Goal: Task Accomplishment & Management: Manage account settings

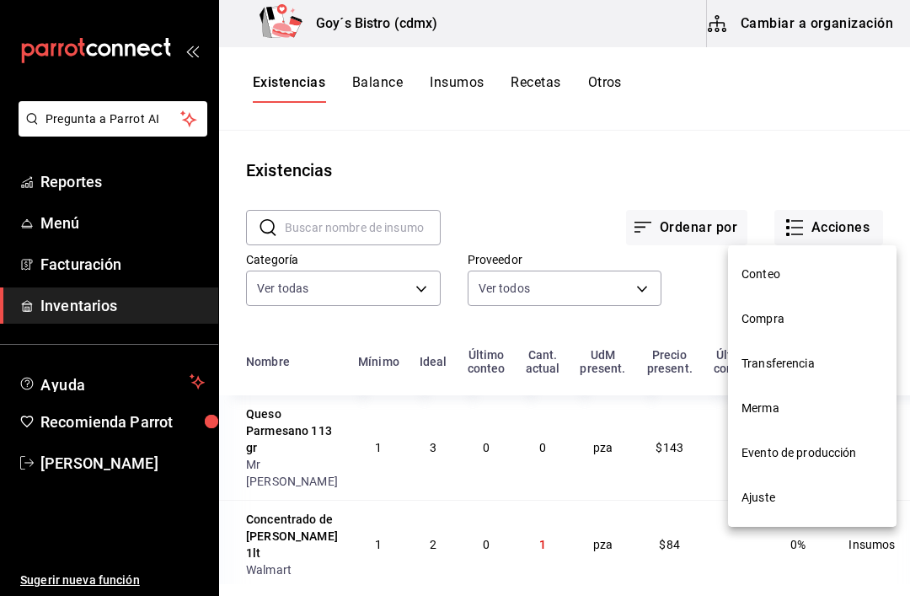
scroll to position [404, 0]
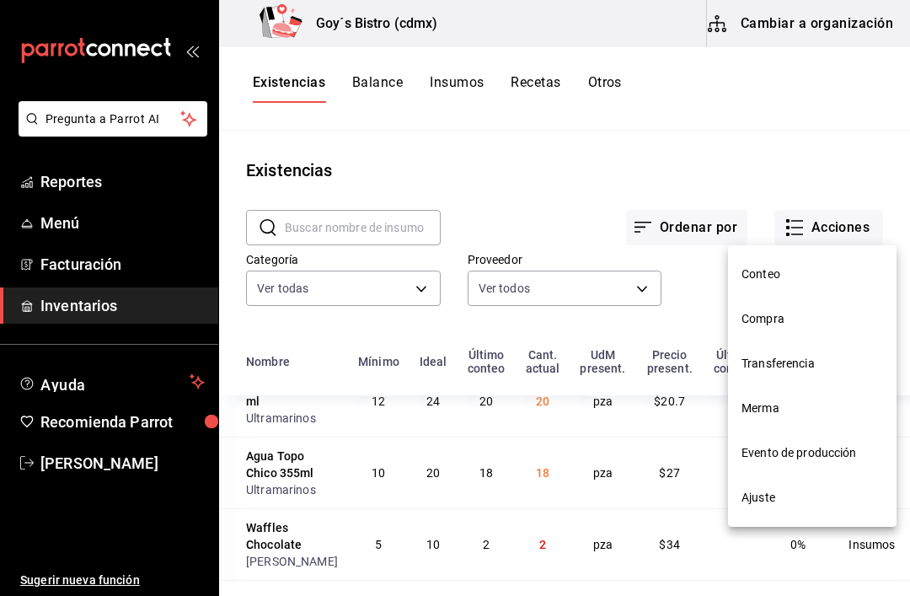
click at [781, 316] on span "Compra" at bounding box center [812, 319] width 142 height 18
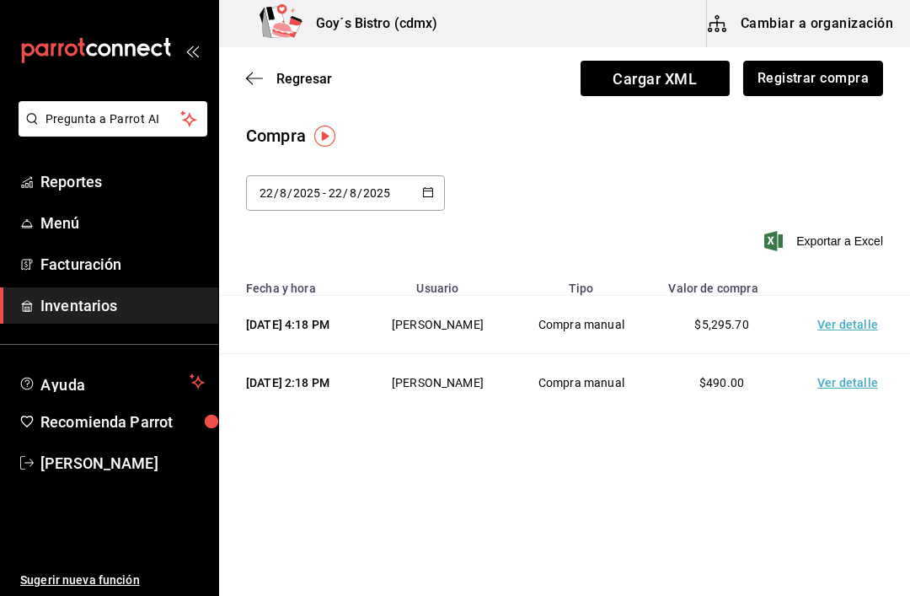
click at [833, 76] on button "Registrar compra" at bounding box center [813, 78] width 140 height 35
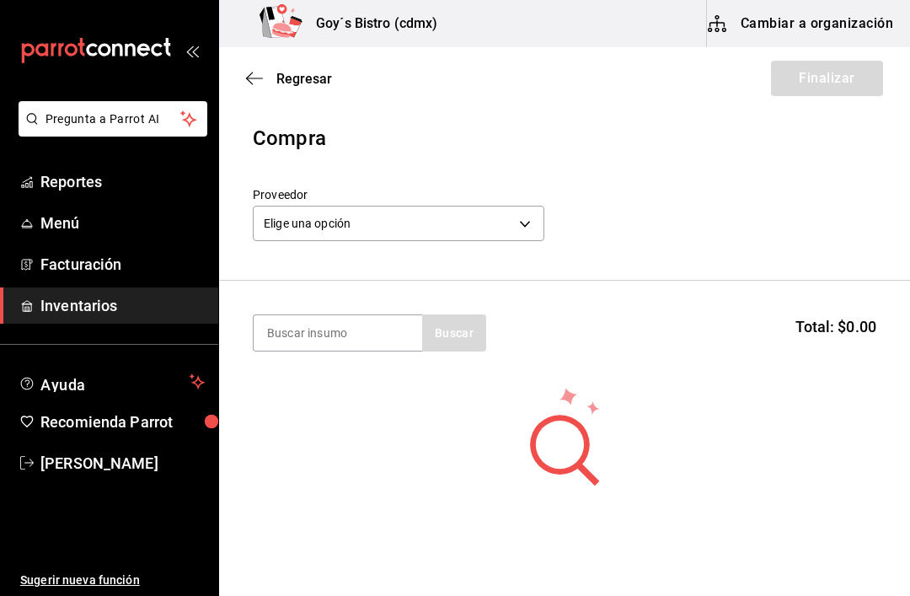
click at [517, 220] on body "Pregunta a Parrot AI Reportes Menú Facturación Inventarios Ayuda Recomienda Par…" at bounding box center [455, 250] width 910 height 500
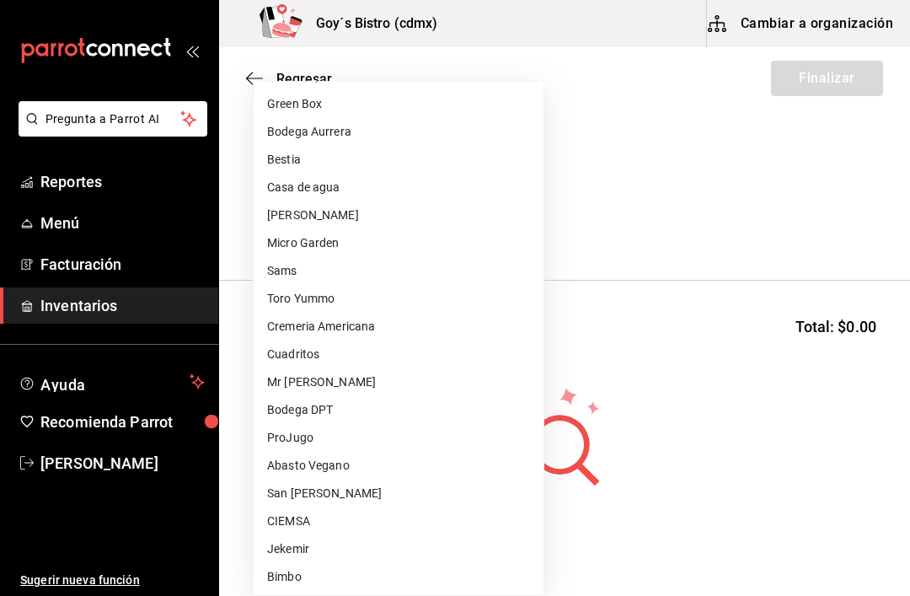
scroll to position [193, 0]
click at [318, 238] on li "Micro Garden" at bounding box center [399, 243] width 290 height 28
type input "0205f9e2-0657-47ac-ad12-b418602837a0"
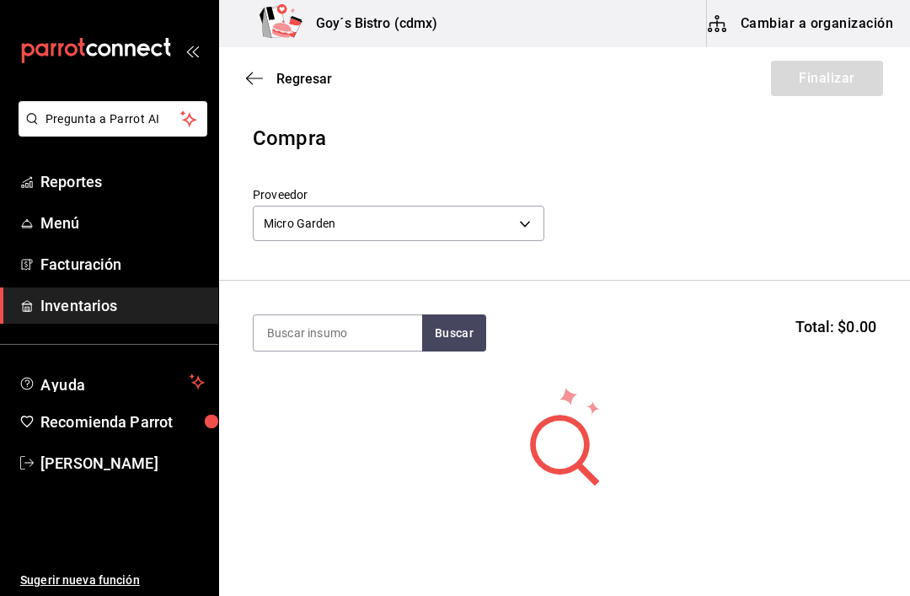
click at [372, 330] on input at bounding box center [338, 332] width 169 height 35
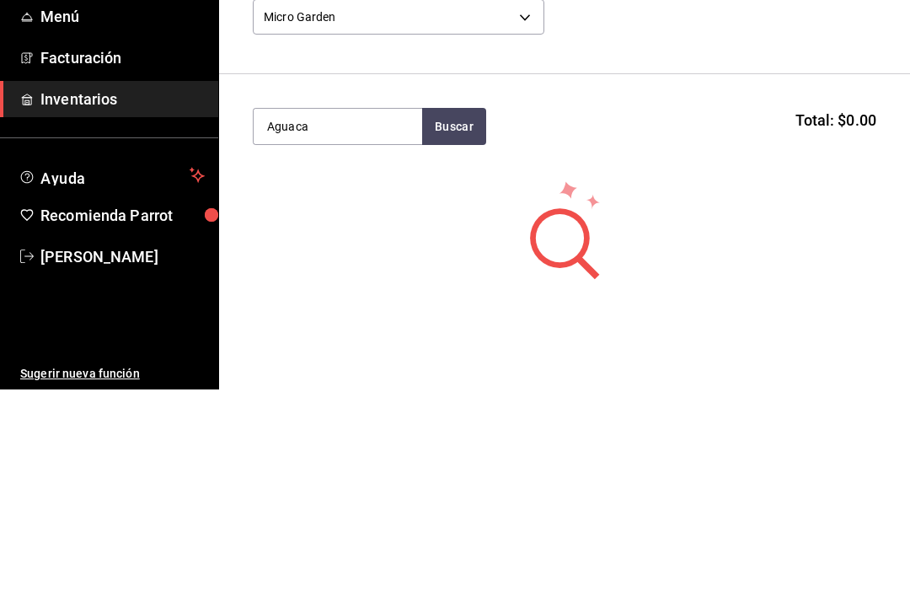
type input "Aguaca"
click at [462, 314] on button "Buscar" at bounding box center [454, 332] width 64 height 37
click at [344, 372] on div "Aguacate pz" at bounding box center [322, 382] width 110 height 20
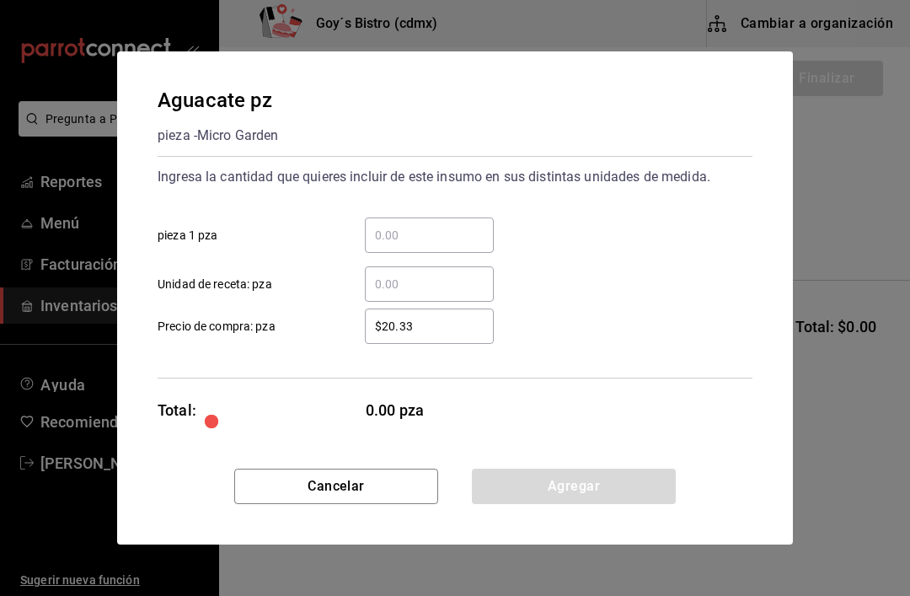
click at [418, 236] on input "​ pieza 1 pza" at bounding box center [429, 235] width 129 height 20
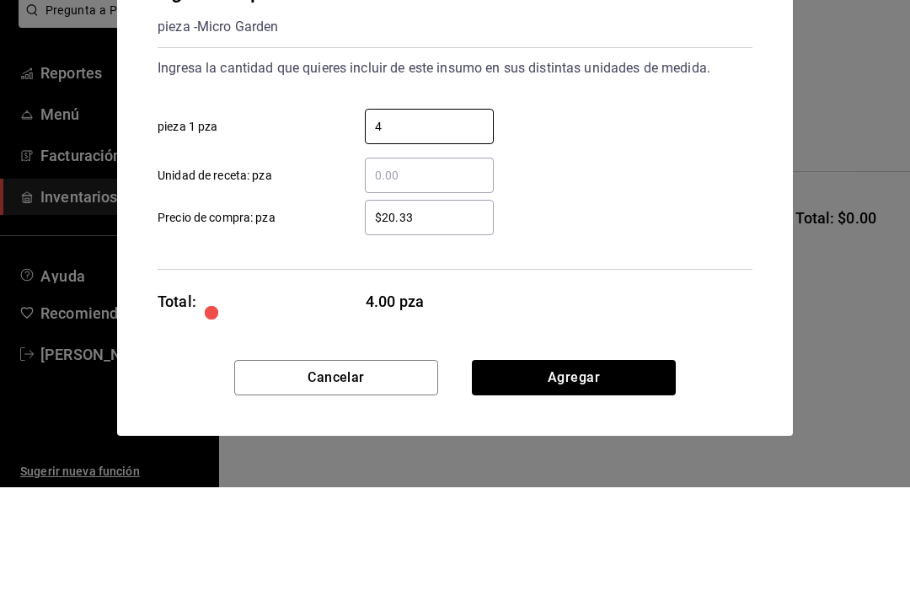
type input "4"
click at [448, 316] on input "$20.33" at bounding box center [429, 326] width 129 height 20
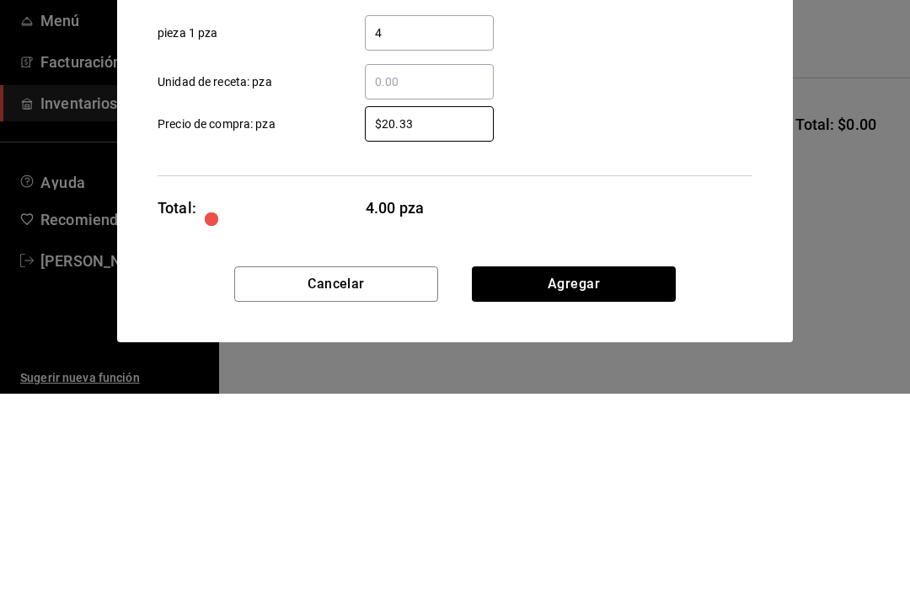
click at [425, 316] on input "$20.33" at bounding box center [429, 326] width 129 height 20
type input "$2"
type input "$16.94"
click at [618, 295] on div "$16.94 ​ Precio de compra: pza" at bounding box center [448, 319] width 608 height 49
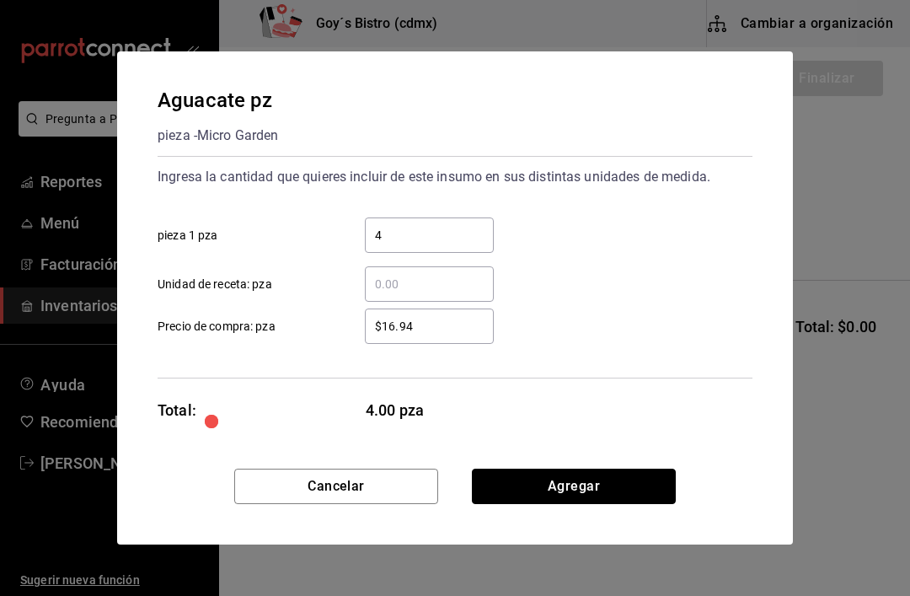
click at [607, 481] on button "Agregar" at bounding box center [574, 485] width 204 height 35
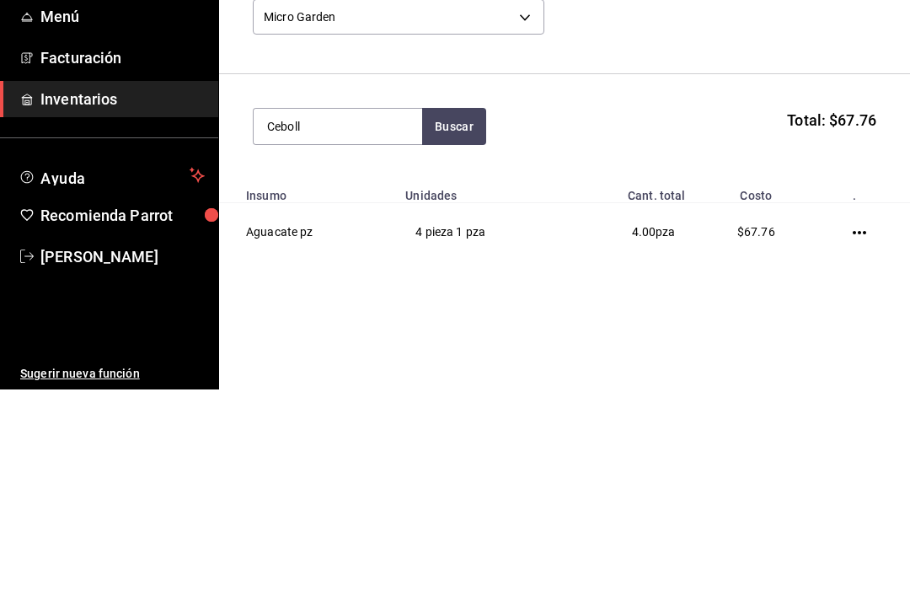
type input "Ceboll"
click at [457, 314] on button "Buscar" at bounding box center [454, 332] width 64 height 37
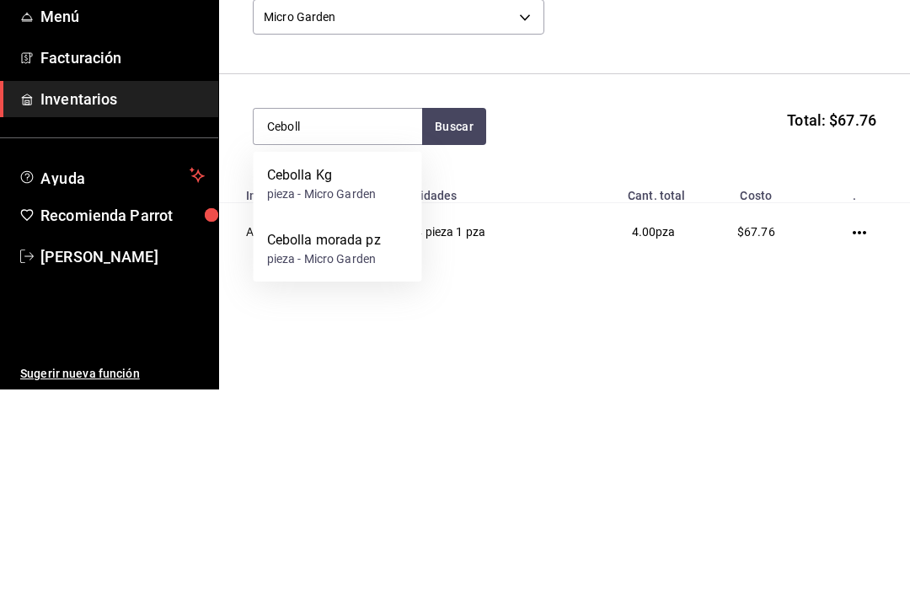
click at [347, 372] on div "Cebolla Kg" at bounding box center [322, 382] width 110 height 20
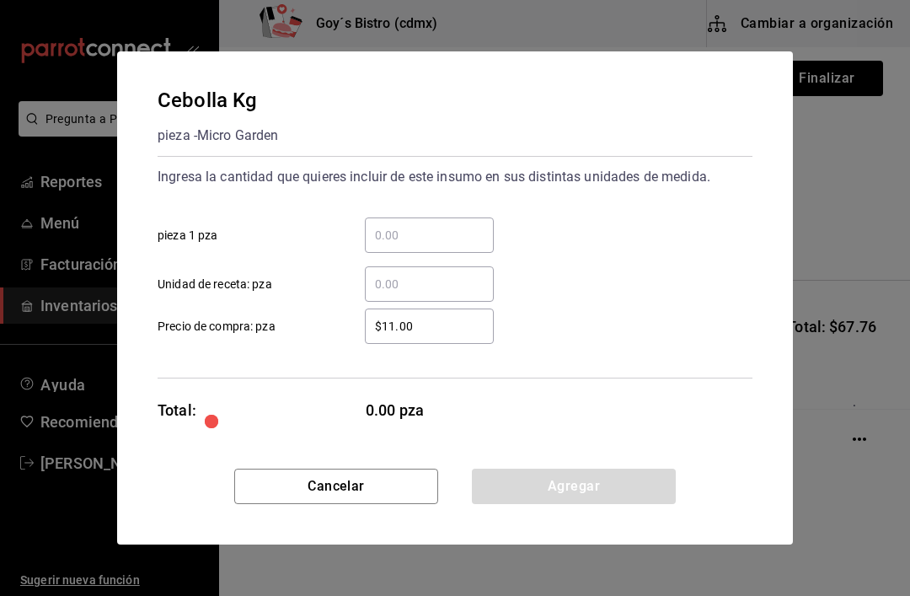
click at [416, 231] on input "​ pieza 1 pza" at bounding box center [429, 235] width 129 height 20
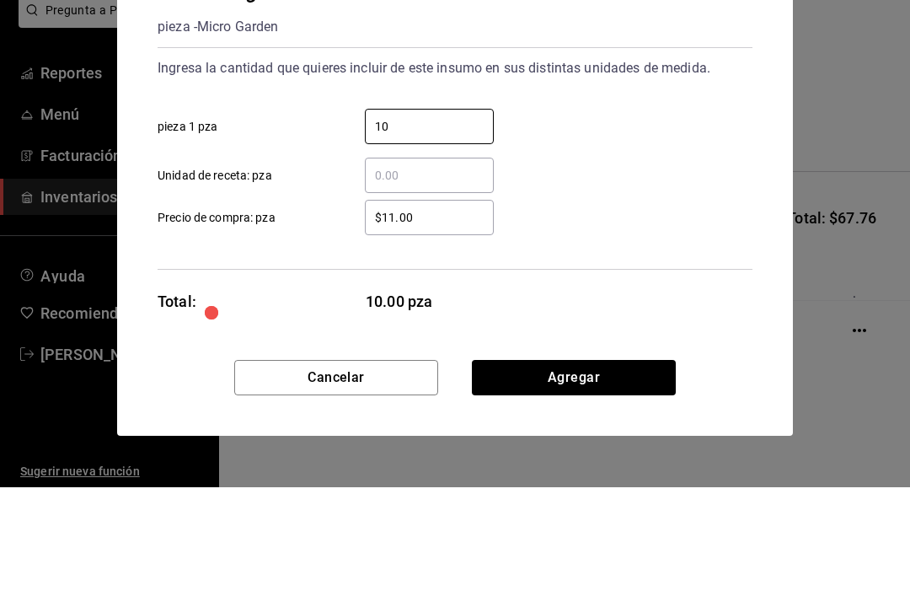
type input "10"
click at [443, 316] on input "$11.00" at bounding box center [429, 326] width 129 height 20
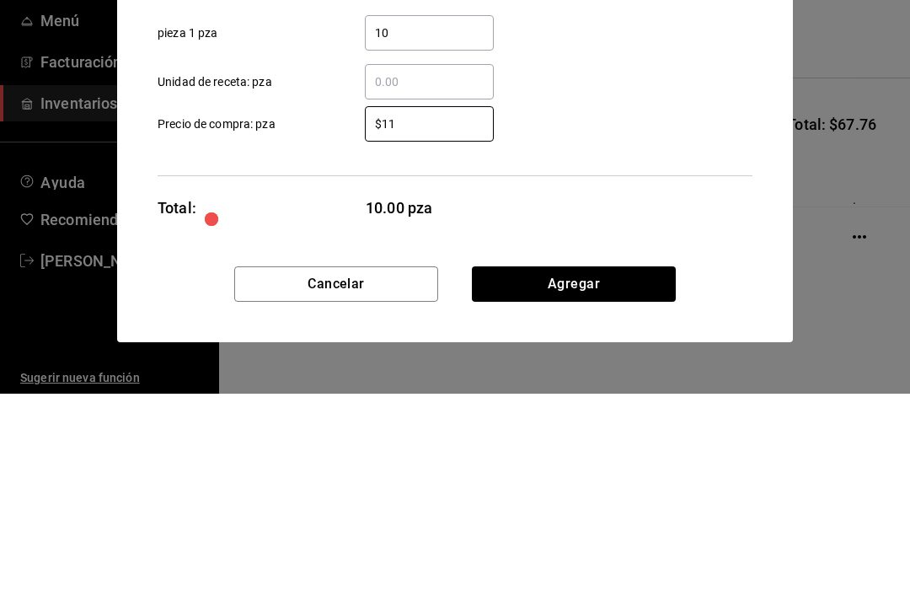
type input "$1"
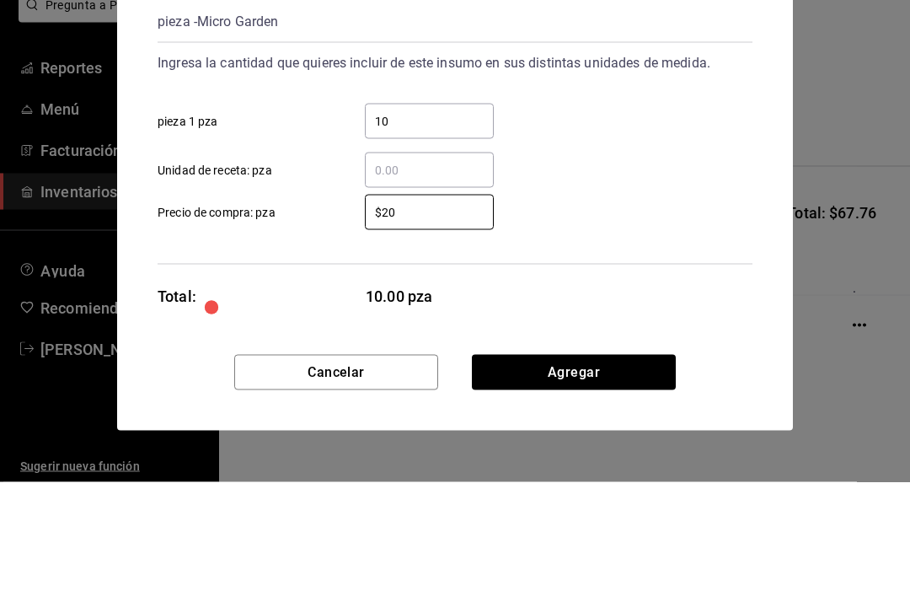
type input "$20"
click at [422, 225] on input "10" at bounding box center [429, 235] width 129 height 20
type input "1"
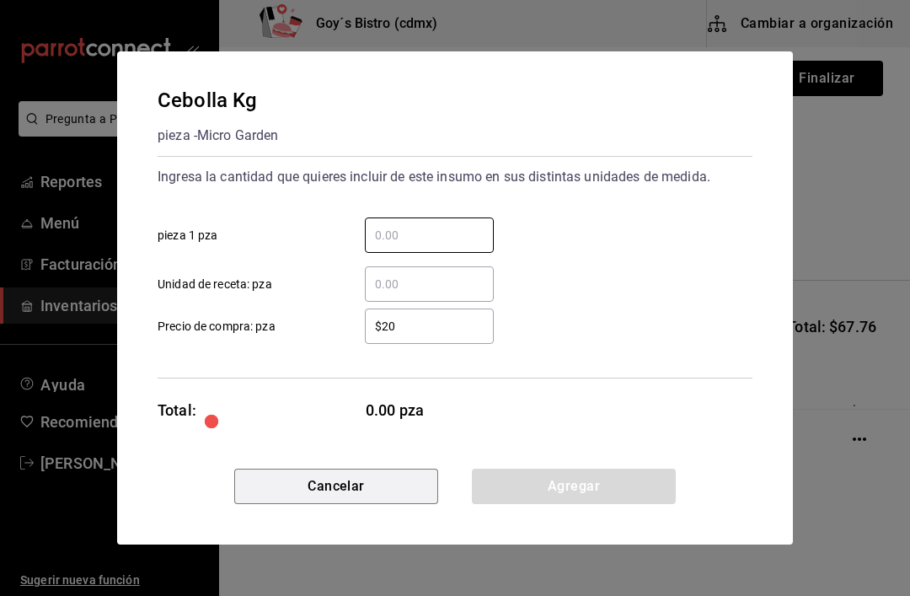
click at [385, 475] on button "Cancelar" at bounding box center [336, 485] width 204 height 35
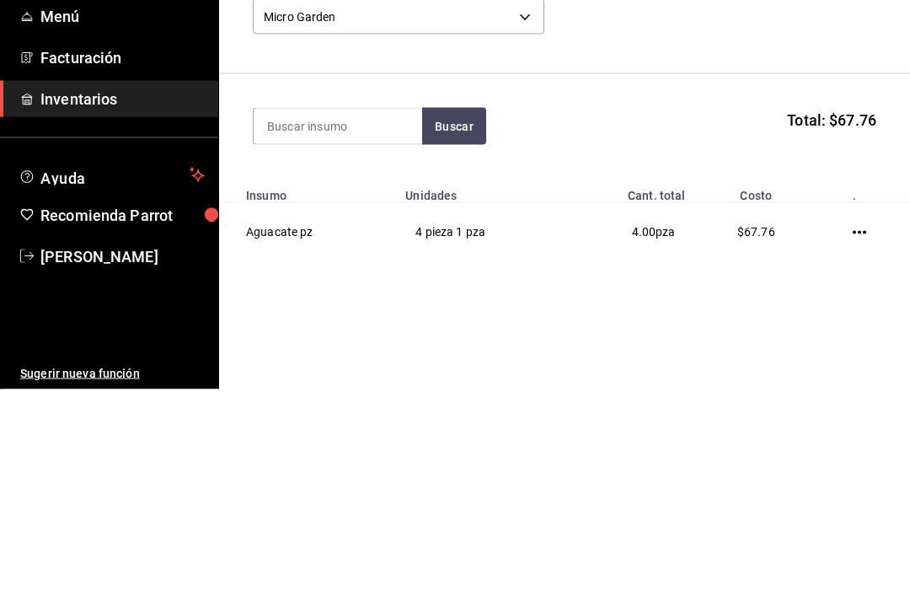
click at [341, 315] on input at bounding box center [338, 332] width 169 height 35
type input "Cebol"
click at [452, 314] on button "Buscar" at bounding box center [454, 332] width 64 height 37
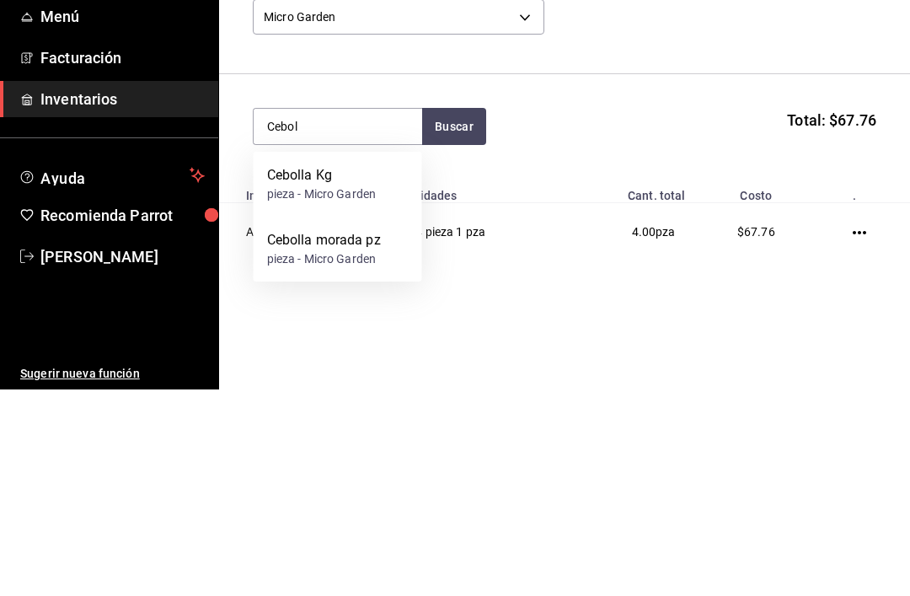
click at [358, 423] on div "Cebolla morada pz pieza - Micro Garden" at bounding box center [338, 455] width 169 height 65
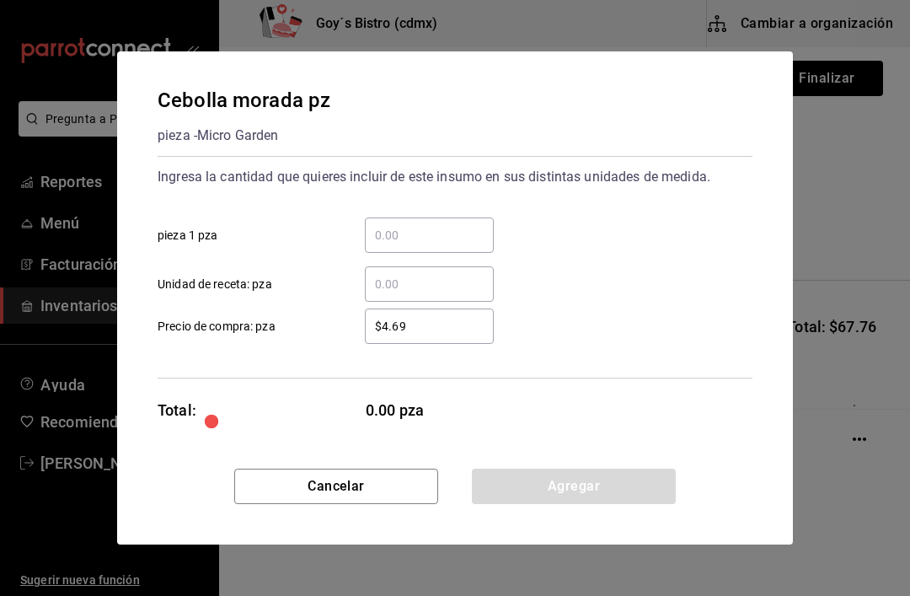
click at [419, 238] on input "​ pieza 1 pza" at bounding box center [429, 235] width 129 height 20
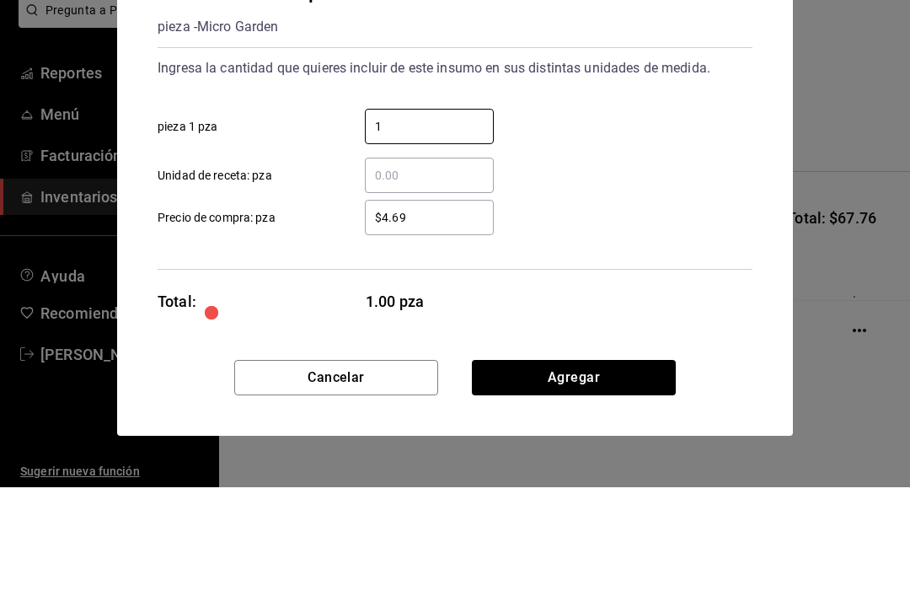
type input "1"
click at [441, 316] on input "$4.69" at bounding box center [429, 326] width 129 height 20
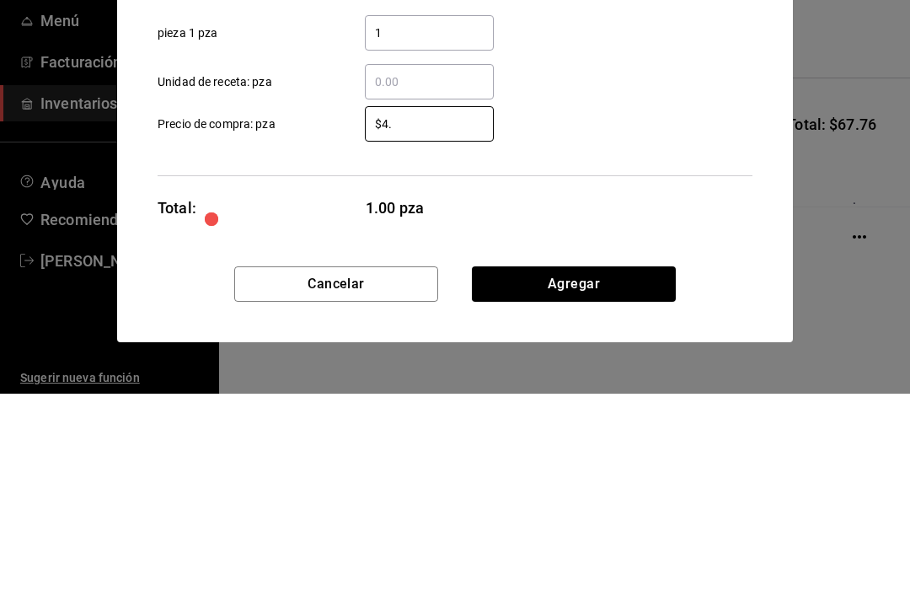
type input "$4"
type input "$8.06"
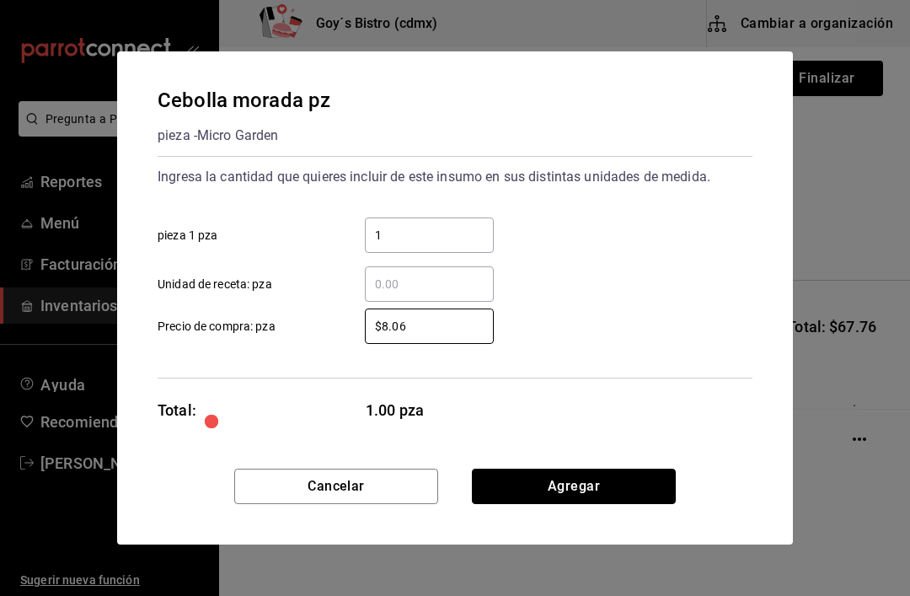
click at [586, 479] on button "Agregar" at bounding box center [574, 485] width 204 height 35
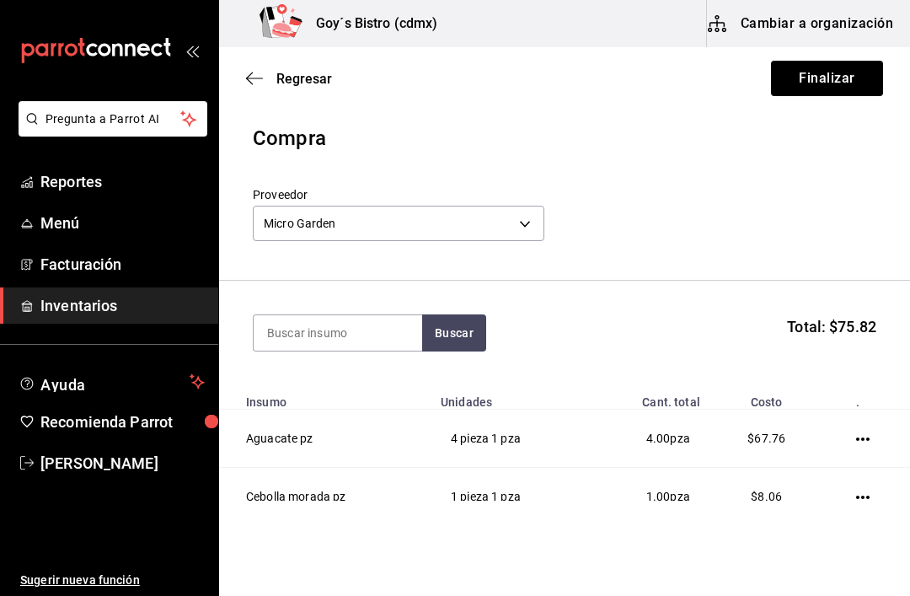
click at [361, 331] on input at bounding box center [338, 332] width 169 height 35
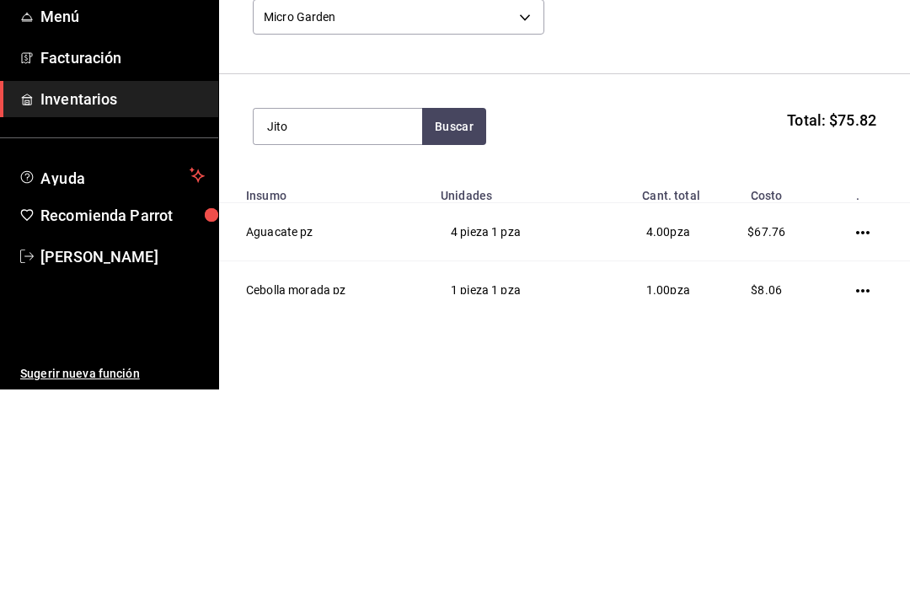
type input "Jito"
click at [460, 314] on button "Buscar" at bounding box center [454, 332] width 64 height 37
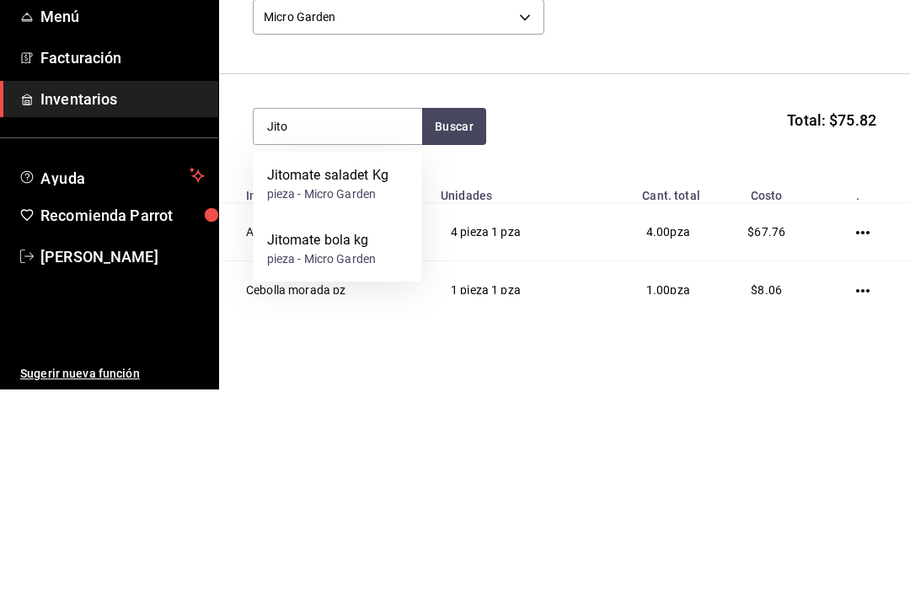
click at [375, 436] on div "Jitomate bola kg" at bounding box center [322, 446] width 110 height 20
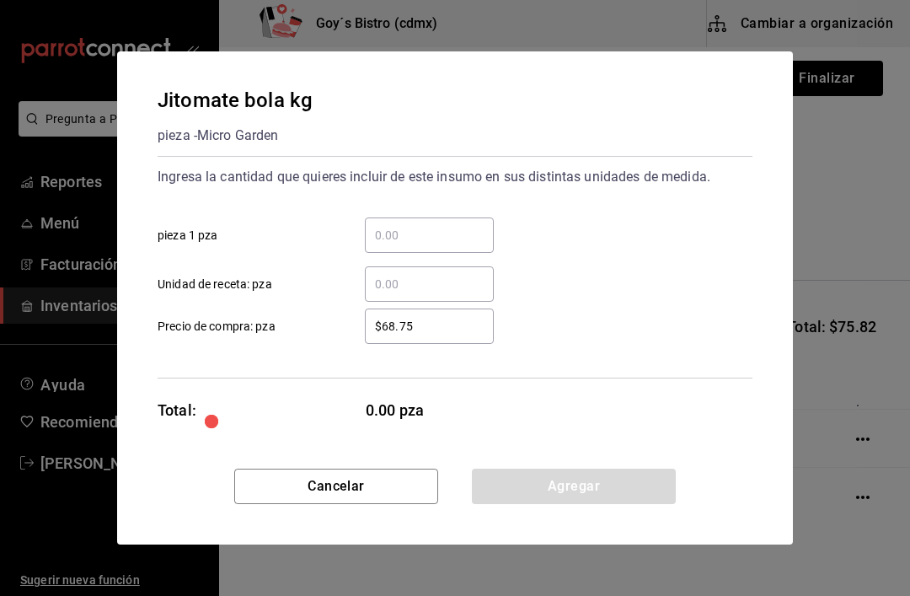
click at [422, 233] on input "​ pieza 1 pza" at bounding box center [429, 235] width 129 height 20
click at [385, 486] on button "Cancelar" at bounding box center [336, 485] width 204 height 35
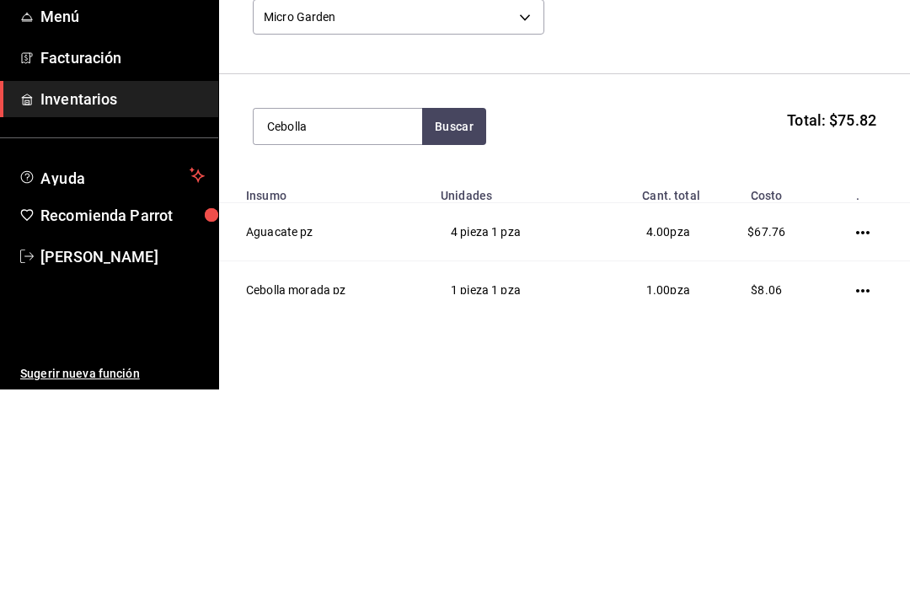
type input "Cebolla"
click at [466, 314] on button "Buscar" at bounding box center [454, 332] width 64 height 37
click at [353, 372] on div "Cebolla Kg" at bounding box center [322, 382] width 110 height 20
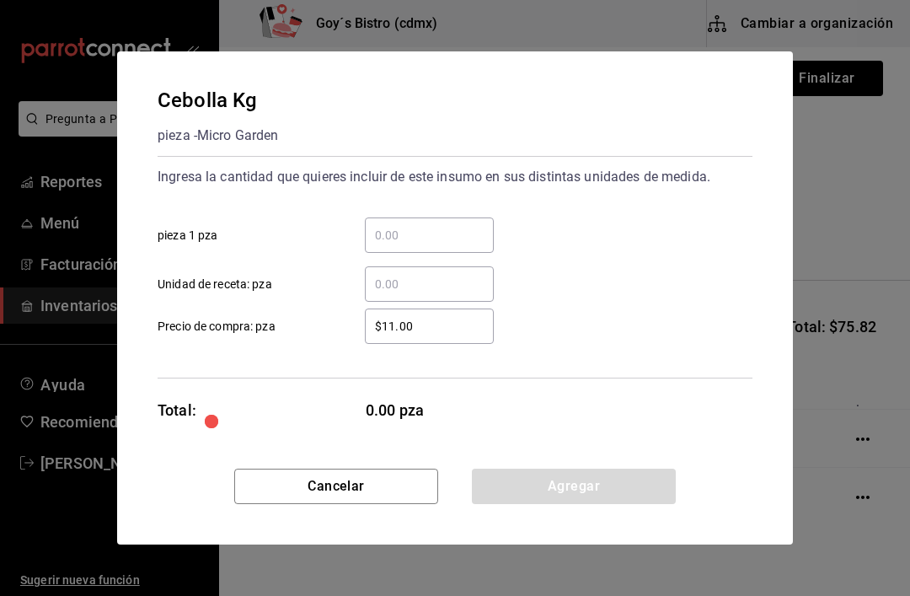
click at [431, 221] on div "​" at bounding box center [429, 234] width 129 height 35
click at [431, 225] on input "​ pieza 1 pza" at bounding box center [429, 235] width 129 height 20
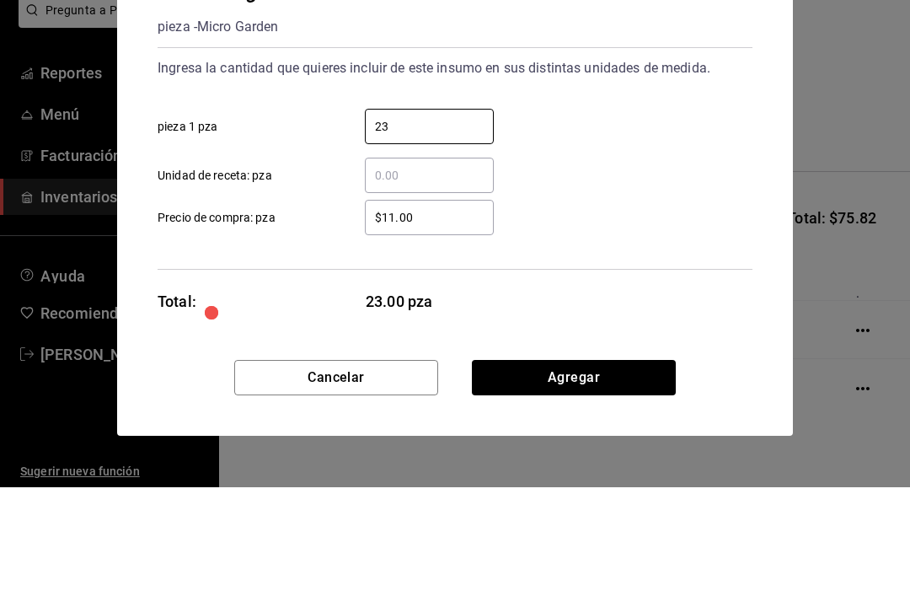
type input "23"
click at [445, 316] on input "$11.00" at bounding box center [429, 326] width 129 height 20
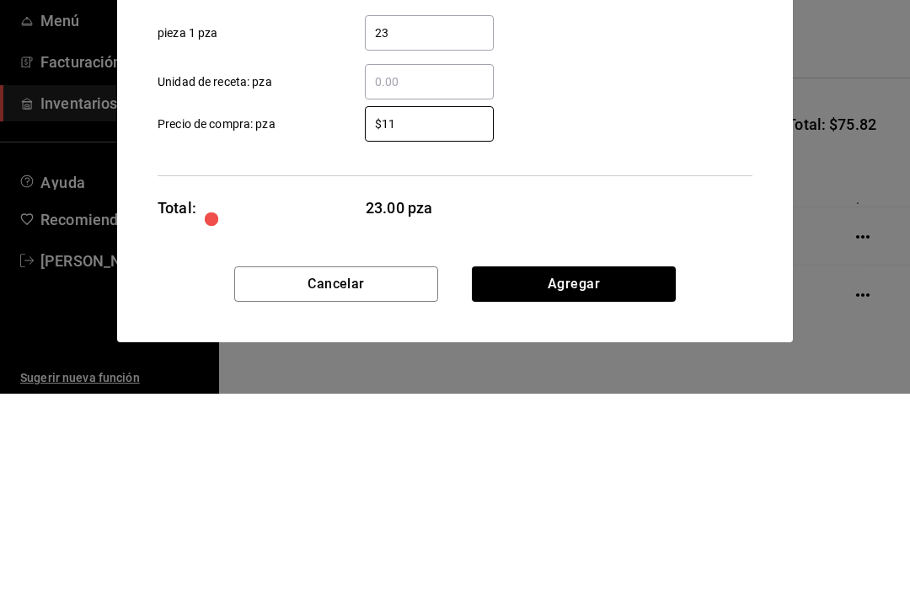
type input "$1"
type input "$9.04"
click at [617, 295] on div "$9.04 ​ Precio de compra: pza" at bounding box center [448, 319] width 608 height 49
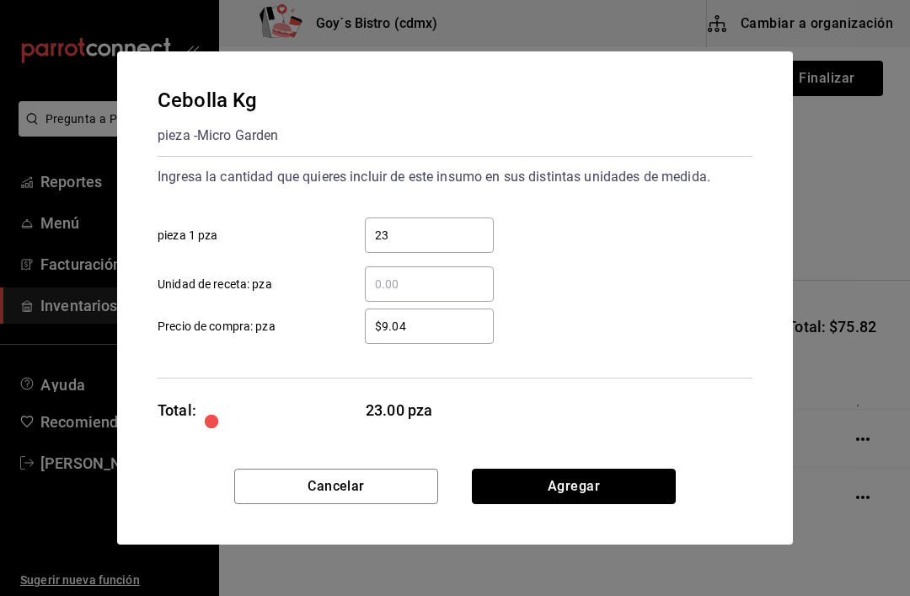
click at [605, 484] on button "Agregar" at bounding box center [574, 485] width 204 height 35
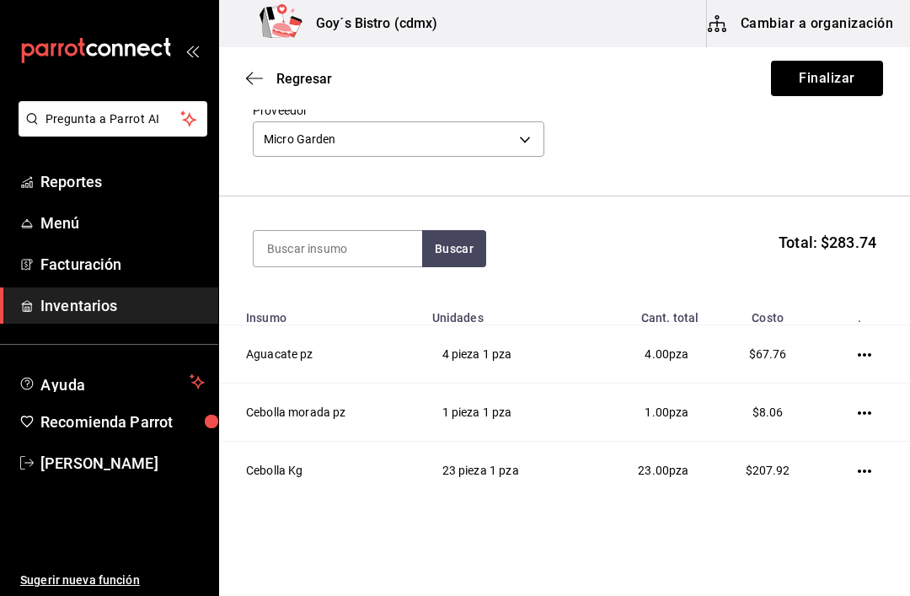
scroll to position [83, 0]
click at [868, 467] on icon "button" at bounding box center [864, 471] width 13 height 13
click at [794, 439] on span "Editar" at bounding box center [782, 448] width 62 height 20
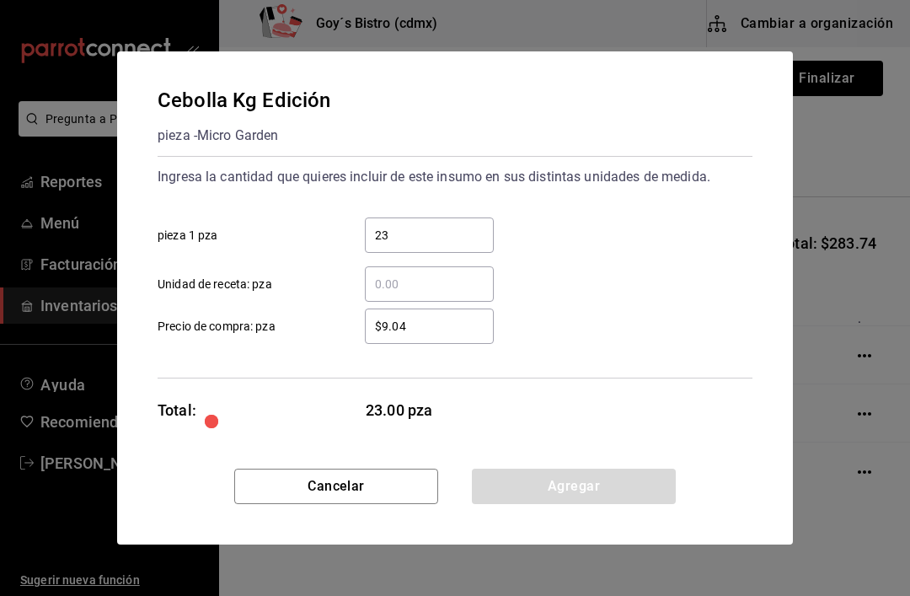
click at [444, 316] on input "$9.04" at bounding box center [429, 326] width 129 height 20
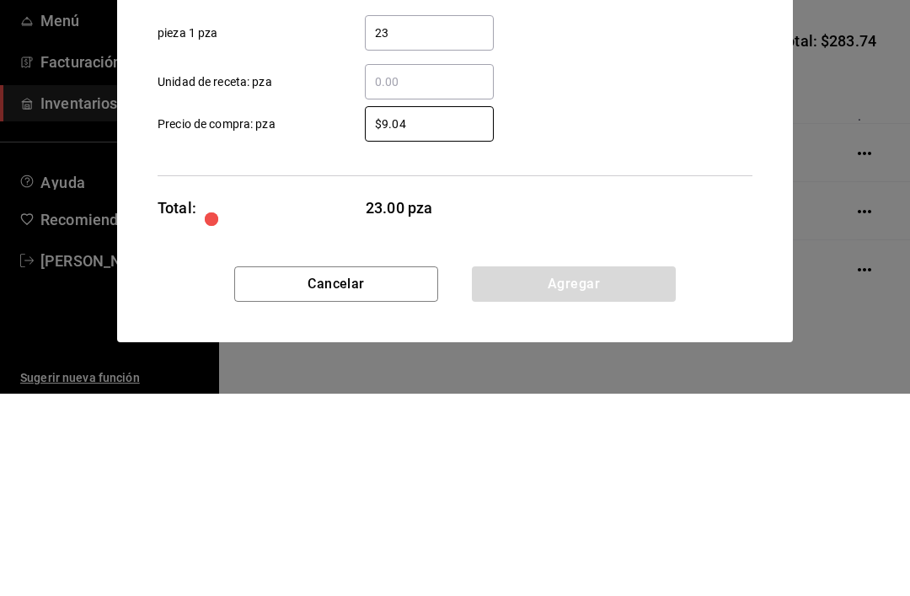
click at [424, 316] on input "$9.04" at bounding box center [429, 326] width 129 height 20
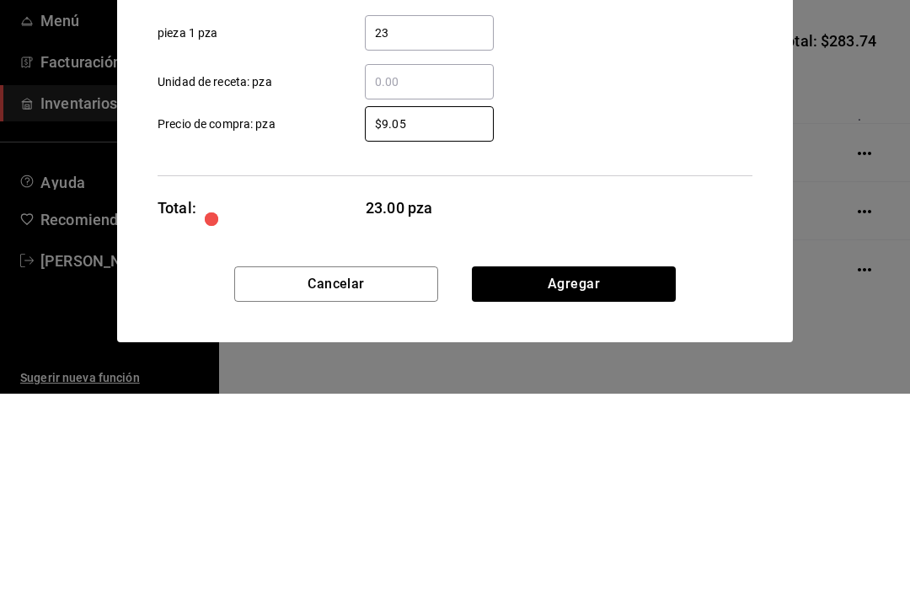
type input "$9.05"
click at [607, 295] on div "$9.05 ​ Precio de compra: pza" at bounding box center [448, 319] width 608 height 49
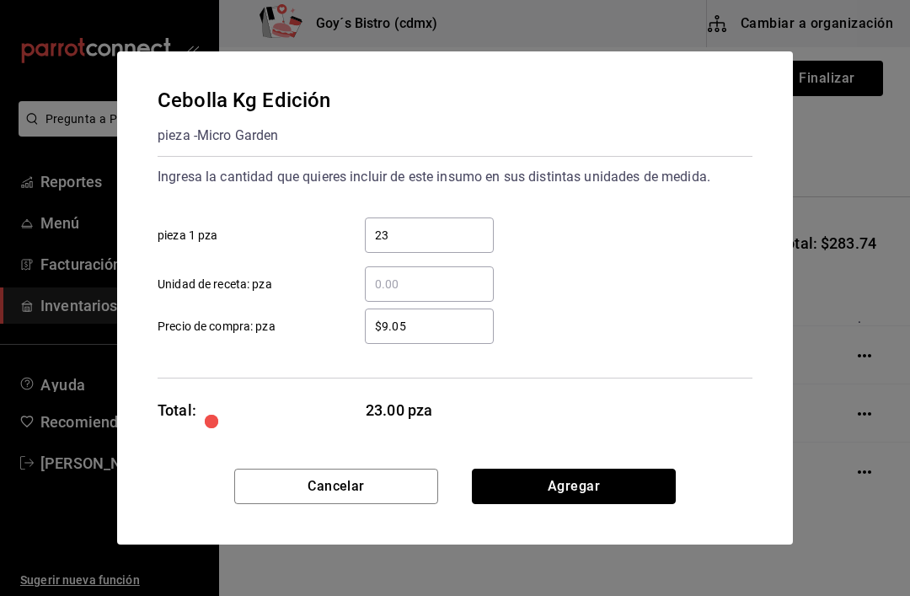
click at [598, 484] on button "Agregar" at bounding box center [574, 485] width 204 height 35
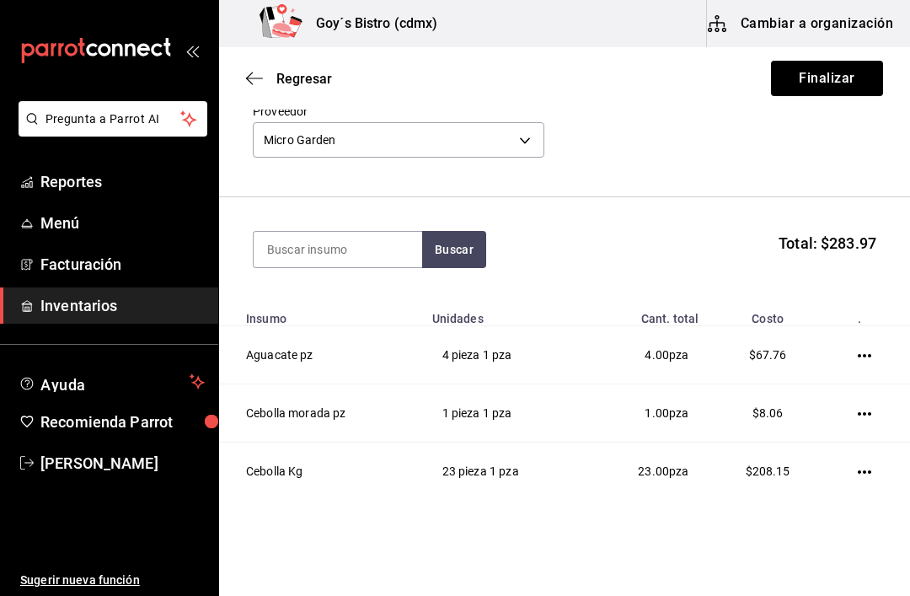
click at [867, 468] on icon "button" at bounding box center [864, 471] width 13 height 13
click at [807, 440] on span "Editar" at bounding box center [782, 448] width 62 height 20
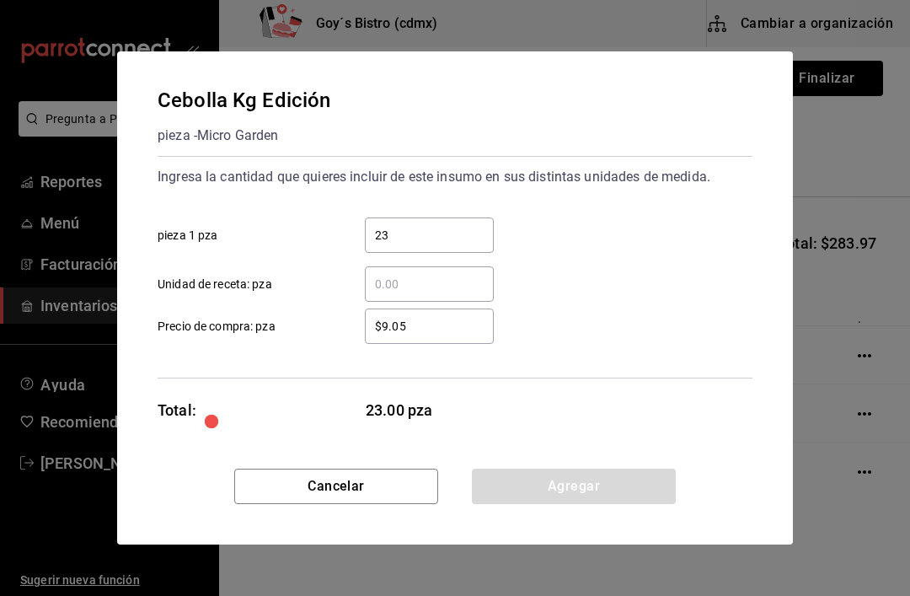
click at [438, 323] on input "$9.05" at bounding box center [429, 326] width 129 height 20
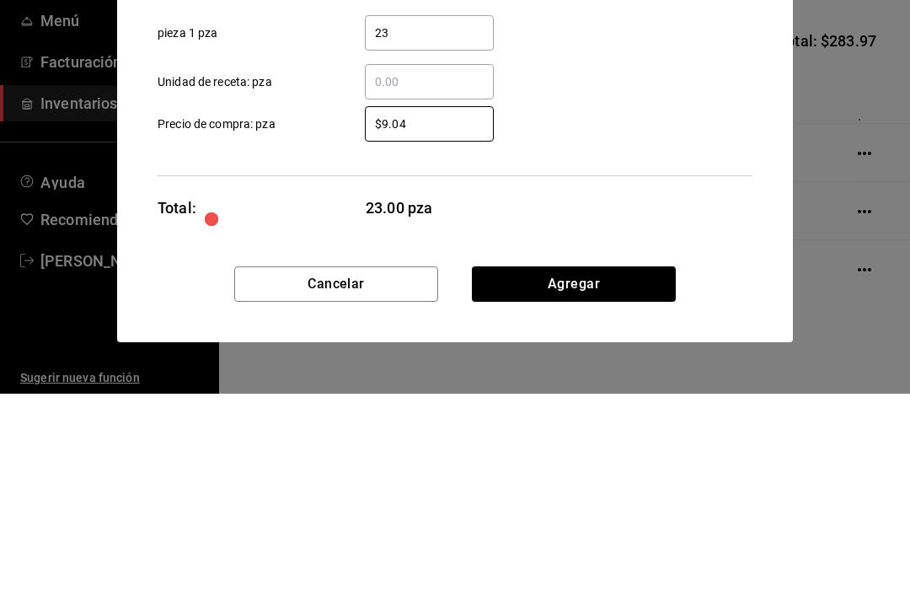
type input "$9.04"
click at [660, 295] on div "$9.04 ​ Precio de compra: pza" at bounding box center [448, 319] width 608 height 49
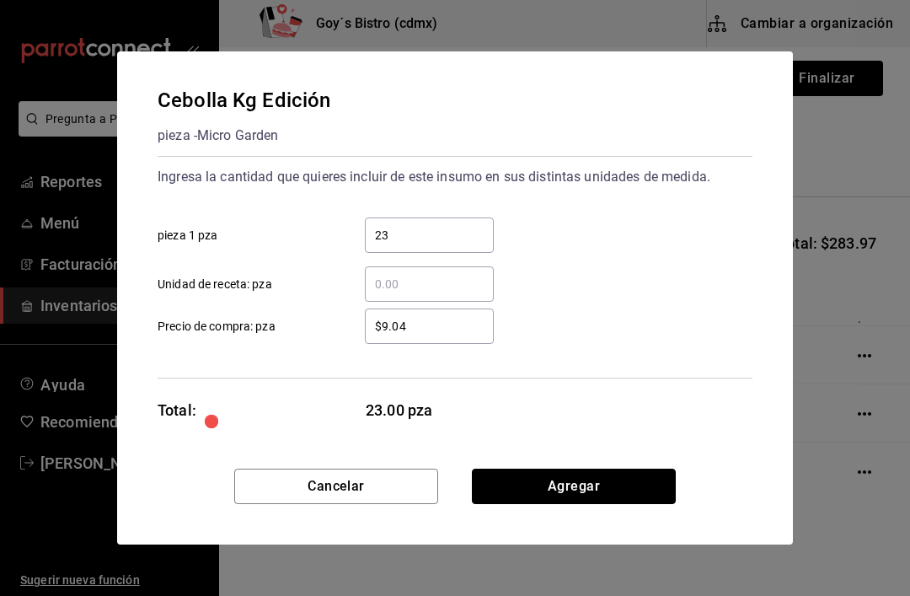
click at [624, 488] on button "Agregar" at bounding box center [574, 485] width 204 height 35
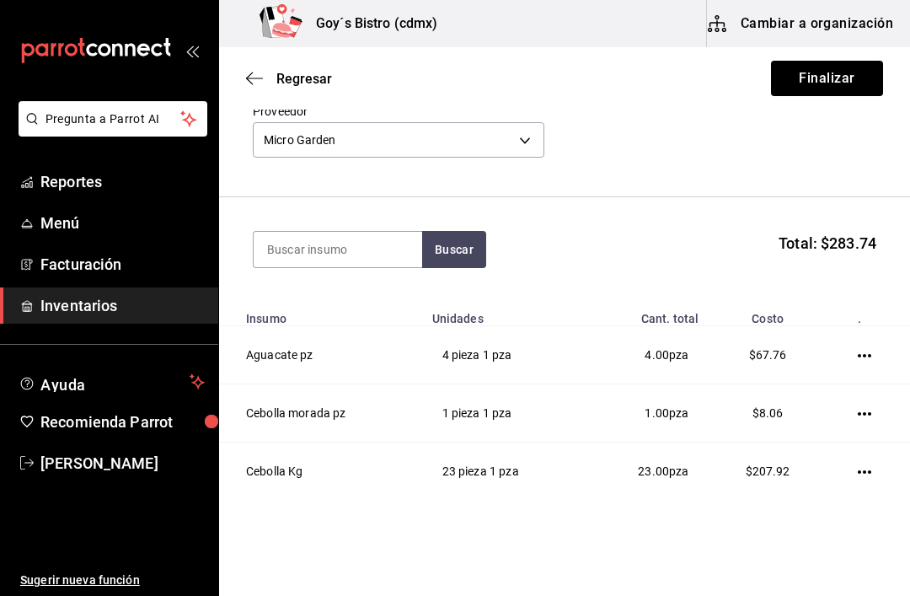
click at [372, 247] on input at bounding box center [338, 249] width 169 height 35
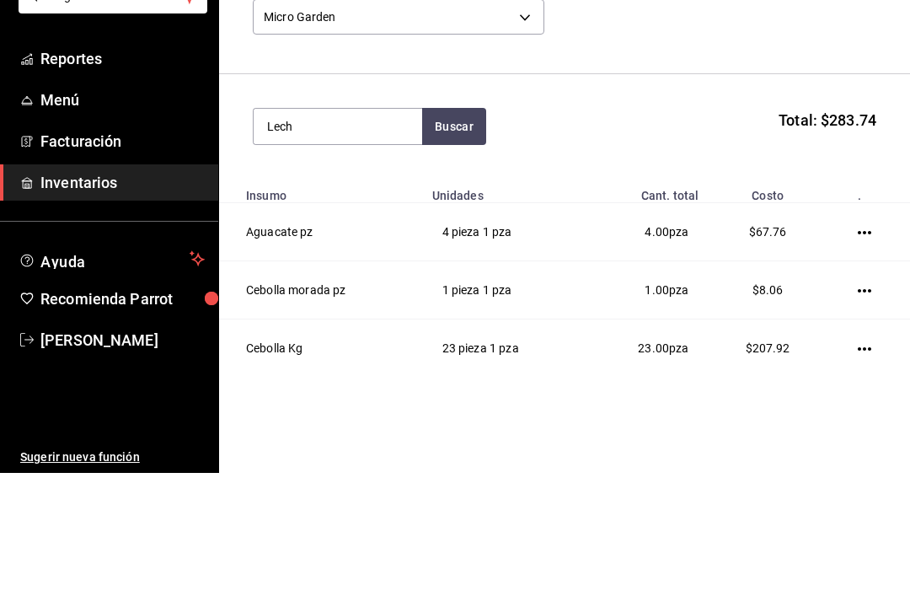
type input "Lech"
click at [458, 231] on button "Buscar" at bounding box center [454, 249] width 64 height 37
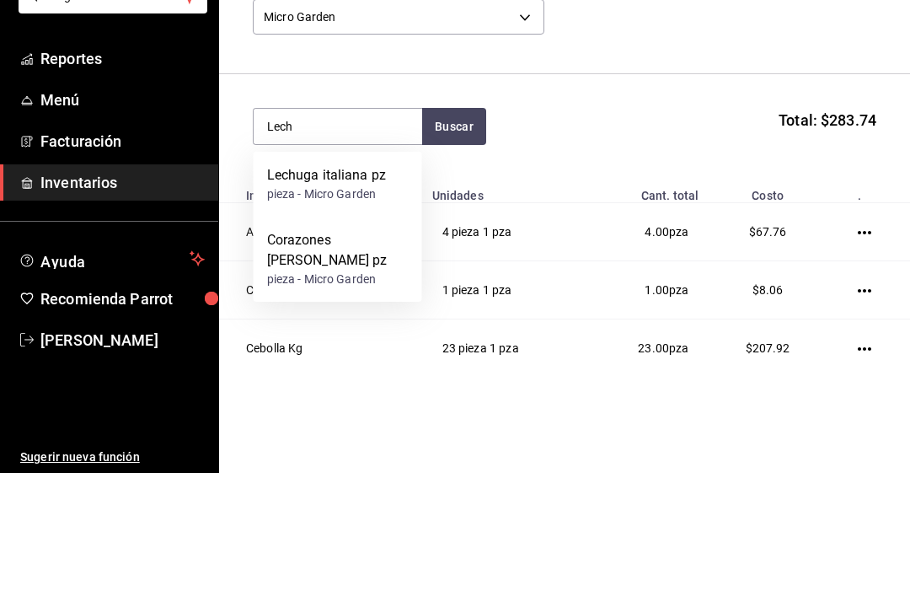
click at [358, 288] on div "Lechuga italiana pz" at bounding box center [327, 298] width 120 height 20
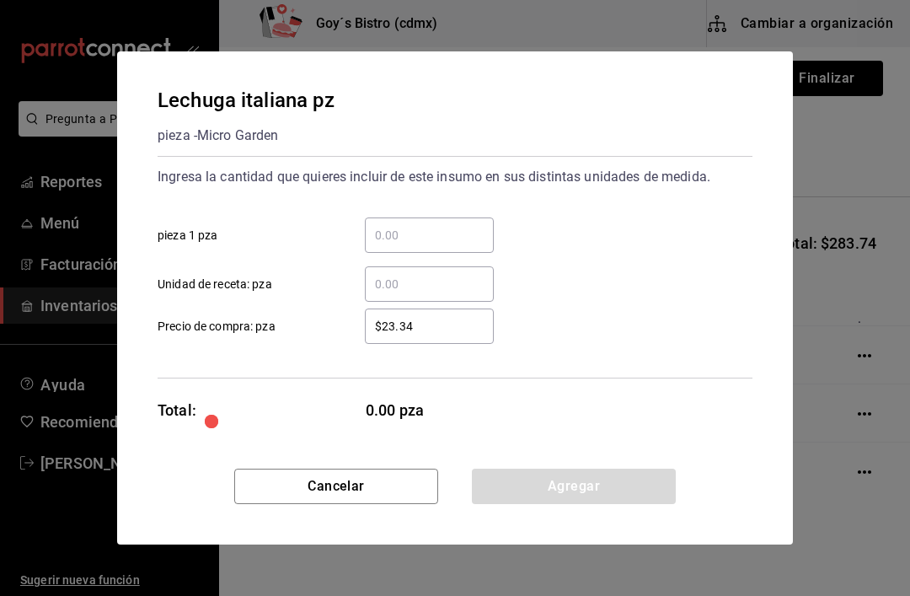
click at [430, 227] on input "​ pieza 1 pza" at bounding box center [429, 235] width 129 height 20
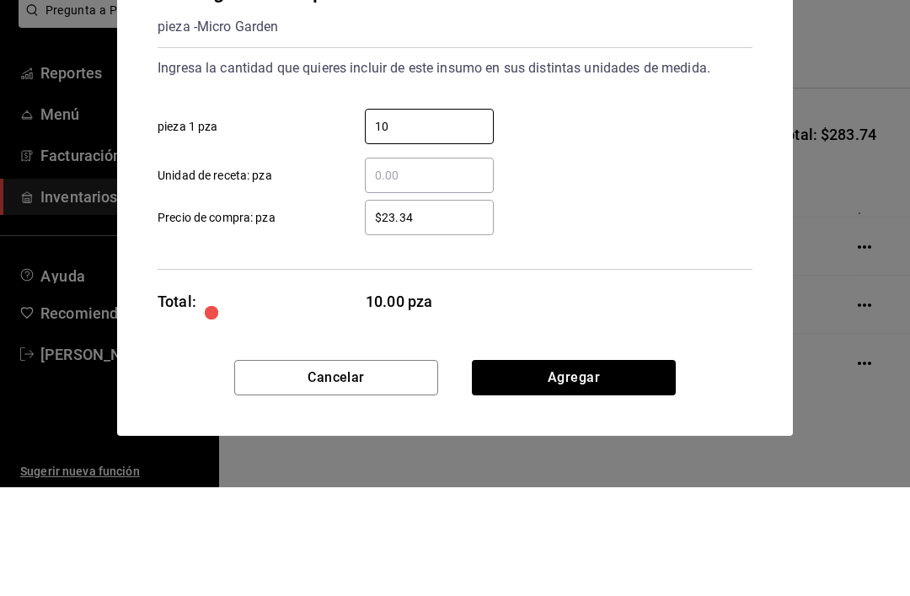
type input "10"
click at [446, 316] on input "$23.34" at bounding box center [429, 326] width 129 height 20
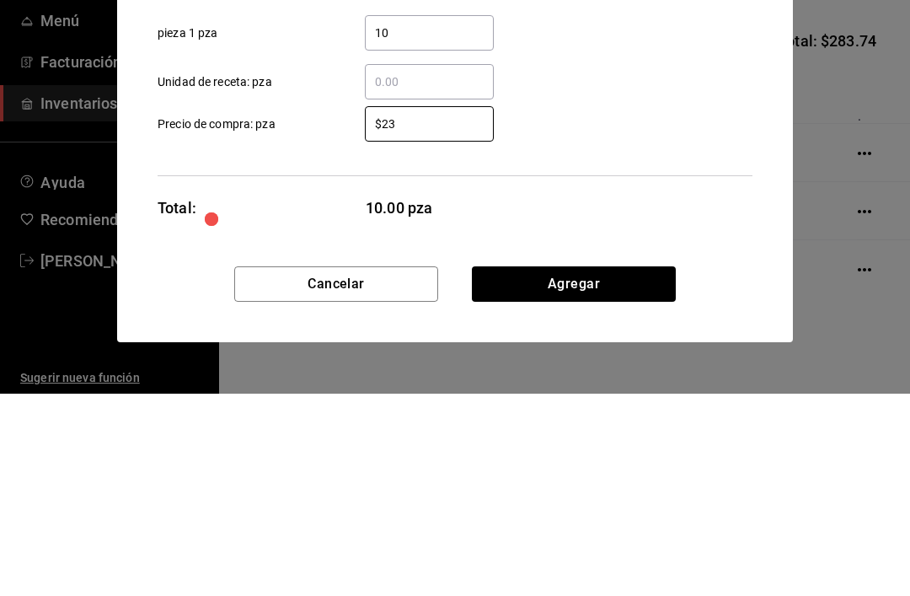
type input "$2"
type input "$16"
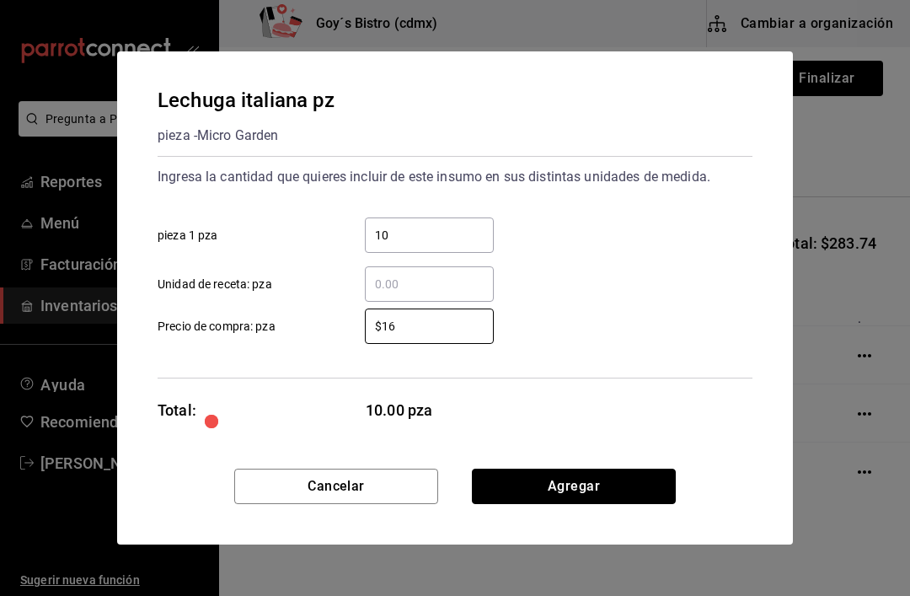
click at [602, 491] on button "Agregar" at bounding box center [574, 485] width 204 height 35
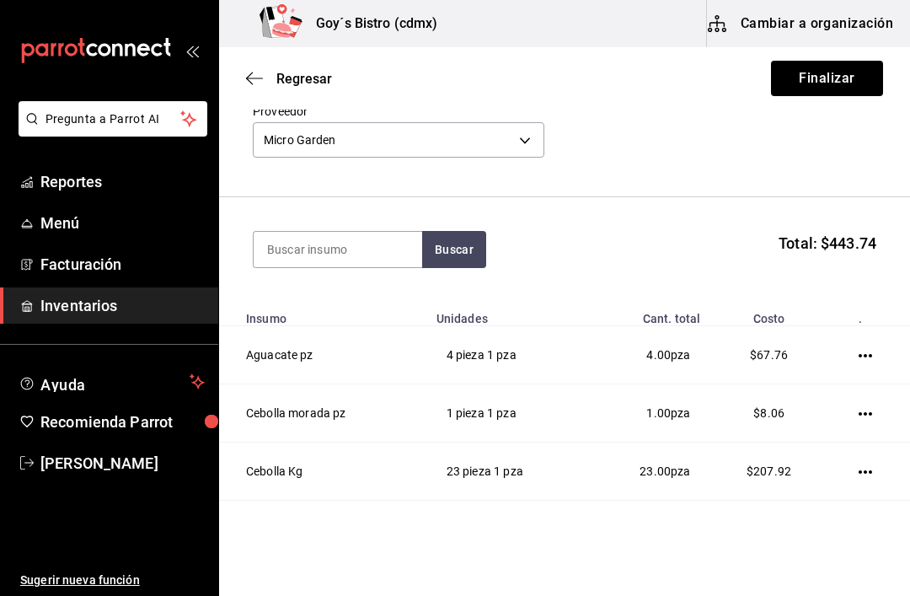
click at [350, 243] on input at bounding box center [338, 249] width 169 height 35
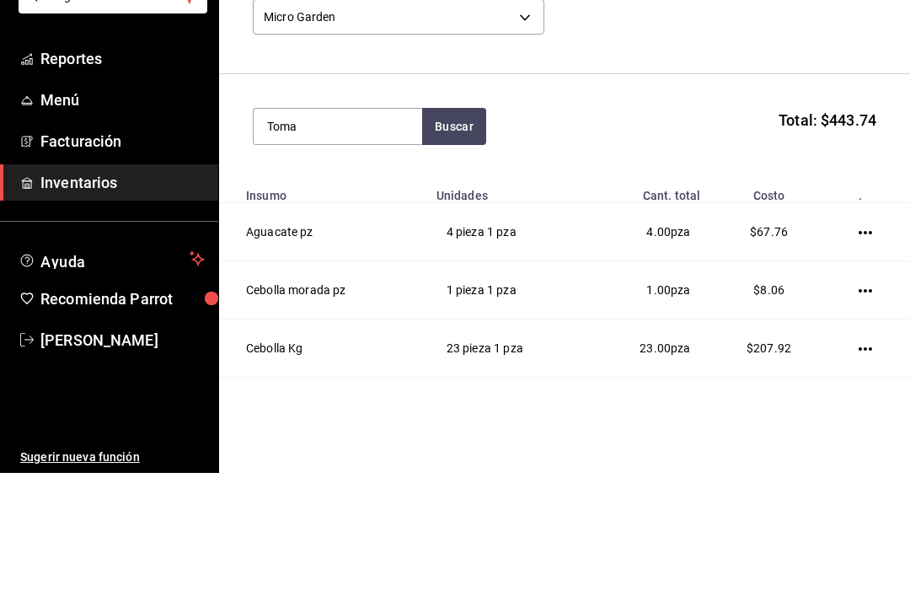
type input "Toma"
click at [448, 231] on button "Buscar" at bounding box center [454, 249] width 64 height 37
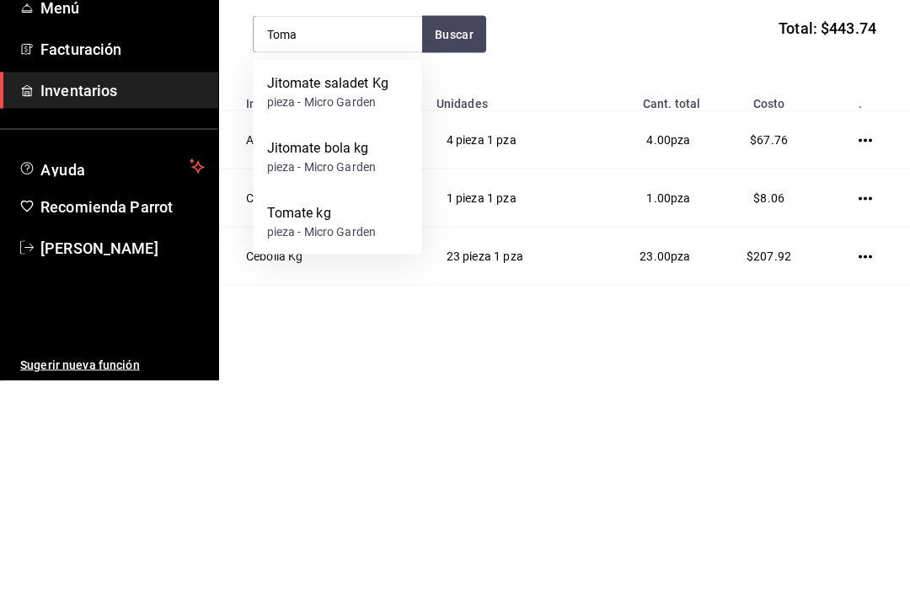
click at [335, 418] on div "Tomate kg" at bounding box center [322, 428] width 110 height 20
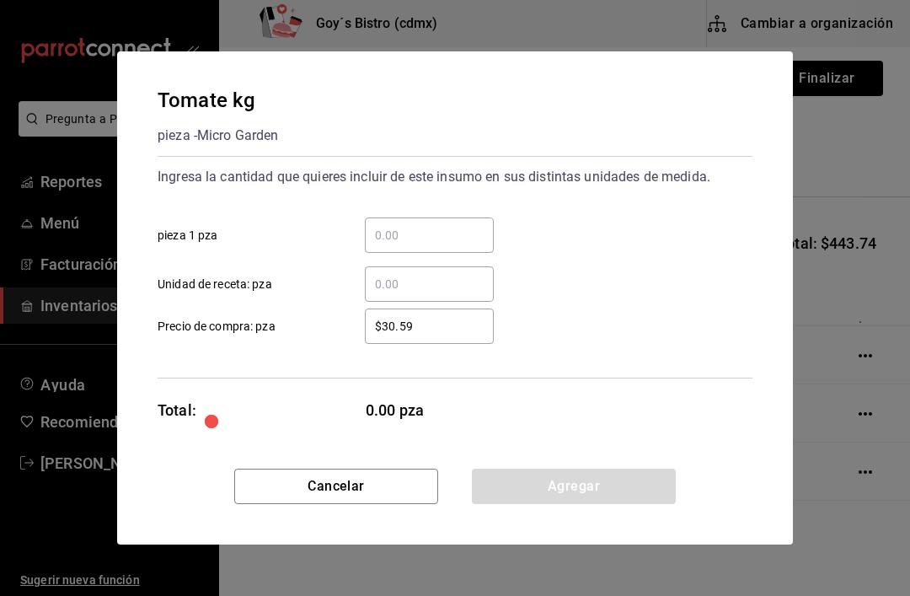
click at [422, 231] on input "​ pieza 1 pza" at bounding box center [429, 235] width 129 height 20
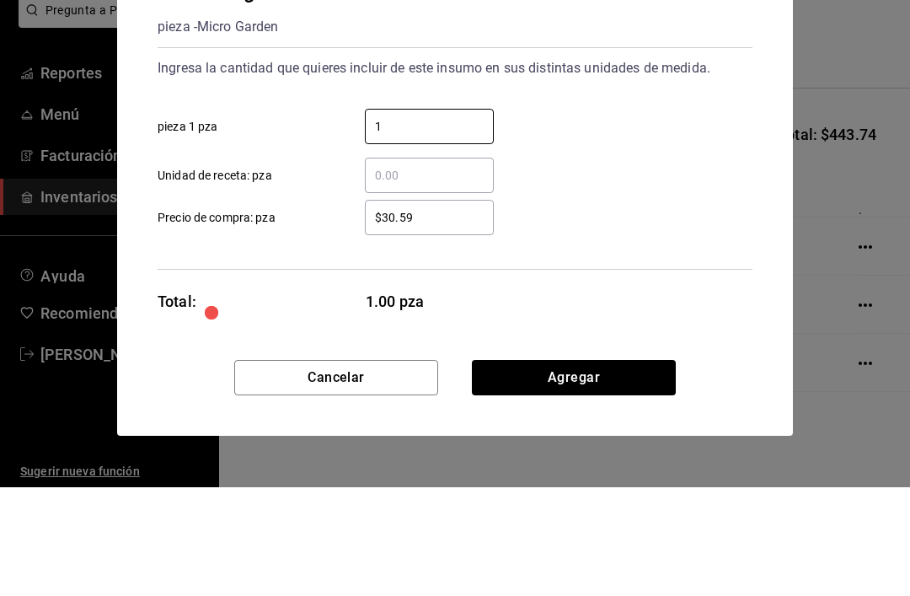
type input "1"
click at [439, 316] on input "$30.59" at bounding box center [429, 326] width 129 height 20
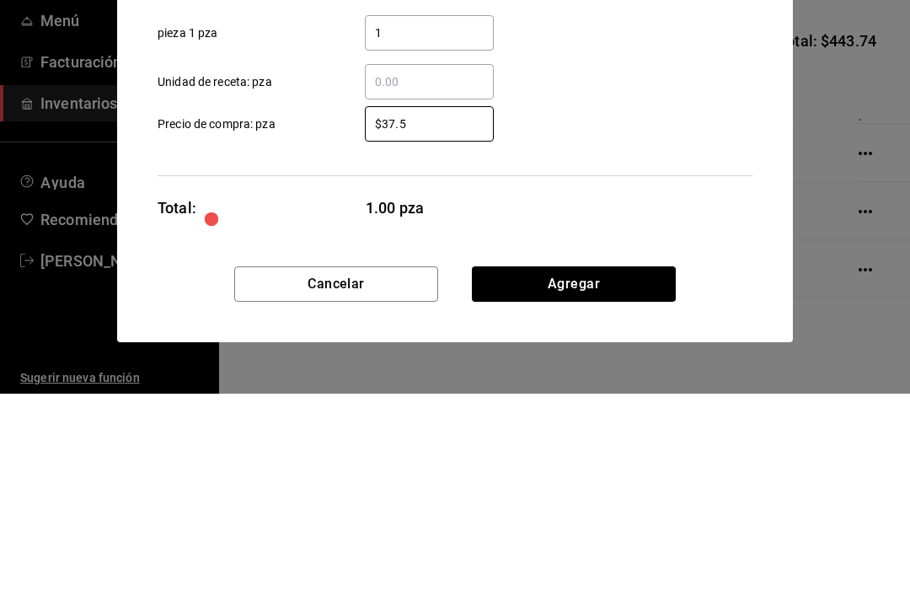
type input "$37.50"
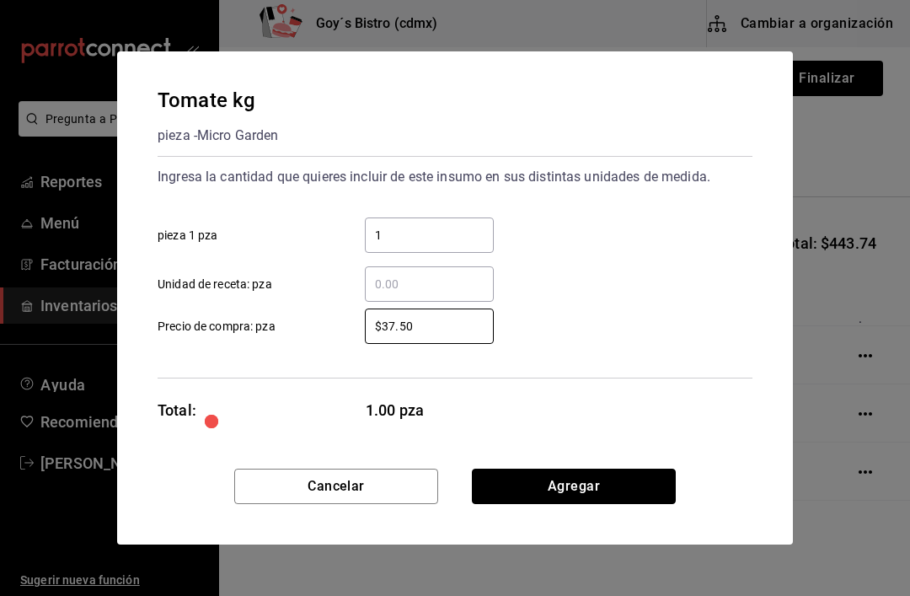
click at [619, 486] on button "Agregar" at bounding box center [574, 485] width 204 height 35
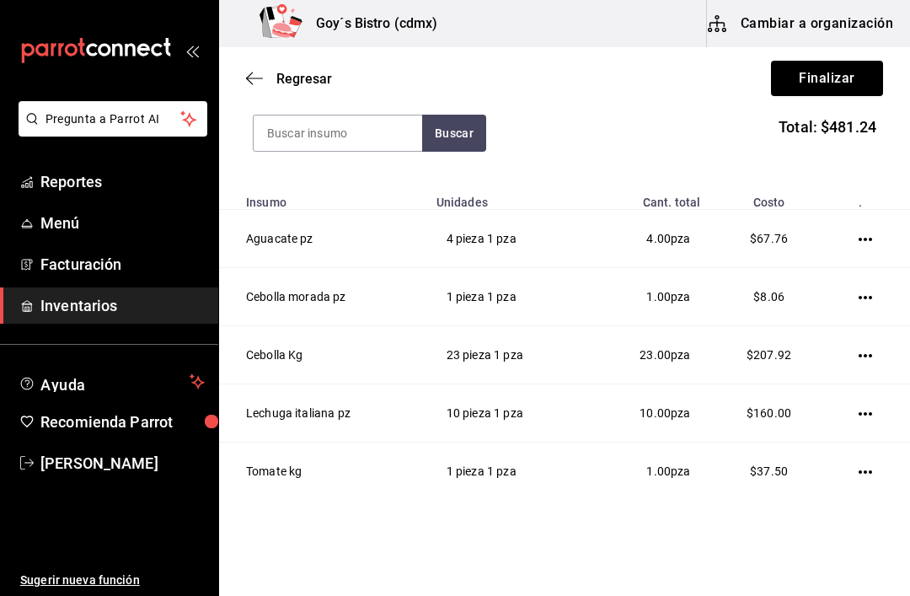
scroll to position [200, 0]
click at [373, 130] on input at bounding box center [338, 132] width 169 height 35
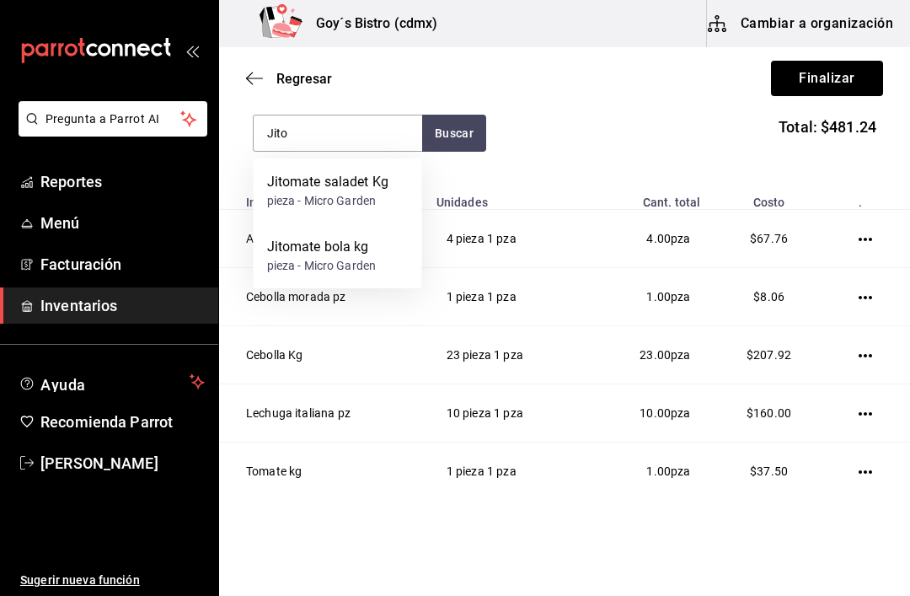
type input "Jito"
click at [456, 125] on button "Buscar" at bounding box center [454, 133] width 64 height 37
click at [345, 186] on div "Jitomate saladet Kg" at bounding box center [328, 182] width 122 height 20
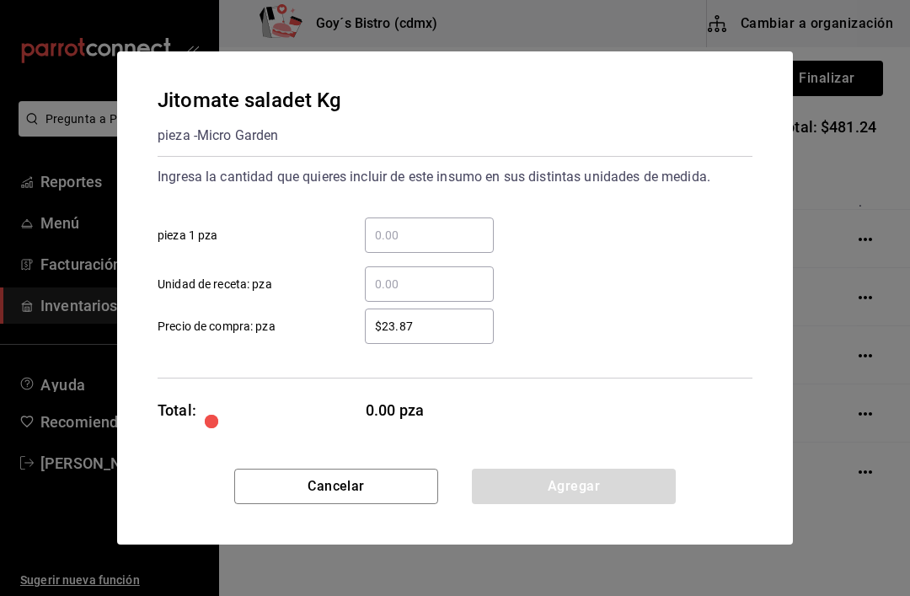
click at [391, 233] on input "​ pieza 1 pza" at bounding box center [429, 235] width 129 height 20
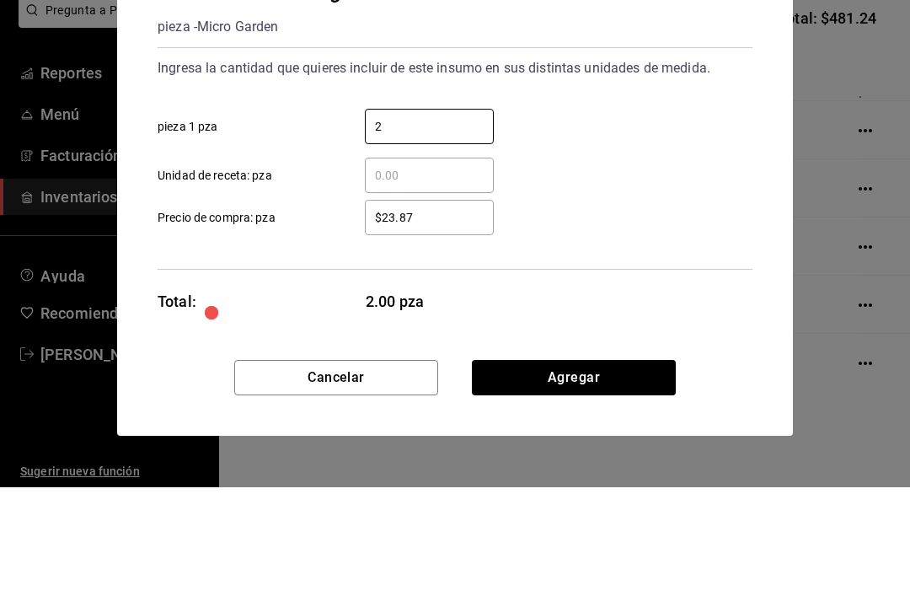
type input "2"
click at [451, 316] on input "$23.87" at bounding box center [429, 326] width 129 height 20
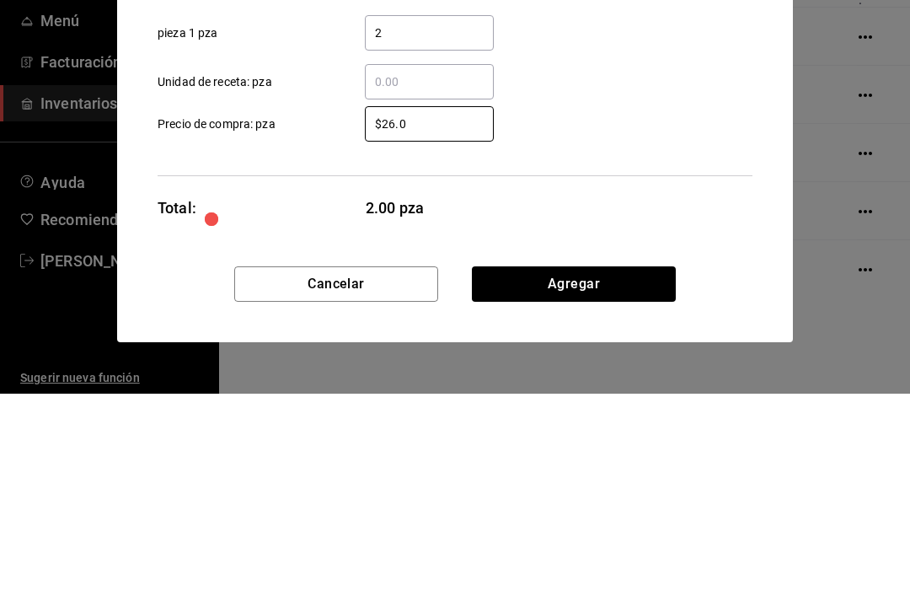
type input "$26.07"
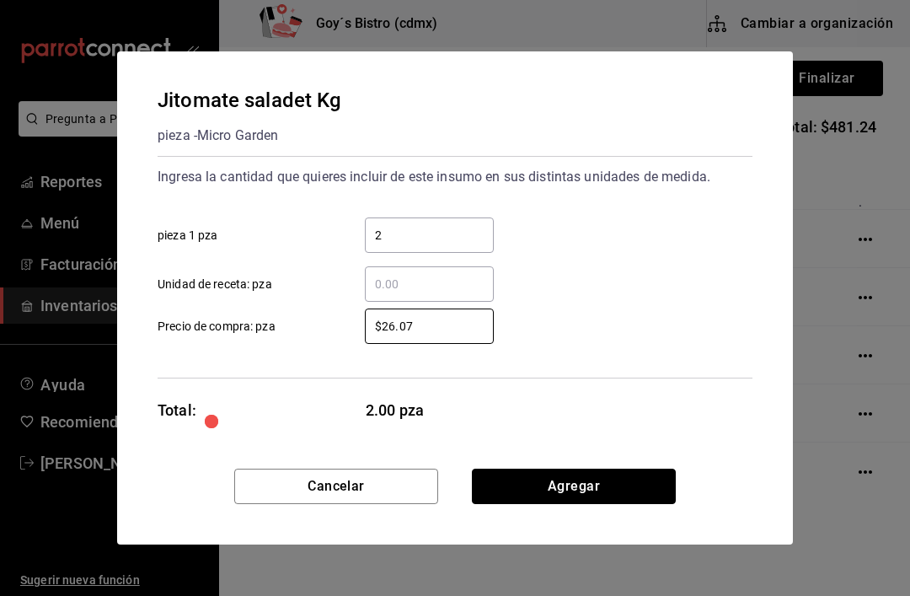
click at [608, 485] on button "Agregar" at bounding box center [574, 485] width 204 height 35
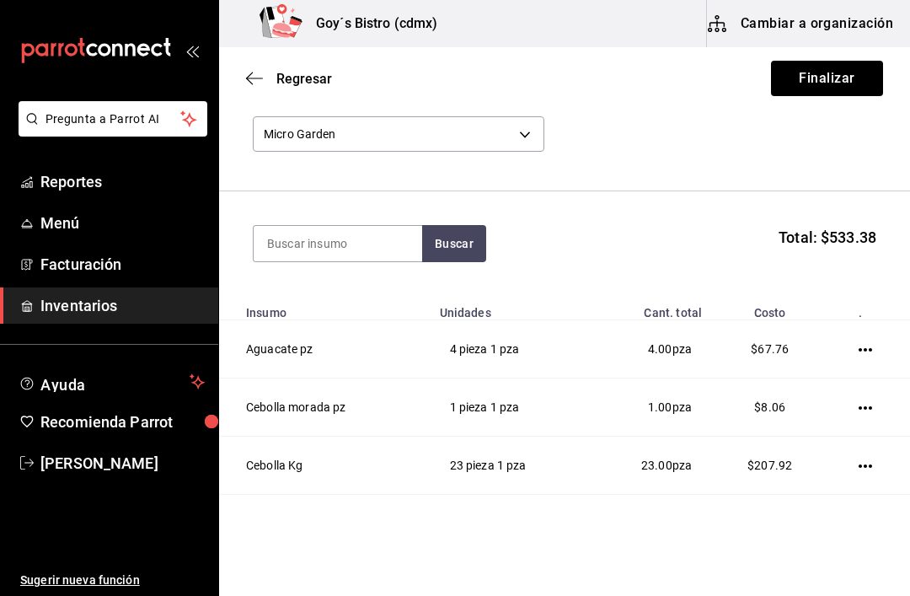
scroll to position [69, 0]
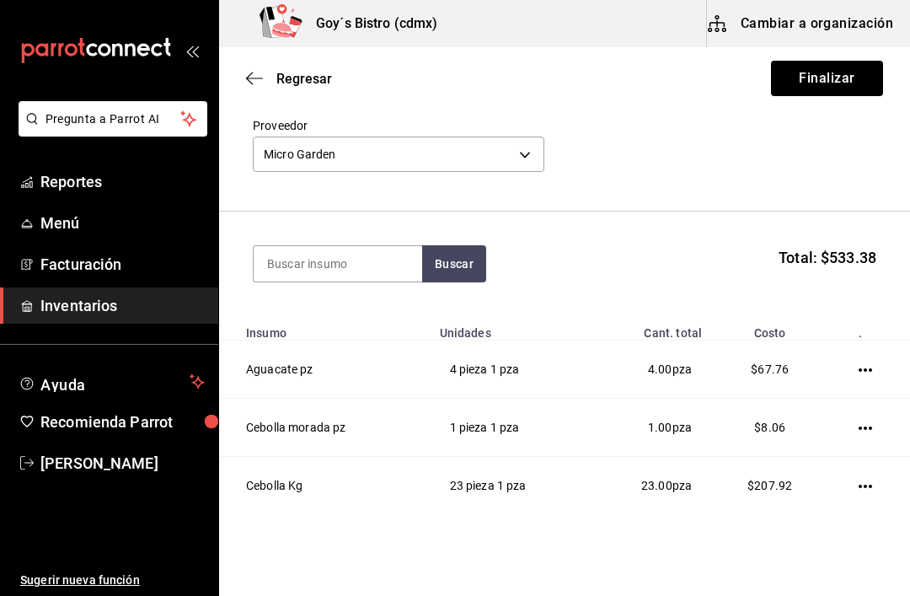
click at [338, 268] on input at bounding box center [338, 263] width 169 height 35
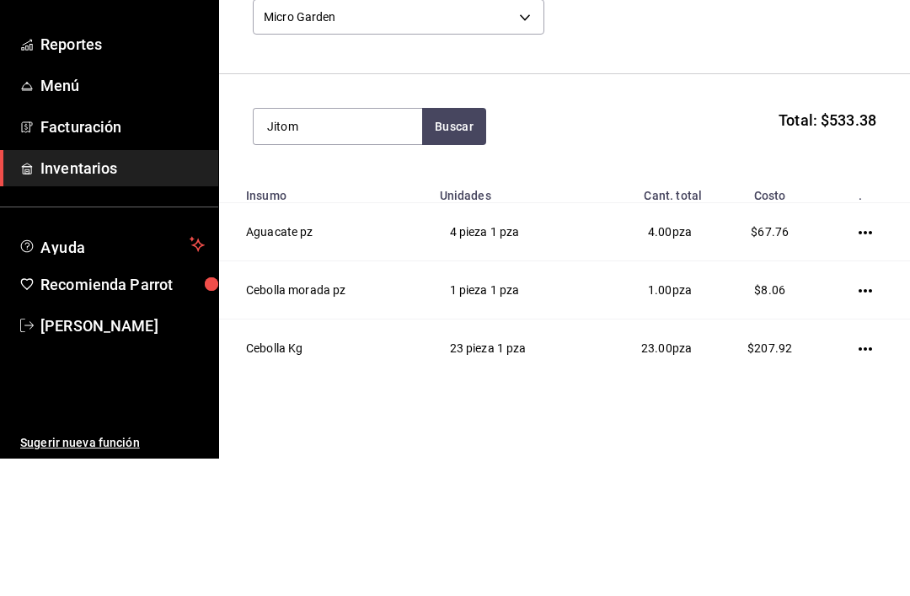
type input "Jitom"
click at [454, 245] on button "Buscar" at bounding box center [454, 263] width 64 height 37
click at [349, 302] on div "Jitomate bola kg" at bounding box center [322, 312] width 110 height 20
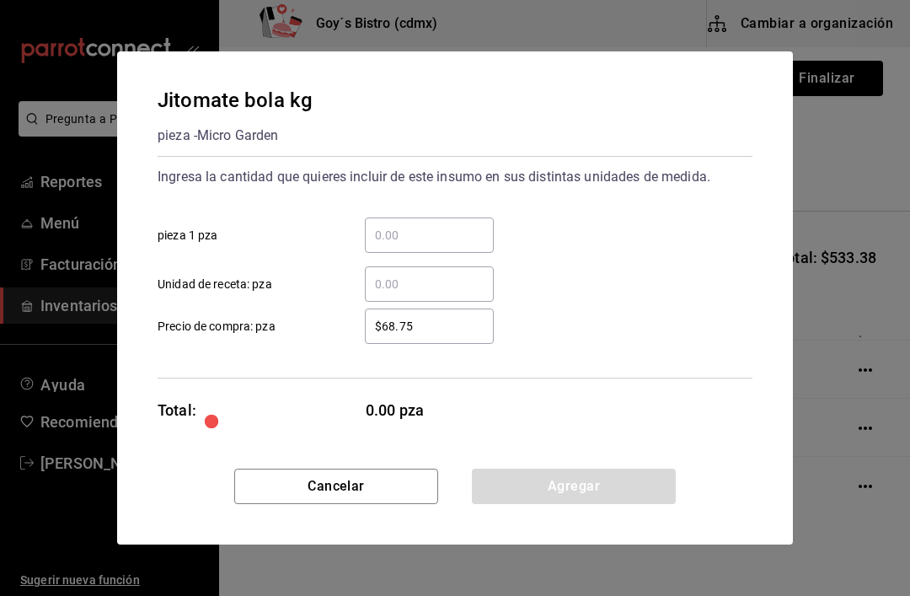
click at [417, 233] on input "​ pieza 1 pza" at bounding box center [429, 235] width 129 height 20
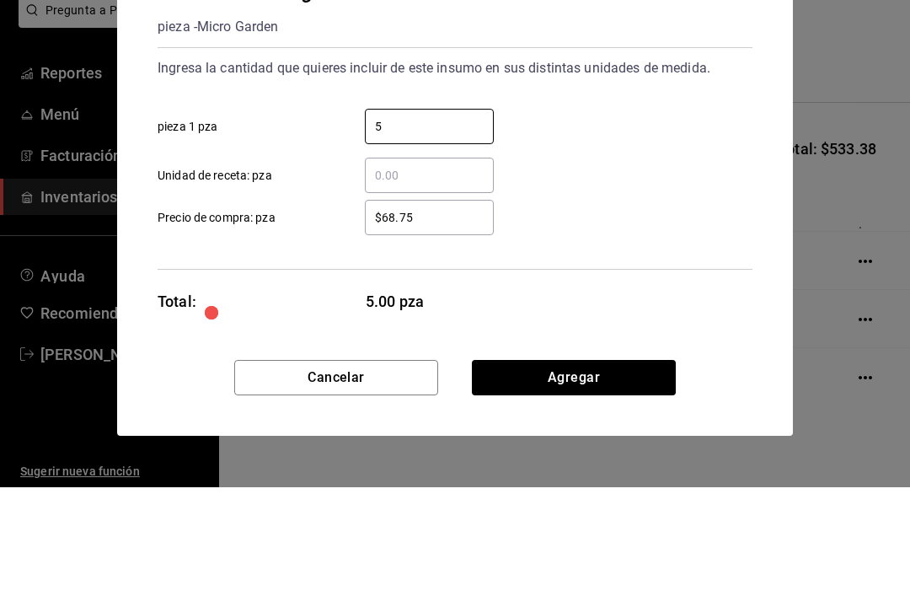
type input "5"
click at [458, 316] on input "$68.75" at bounding box center [429, 326] width 129 height 20
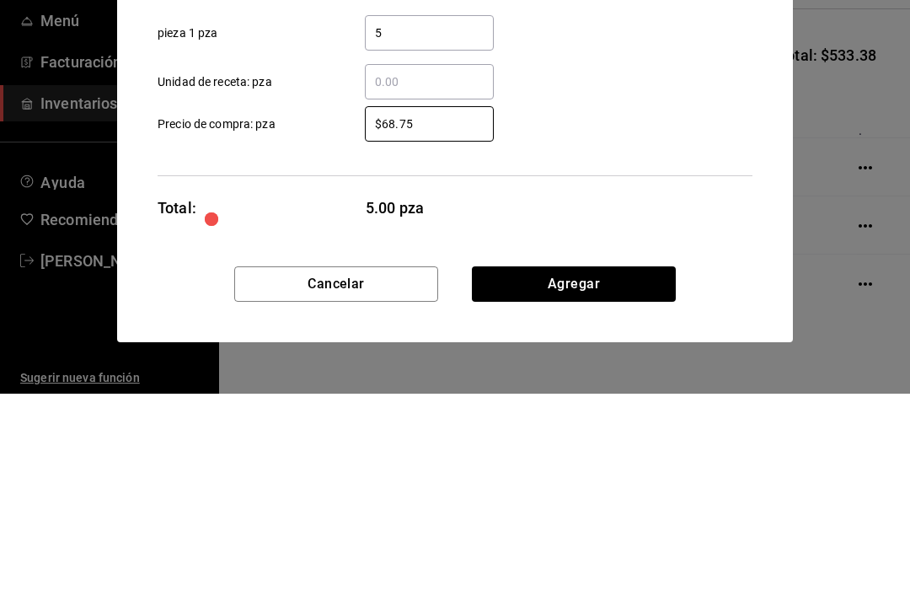
click at [445, 316] on input "$68.75" at bounding box center [429, 326] width 129 height 20
type input "$6"
type input "$52.50"
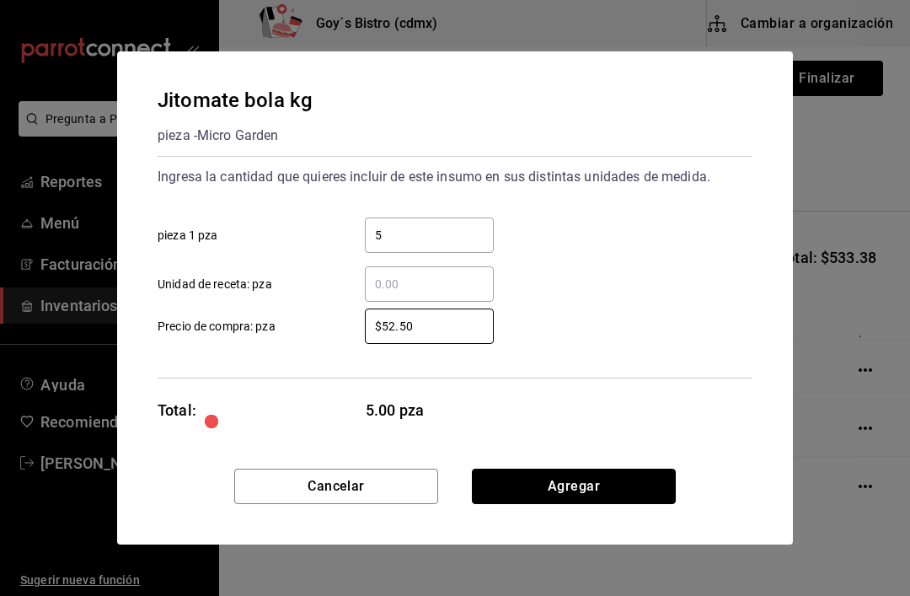
click at [590, 479] on button "Agregar" at bounding box center [574, 485] width 204 height 35
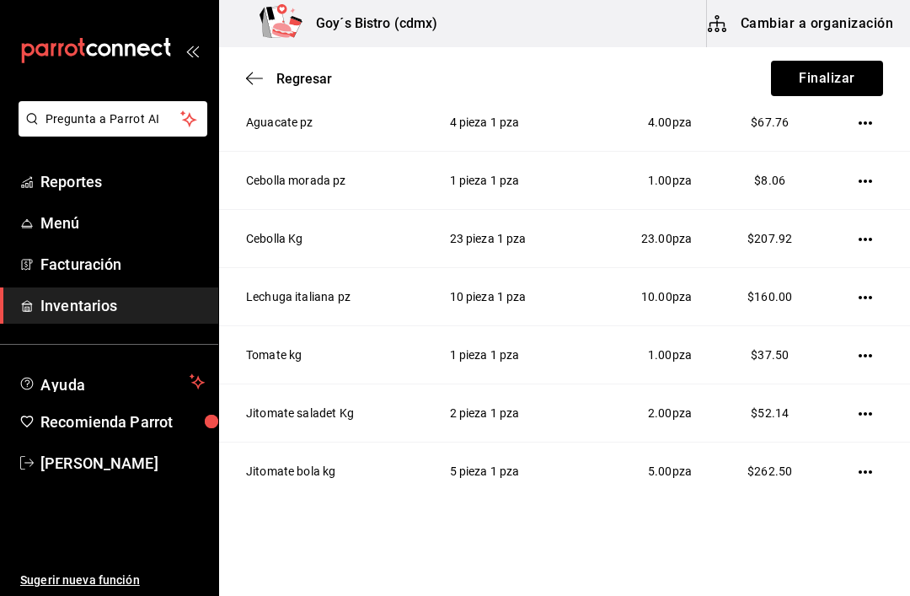
scroll to position [32, 0]
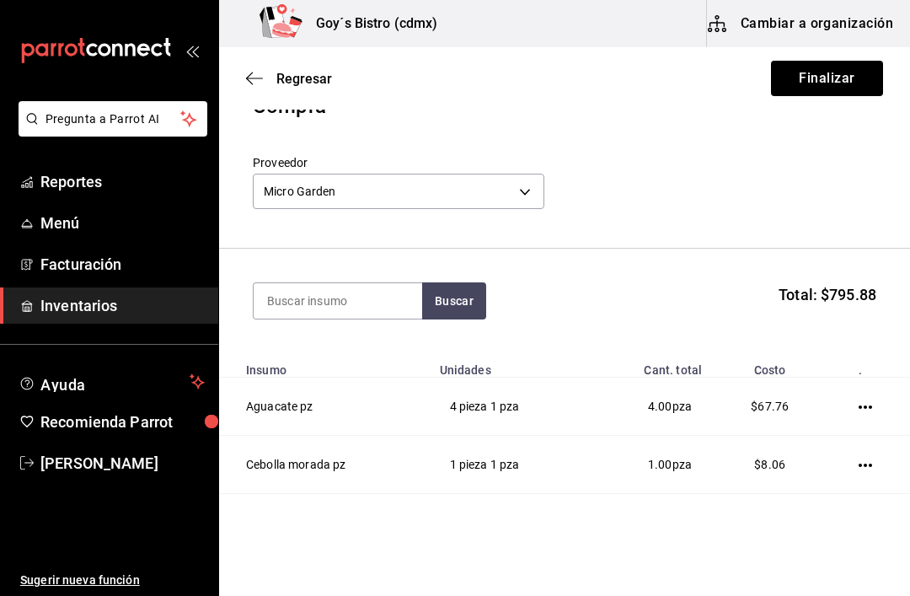
click at [869, 236] on header "Compra Proveedor Micro Garden 0205f9e2-0657-47ac-ad12-b418602837a0" at bounding box center [564, 170] width 691 height 158
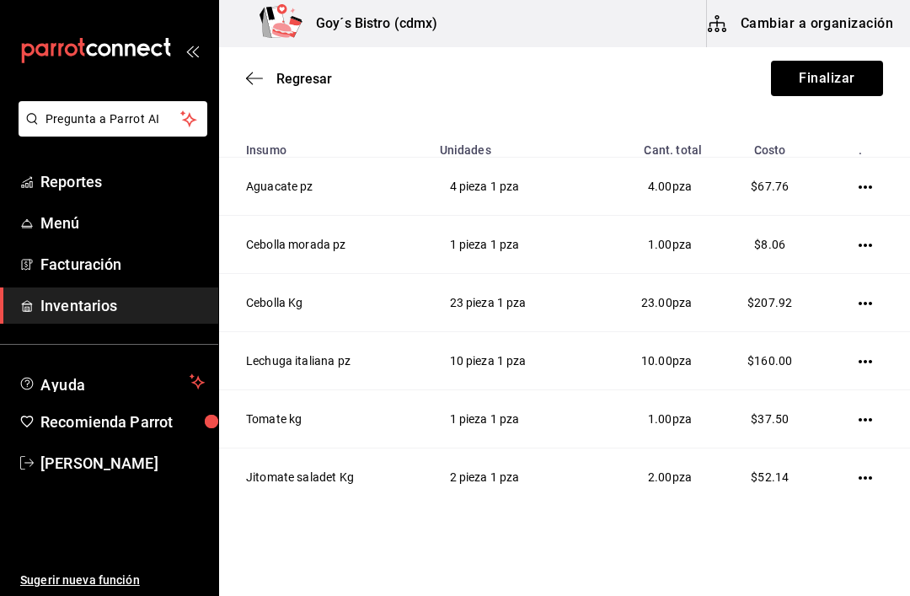
scroll to position [222, 0]
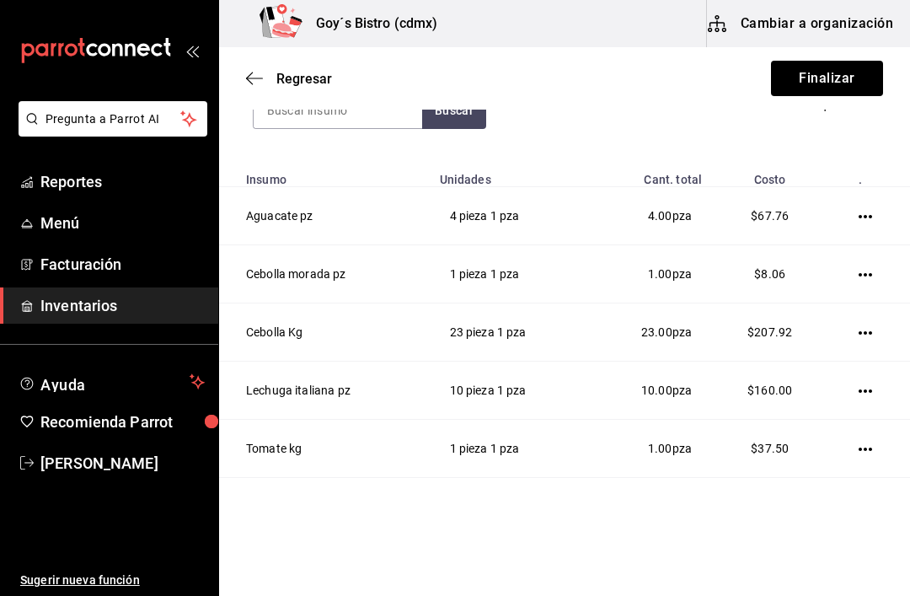
click at [859, 338] on icon "button" at bounding box center [865, 332] width 13 height 13
click at [802, 309] on span "Editar" at bounding box center [782, 309] width 62 height 20
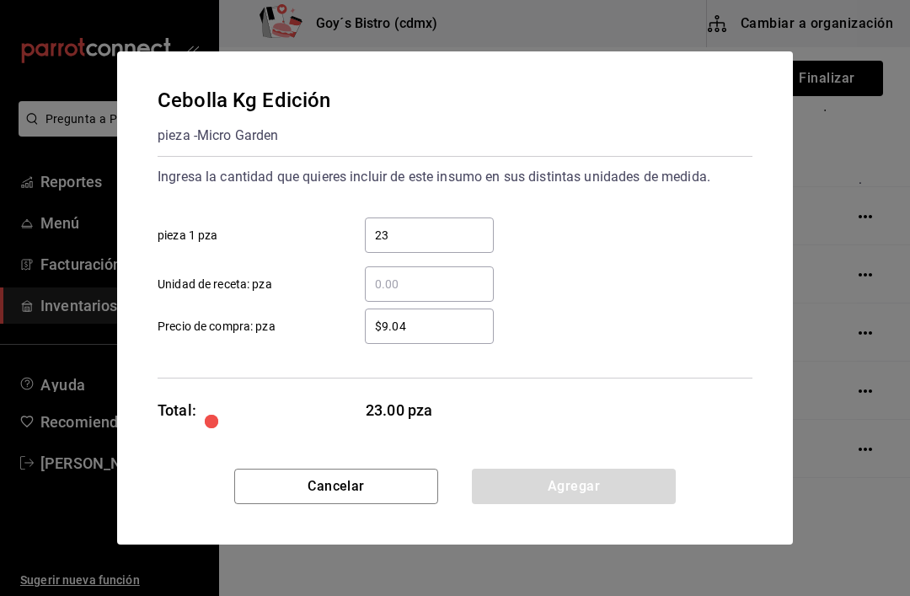
click at [422, 232] on input "23" at bounding box center [429, 235] width 129 height 20
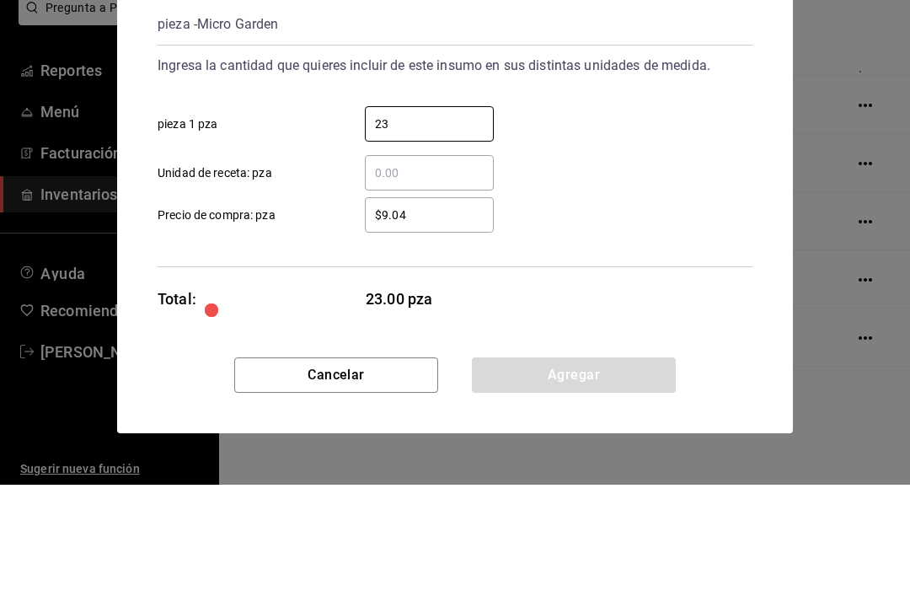
type input "2"
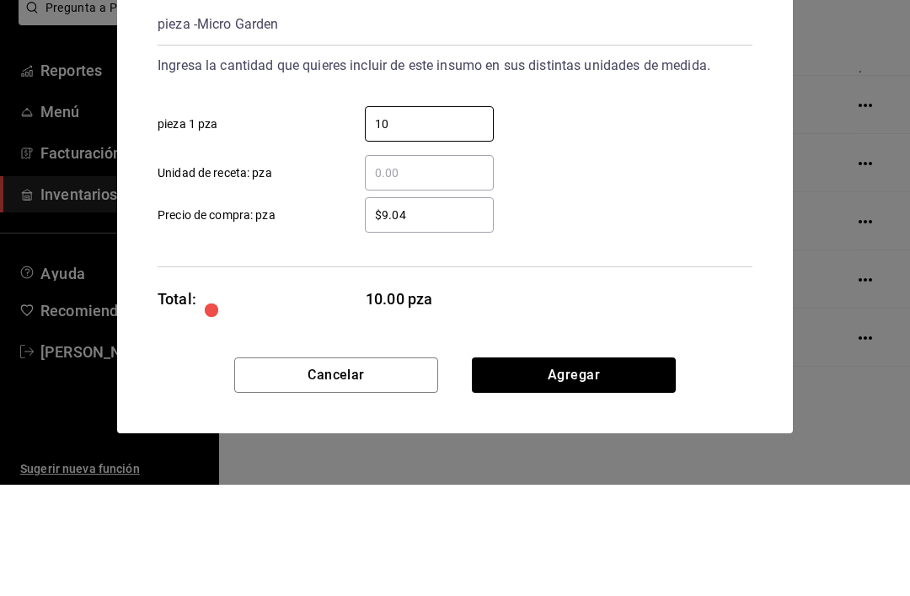
type input "10"
click at [430, 316] on input "$9.04" at bounding box center [429, 326] width 129 height 20
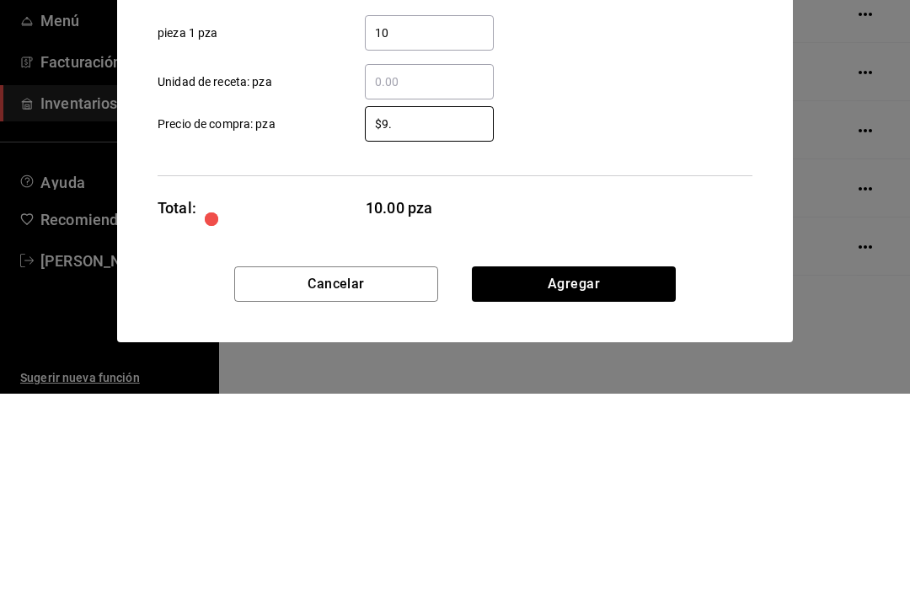
type input "$9"
type input "$20.80"
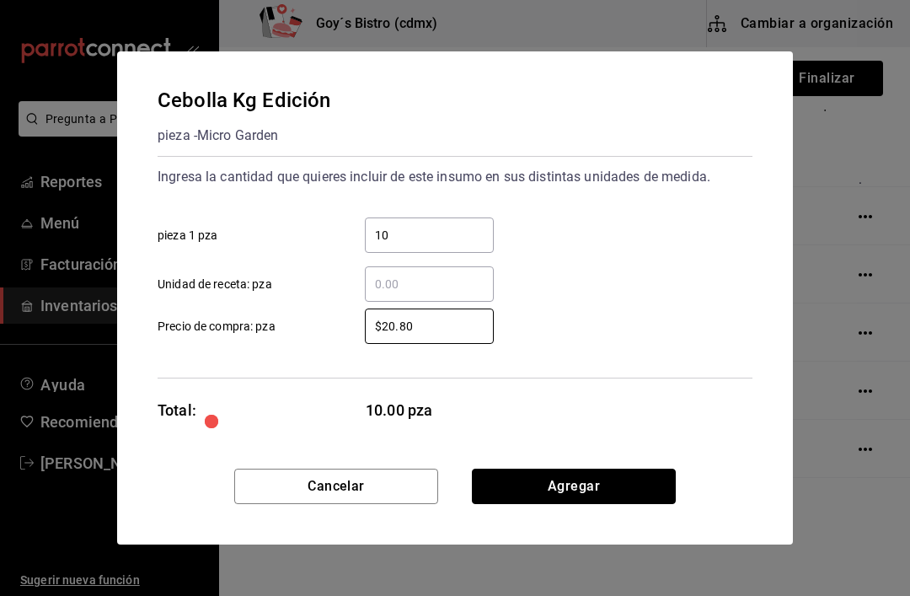
click at [592, 479] on button "Agregar" at bounding box center [574, 485] width 204 height 35
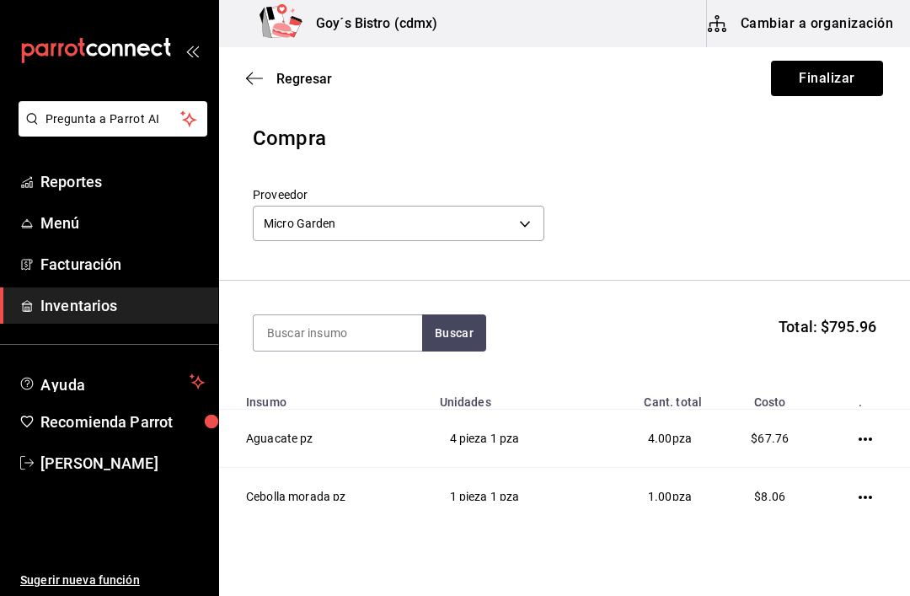
scroll to position [0, 0]
click at [336, 325] on input at bounding box center [338, 332] width 169 height 35
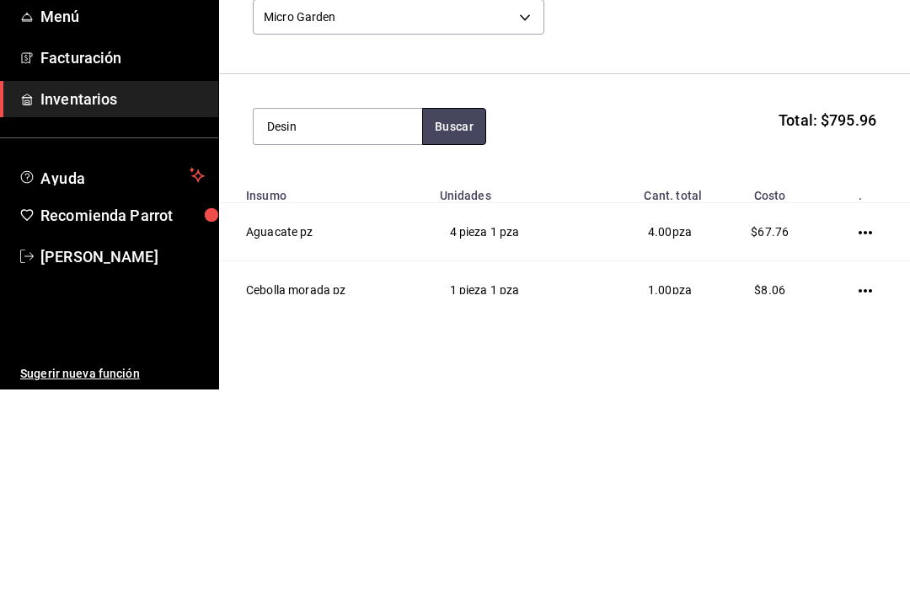
click at [447, 314] on button "Buscar" at bounding box center [454, 332] width 64 height 37
click at [448, 314] on button "Buscar" at bounding box center [454, 332] width 64 height 37
type input "D"
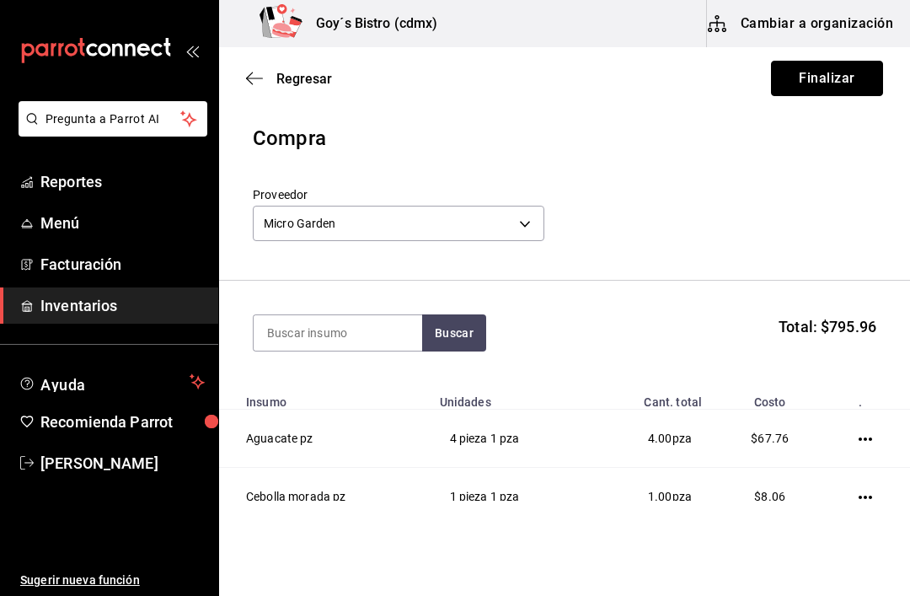
click at [839, 77] on button "Finalizar" at bounding box center [827, 78] width 112 height 35
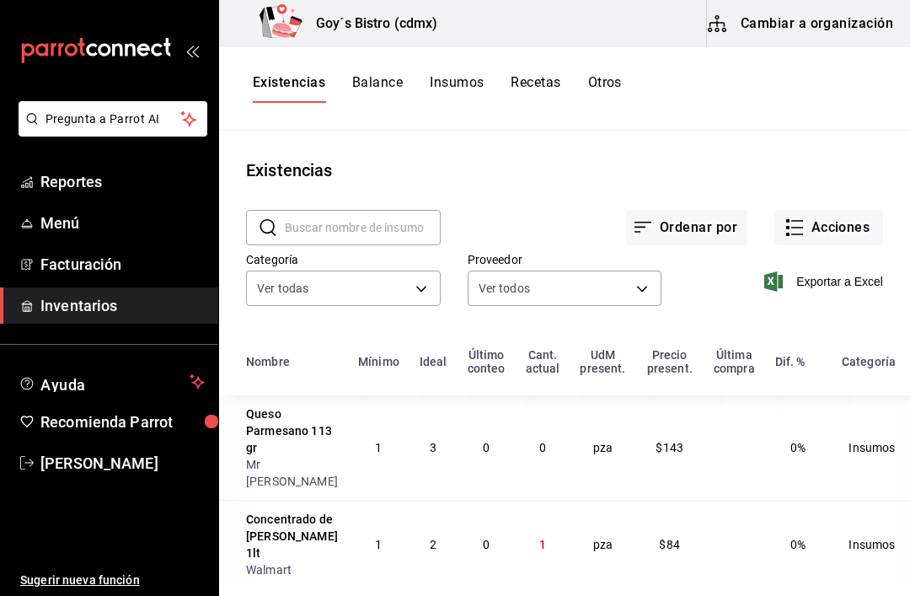
click at [830, 227] on button "Acciones" at bounding box center [828, 227] width 109 height 35
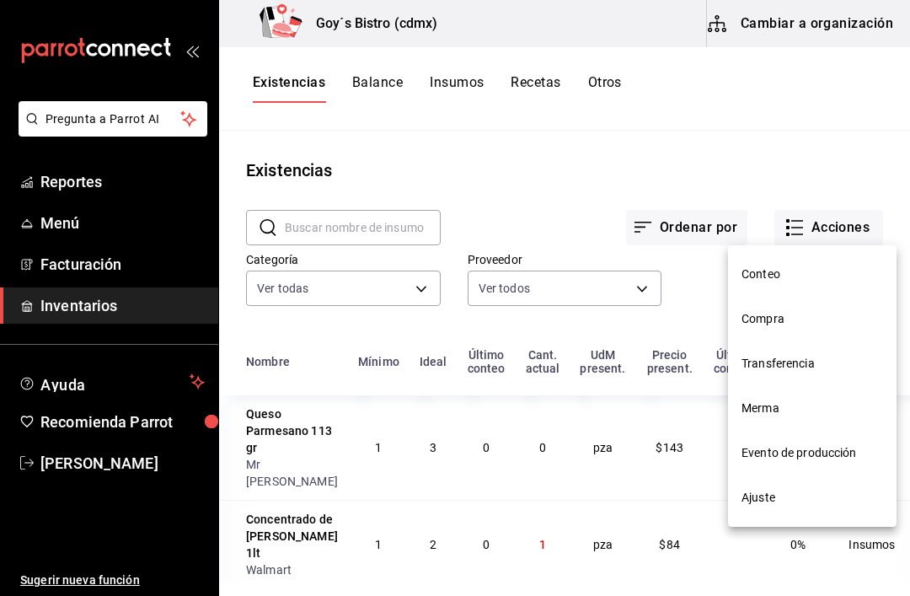
click at [776, 314] on span "Compra" at bounding box center [812, 319] width 142 height 18
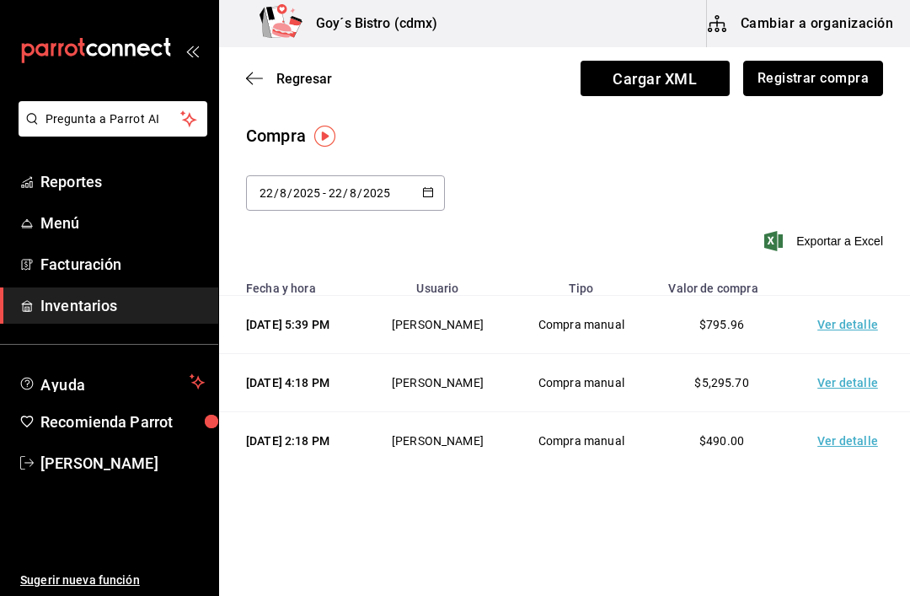
click at [828, 78] on button "Registrar compra" at bounding box center [813, 78] width 140 height 35
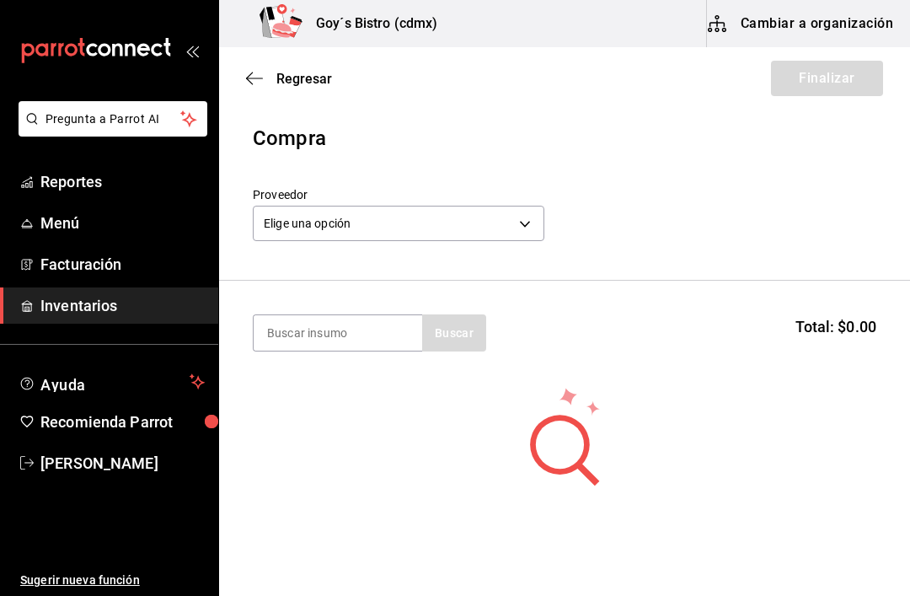
click at [522, 222] on body "Pregunta a Parrot AI Reportes Menú Facturación Inventarios Ayuda Recomienda Par…" at bounding box center [455, 250] width 910 height 500
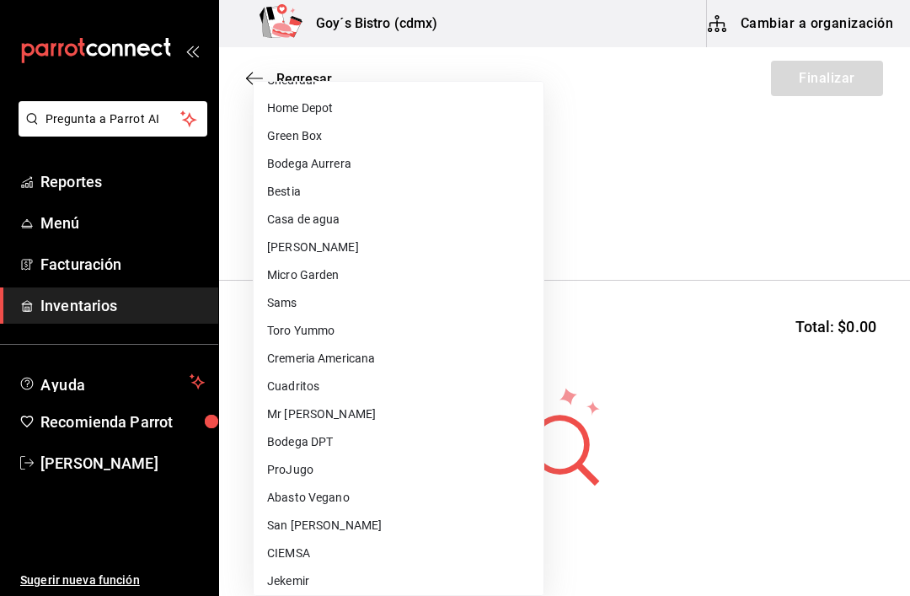
scroll to position [166, 0]
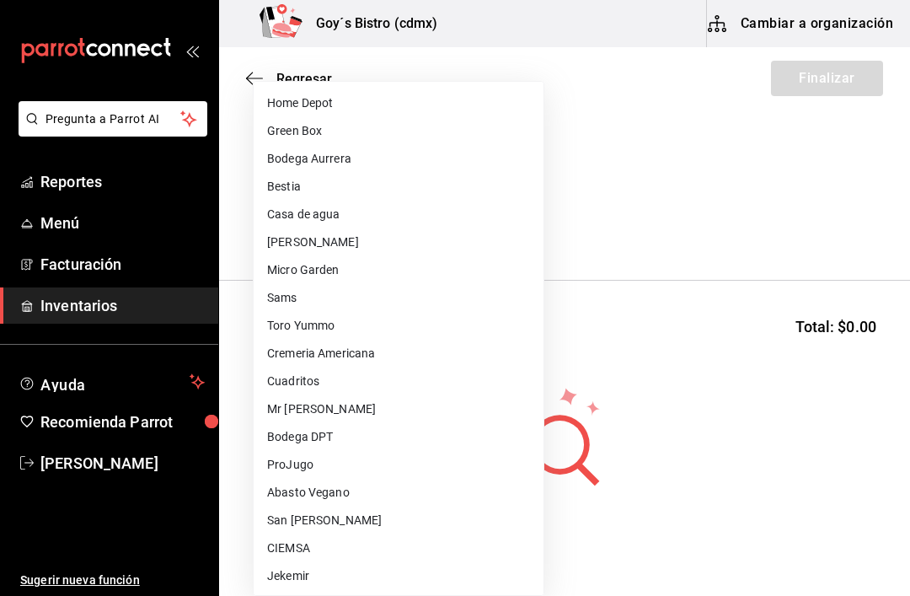
click at [330, 381] on li "Cuadritos" at bounding box center [399, 381] width 290 height 28
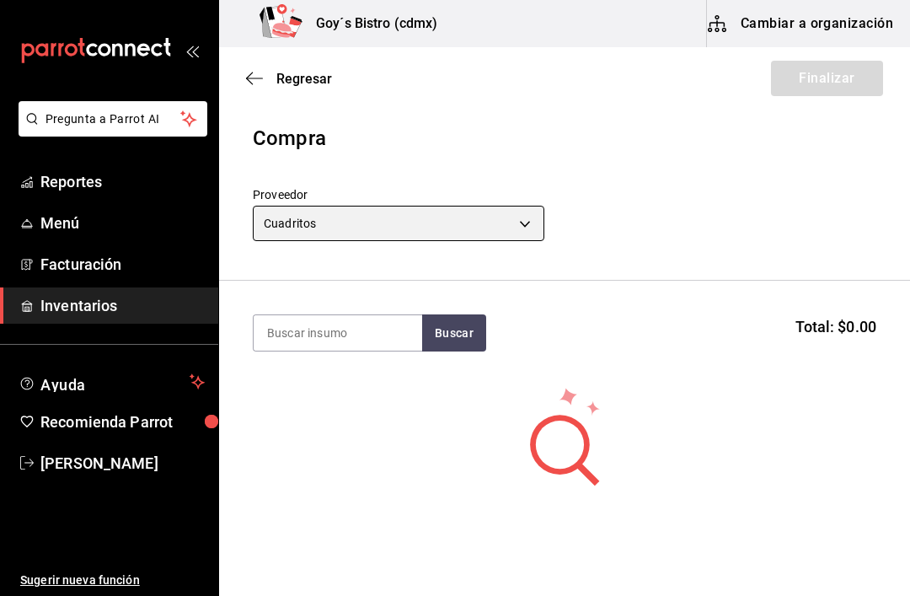
type input "57882279-2981-4739-b305-07d4c092d0b1"
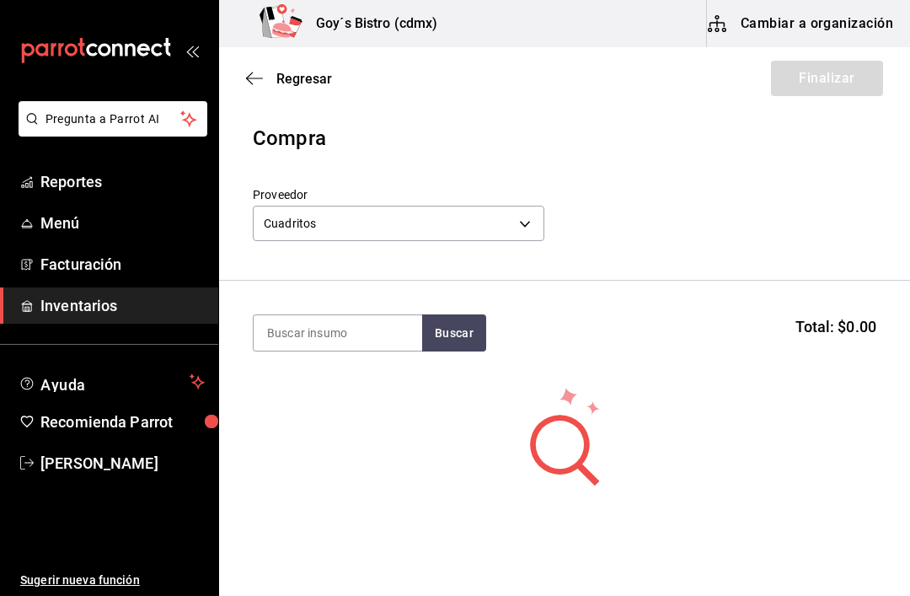
click at [376, 326] on input at bounding box center [338, 332] width 169 height 35
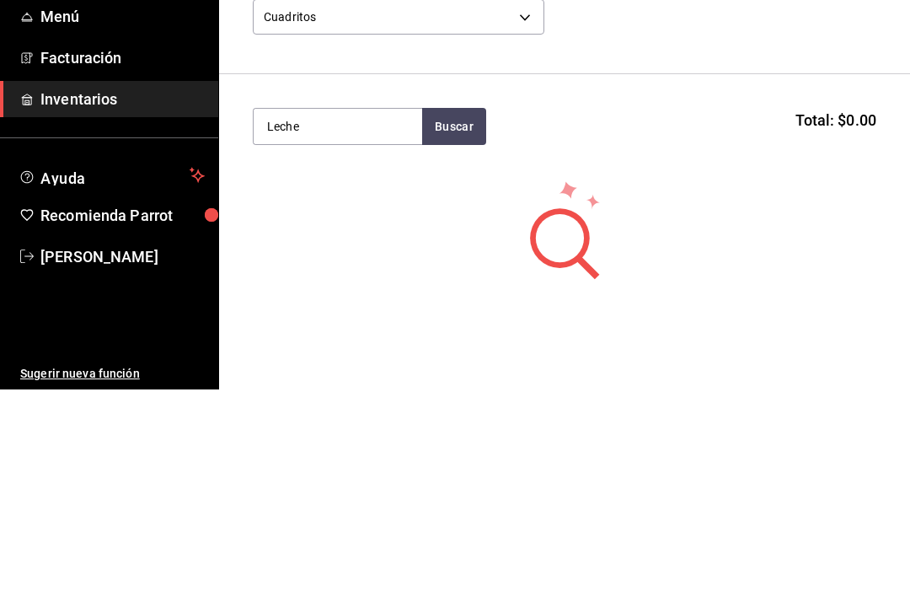
type input "Leche"
click at [449, 314] on button "Buscar" at bounding box center [454, 332] width 64 height 37
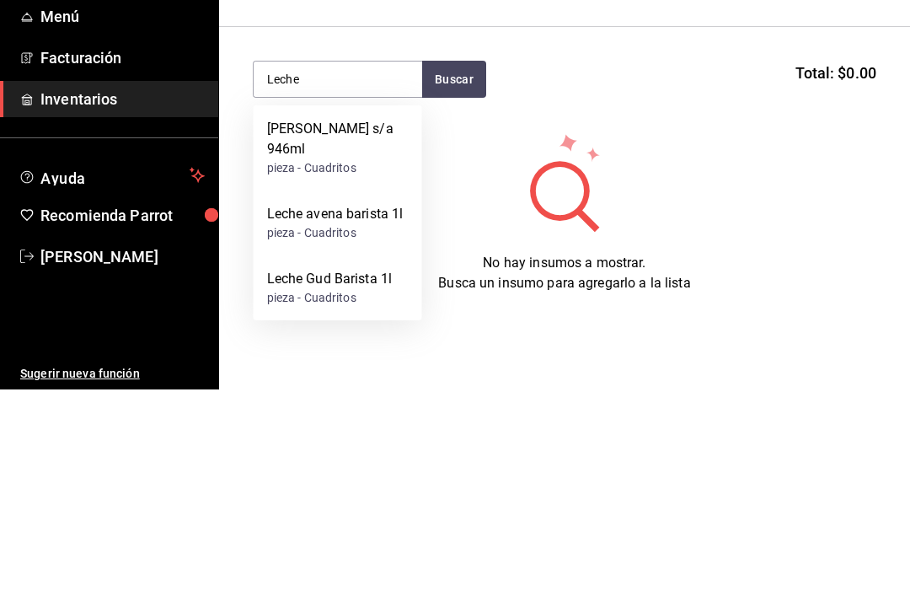
scroll to position [46, 0]
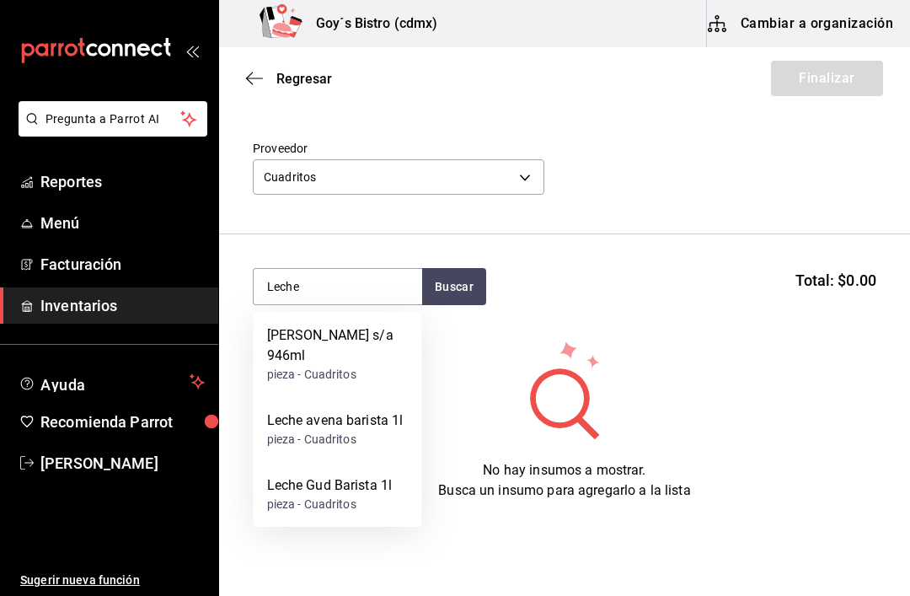
click at [356, 475] on div "Leche Gud Barista 1l" at bounding box center [330, 485] width 126 height 20
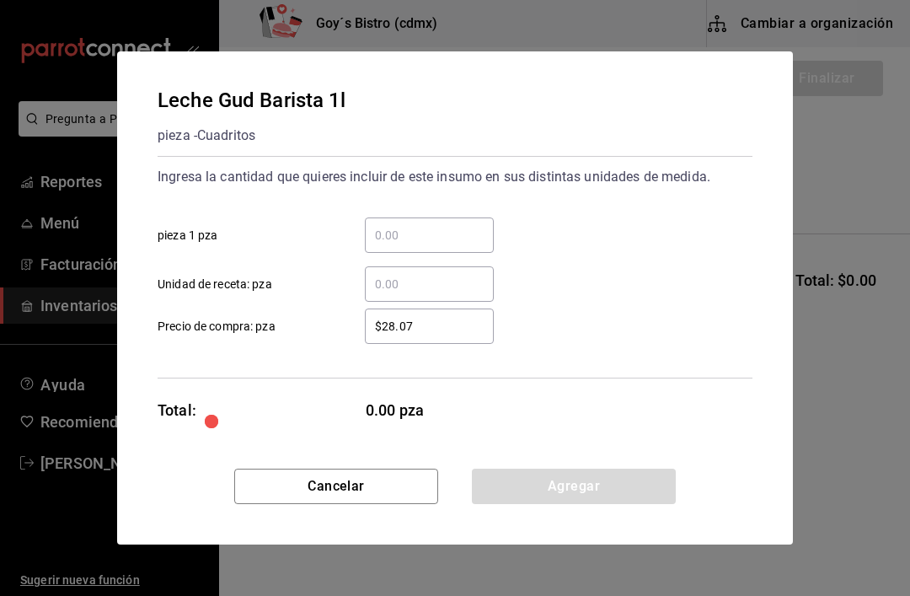
click at [409, 222] on div "​" at bounding box center [429, 234] width 129 height 35
click at [409, 225] on input "​ pieza 1 pza" at bounding box center [429, 235] width 129 height 20
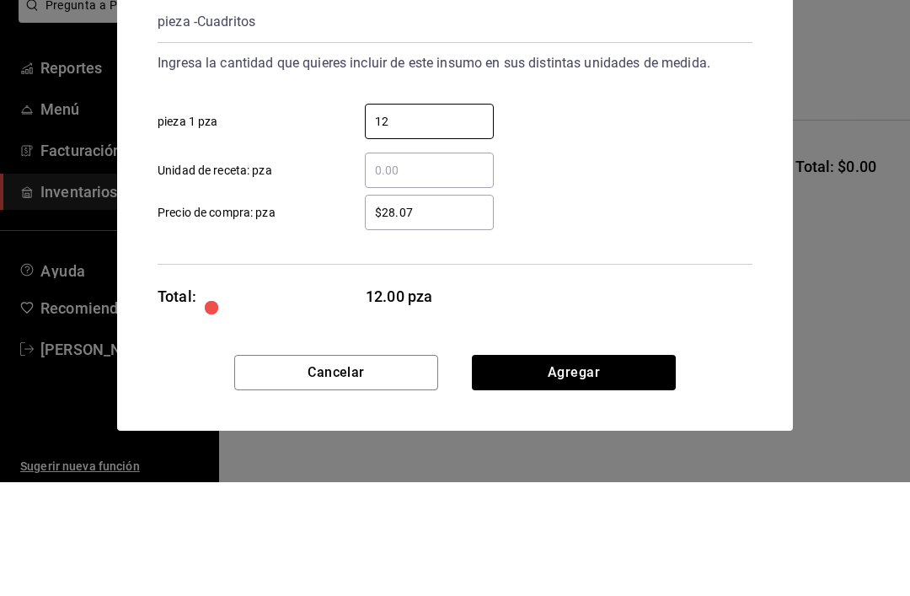
type input "12"
click at [440, 316] on input "$28.07" at bounding box center [429, 326] width 129 height 20
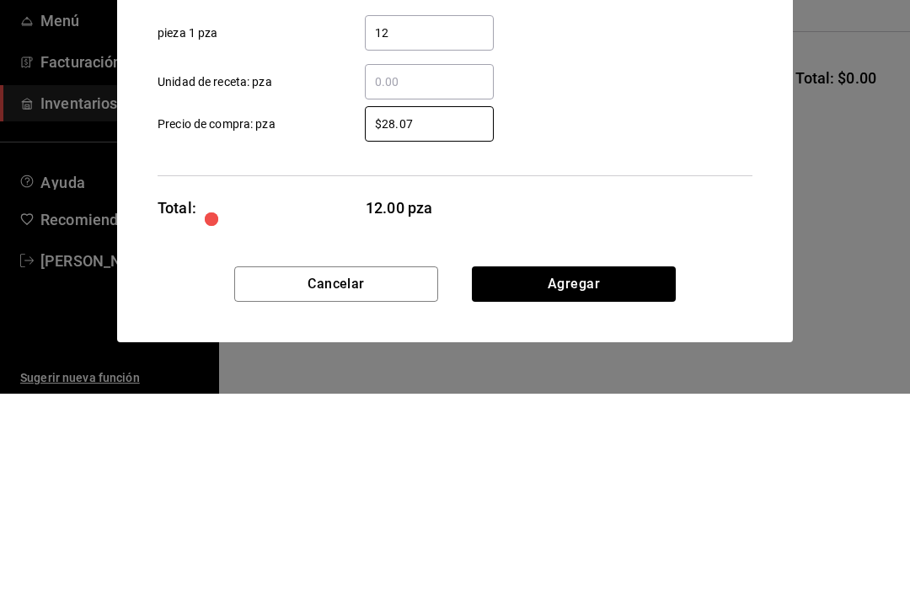
click at [438, 316] on input "$28.07" at bounding box center [429, 326] width 129 height 20
type input "$28.00"
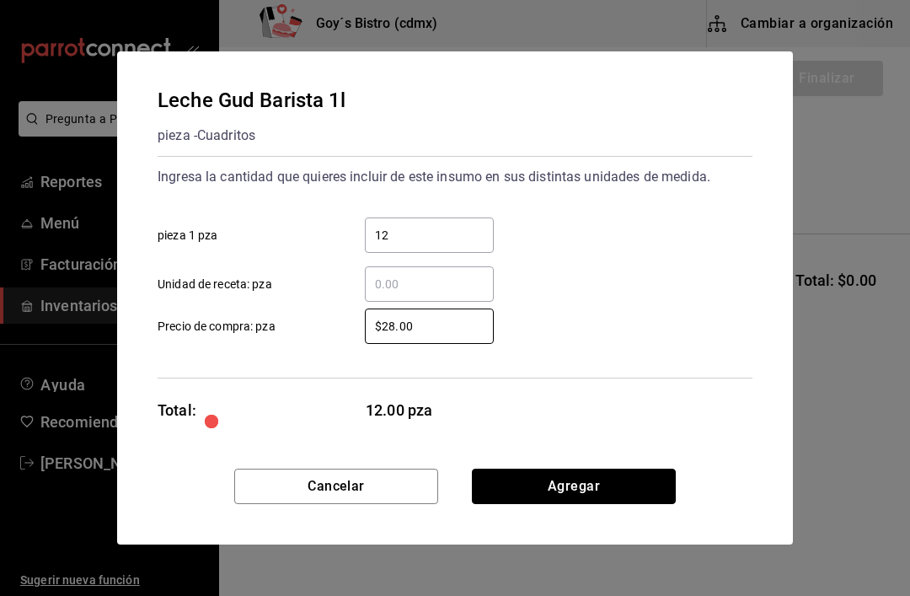
click at [602, 477] on button "Agregar" at bounding box center [574, 485] width 204 height 35
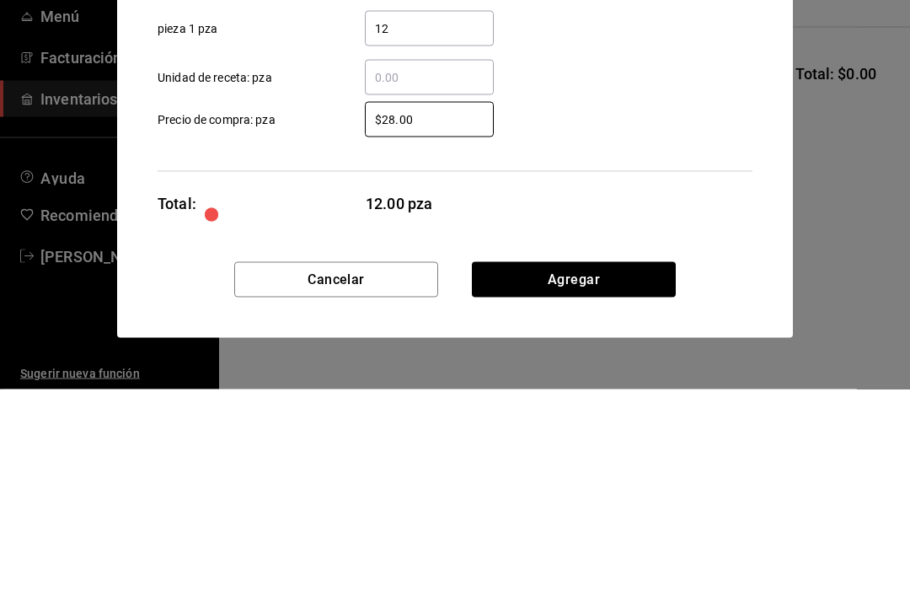
scroll to position [0, 0]
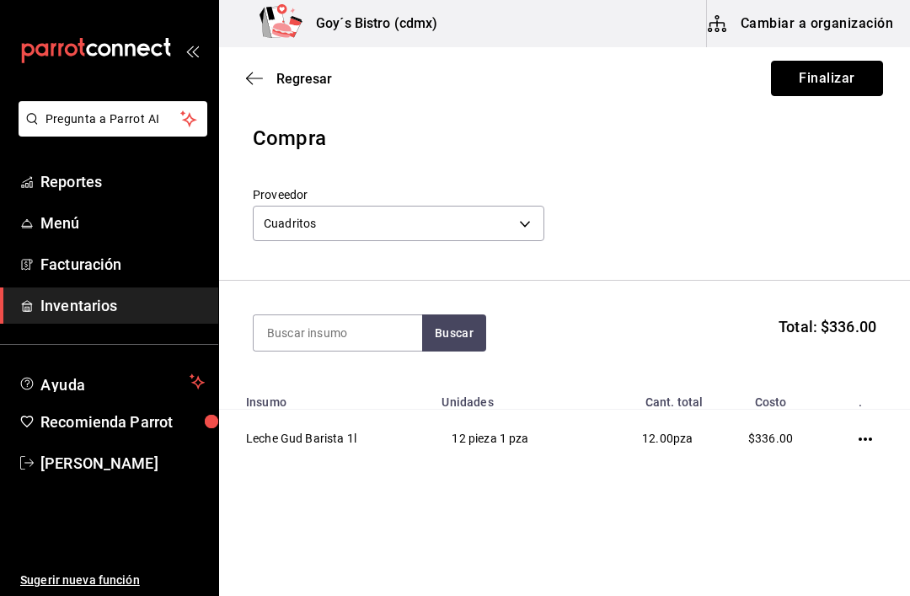
click at [843, 79] on button "Finalizar" at bounding box center [827, 78] width 112 height 35
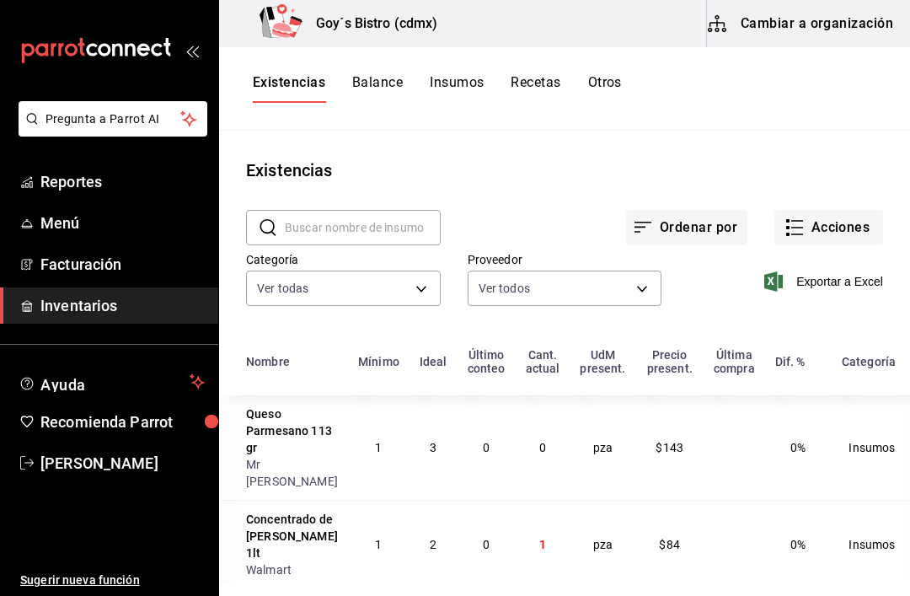
click at [849, 218] on button "Acciones" at bounding box center [828, 227] width 109 height 35
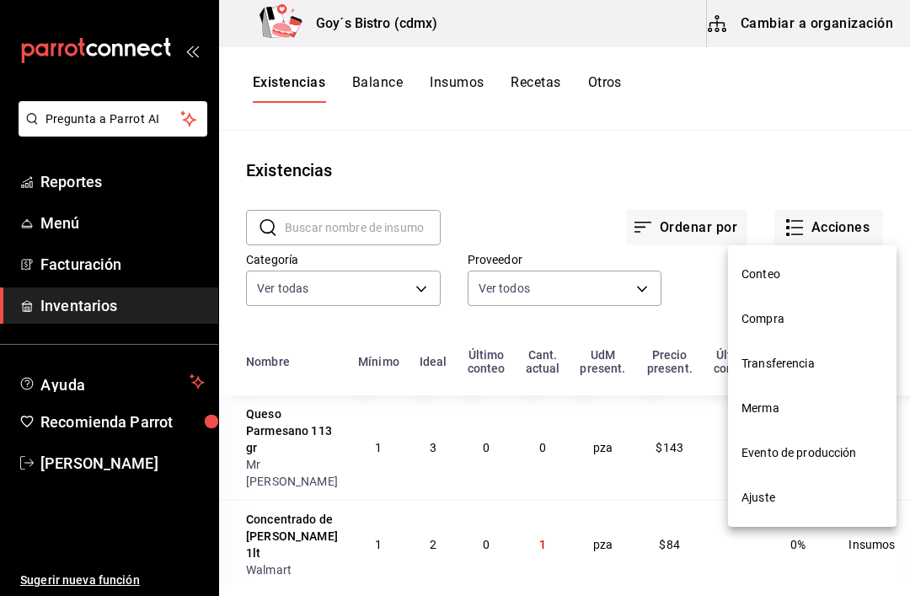
click at [775, 311] on span "Compra" at bounding box center [812, 319] width 142 height 18
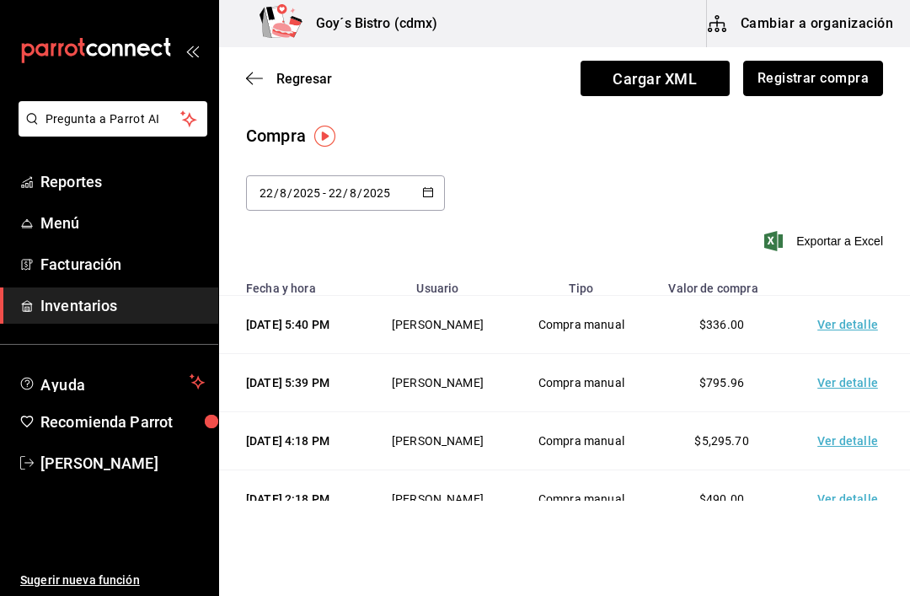
click at [829, 82] on button "Registrar compra" at bounding box center [813, 78] width 140 height 35
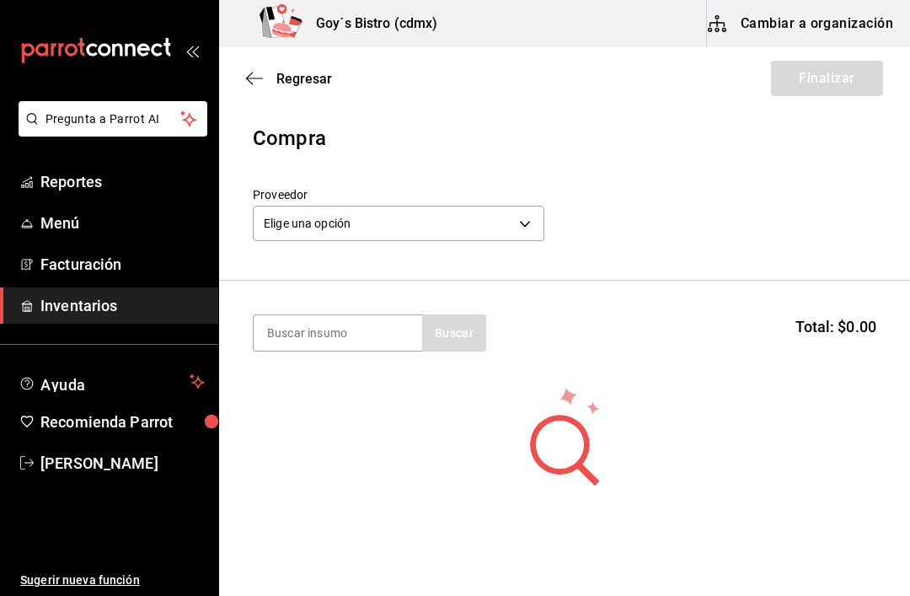
click at [518, 219] on body "Pregunta a Parrot AI Reportes Menú Facturación Inventarios Ayuda Recomienda Par…" at bounding box center [455, 250] width 910 height 500
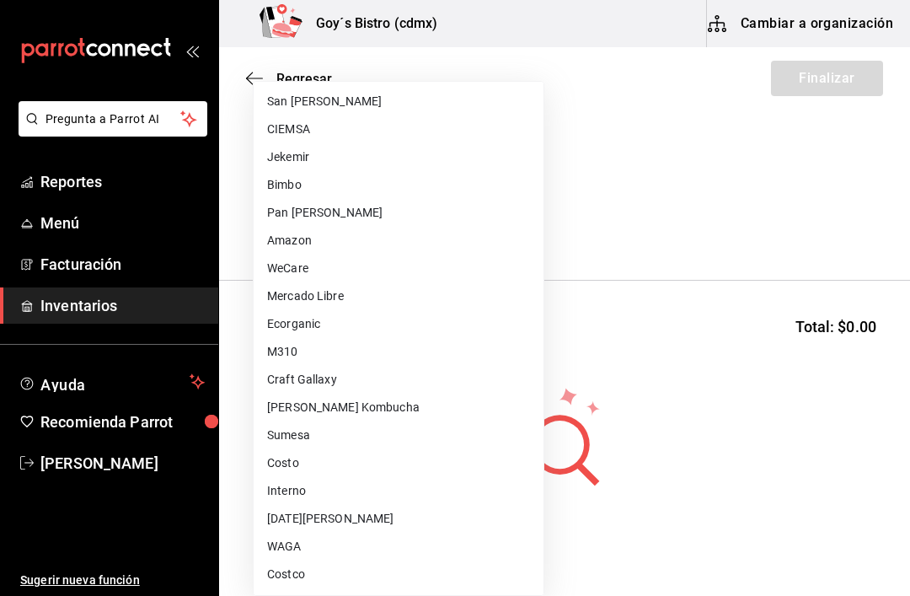
scroll to position [585, 0]
click at [335, 460] on li "Costo" at bounding box center [399, 463] width 290 height 28
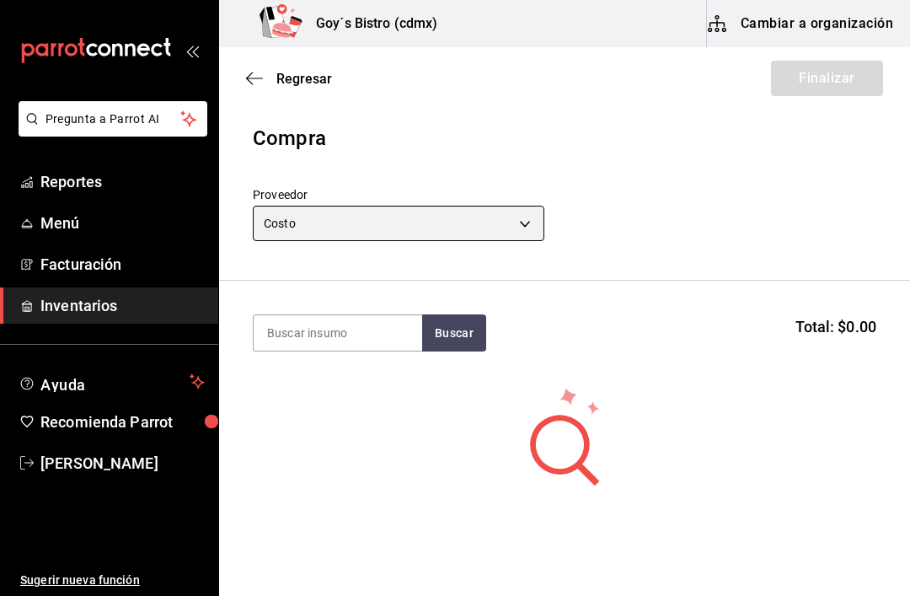
type input "5cd109e3-a4e3-4fc6-a6ec-eafed05765da"
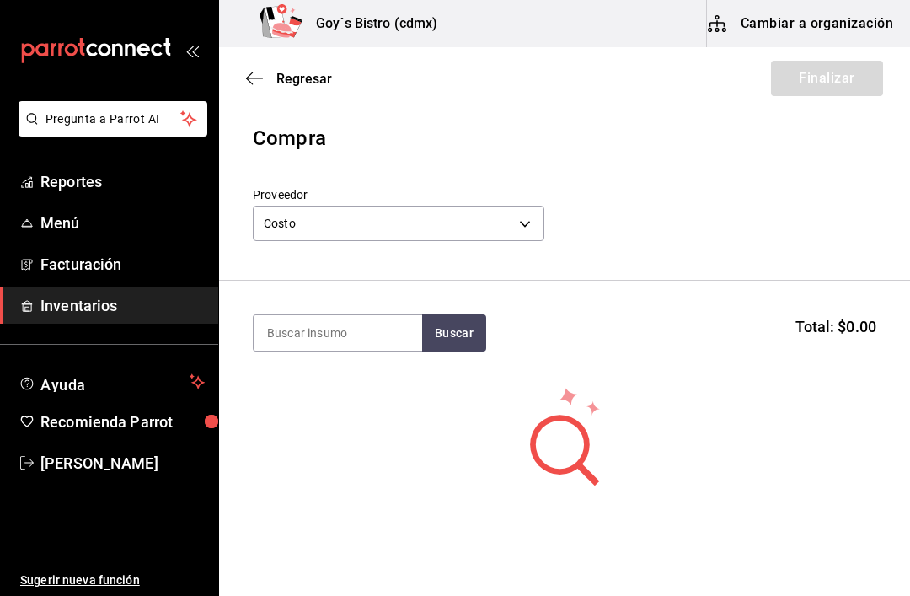
click at [372, 331] on input at bounding box center [338, 332] width 169 height 35
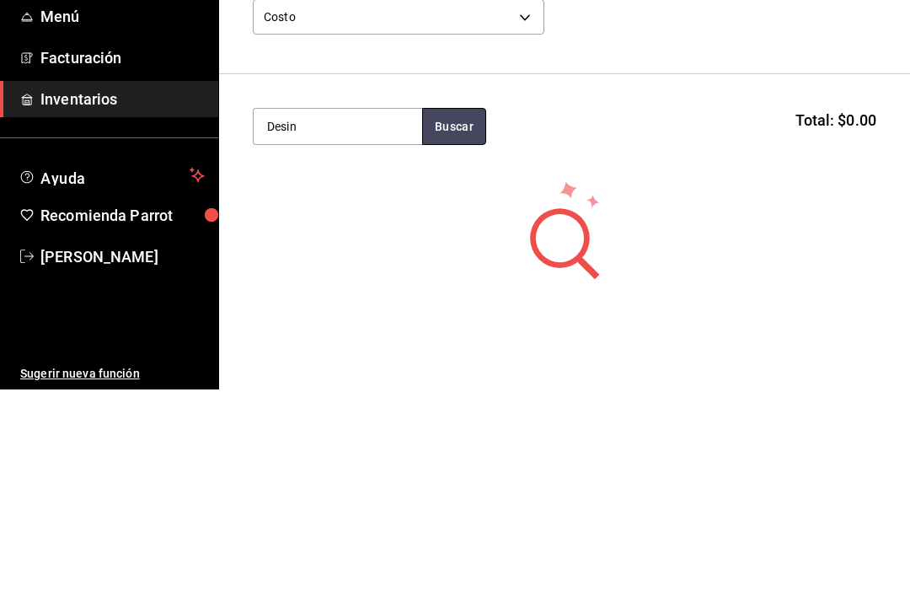
click at [458, 314] on button "Buscar" at bounding box center [454, 332] width 64 height 37
type input "D"
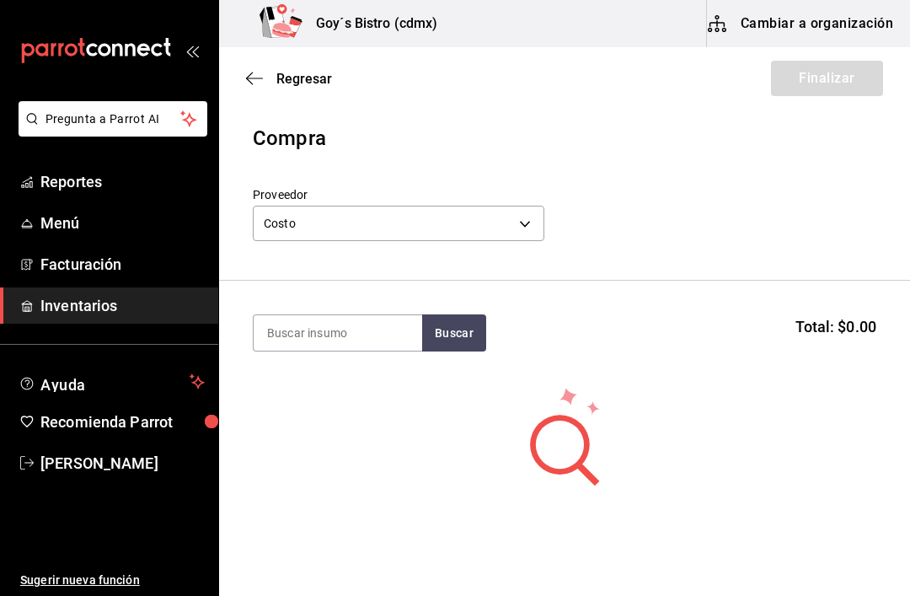
click at [522, 213] on body "Pregunta a Parrot AI Reportes Menú Facturación Inventarios Ayuda Recomienda Par…" at bounding box center [455, 250] width 910 height 500
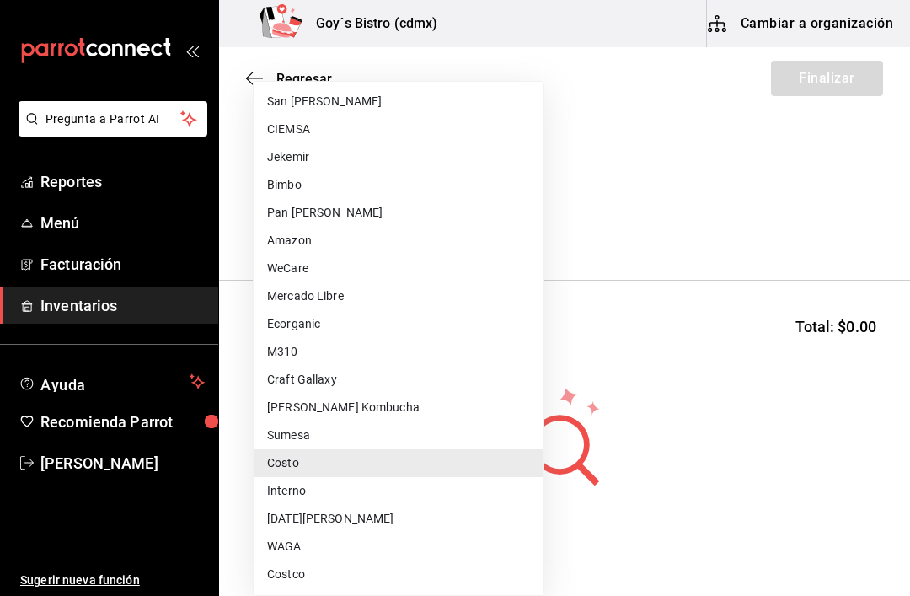
click at [350, 577] on li "Costco" at bounding box center [399, 574] width 290 height 28
type input "ee7f9d03-7f87-47e4-9c47-6213ef537ad9"
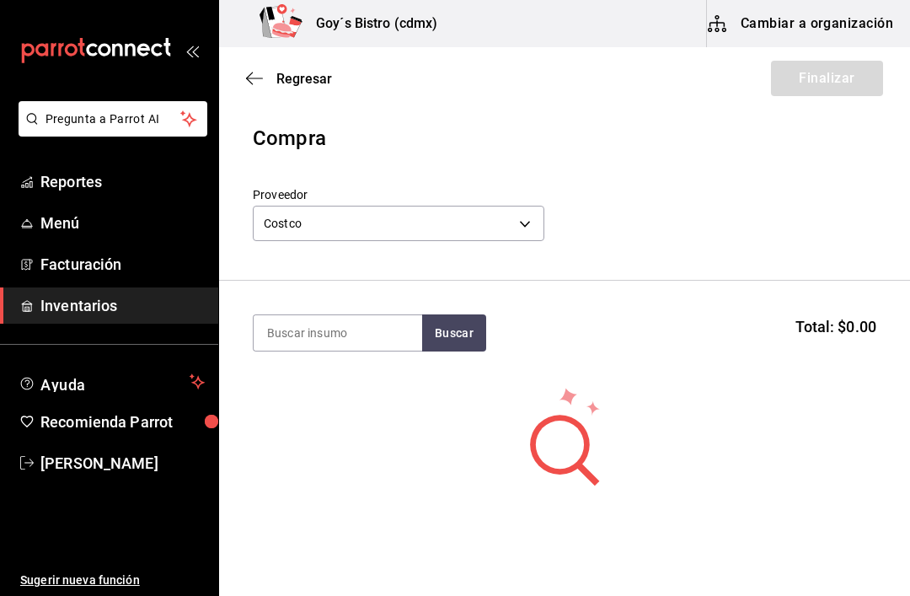
click at [359, 322] on input at bounding box center [338, 332] width 169 height 35
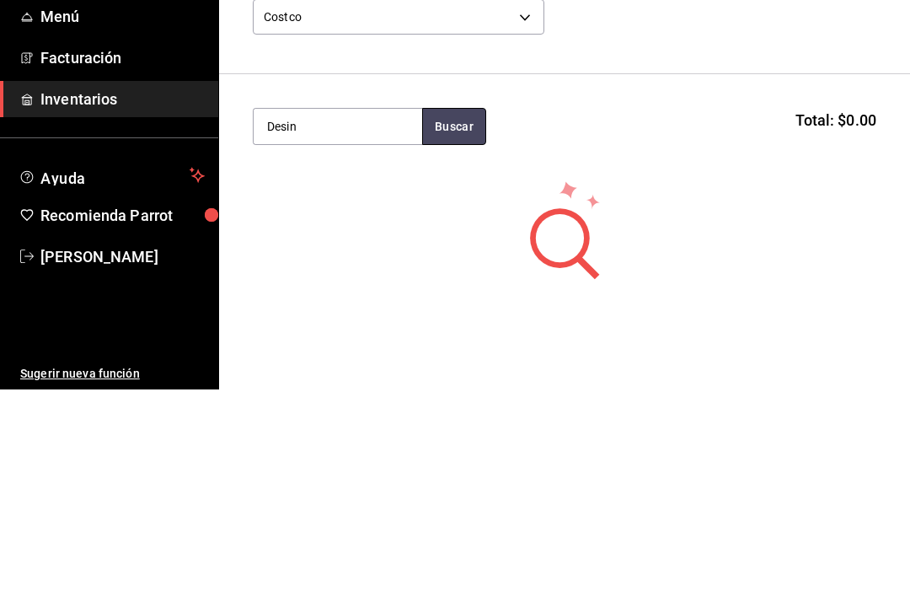
click at [453, 314] on button "Buscar" at bounding box center [454, 332] width 64 height 37
type input "D"
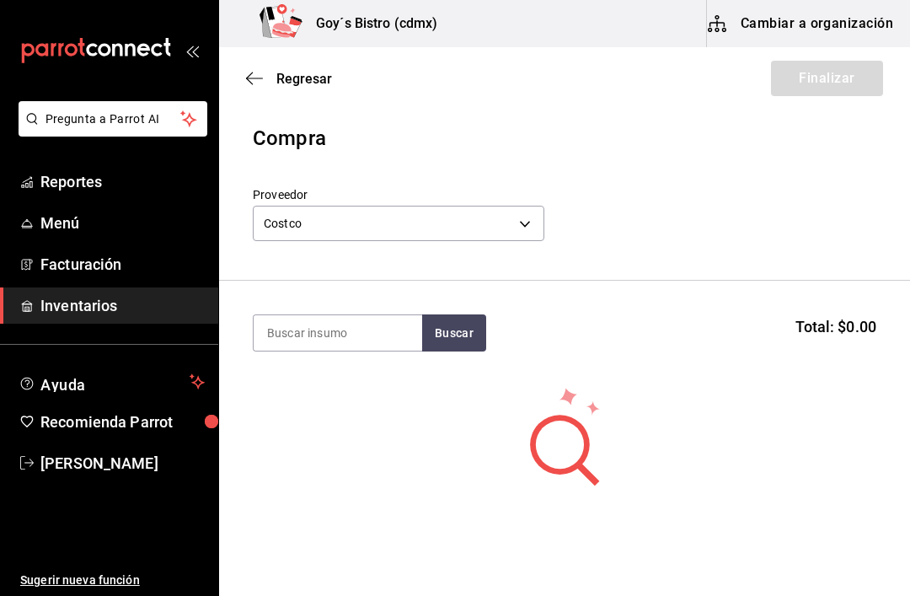
click at [526, 211] on body "Pregunta a Parrot AI Reportes Menú Facturación Inventarios Ayuda Recomienda Par…" at bounding box center [455, 250] width 910 height 500
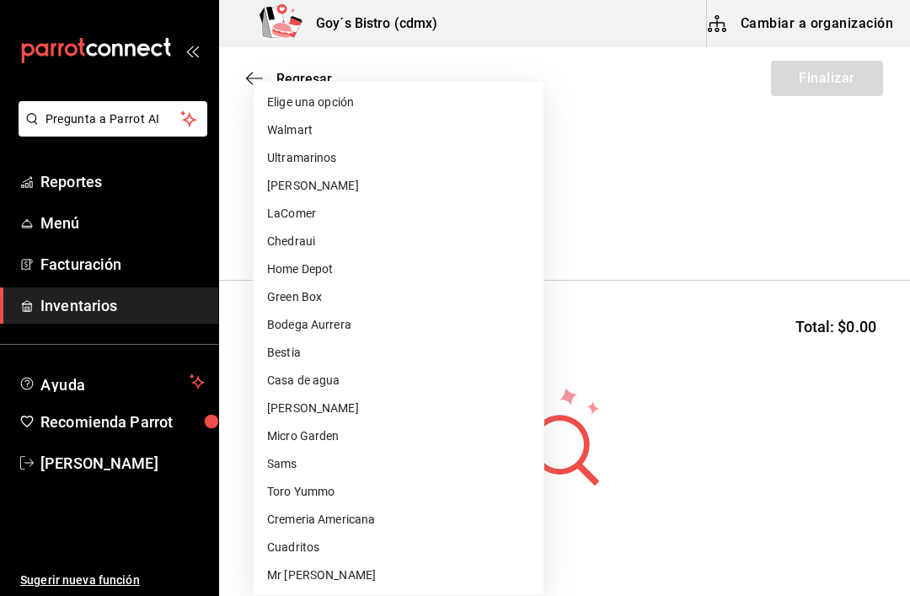
scroll to position [0, 0]
click at [343, 128] on li "Walmart" at bounding box center [399, 130] width 290 height 28
type input "903fc33d-6519-4a2a-873c-f930ad1e8a14"
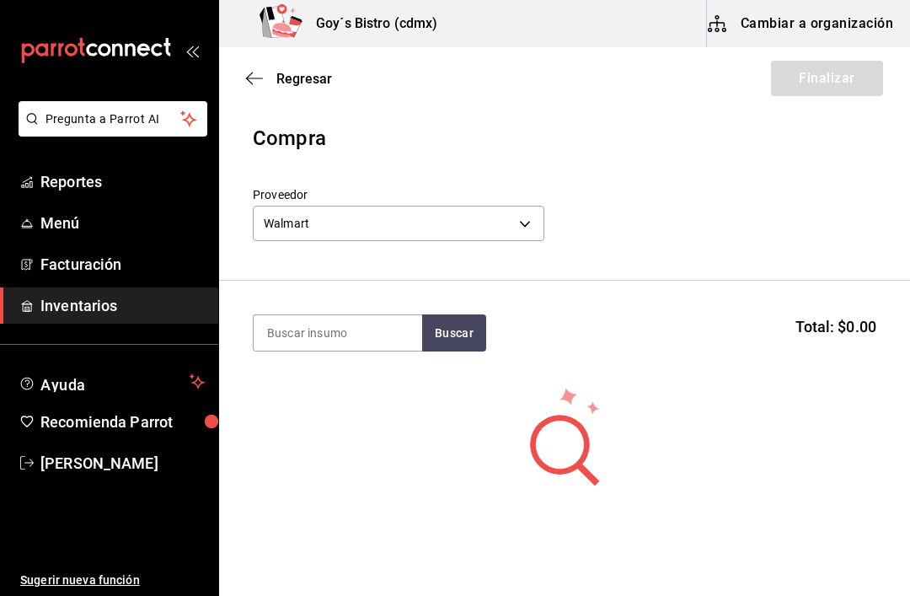
click at [334, 332] on input at bounding box center [338, 332] width 169 height 35
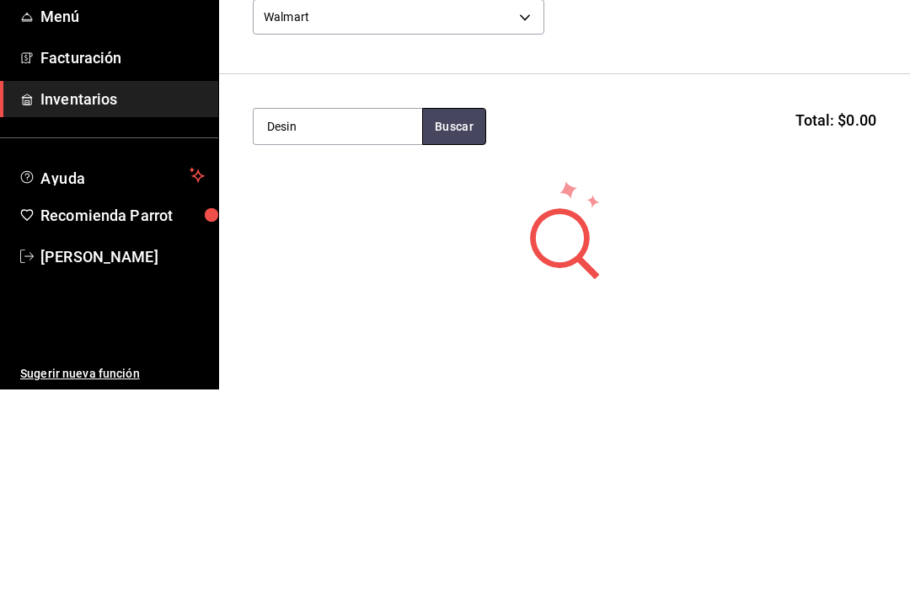
click at [460, 314] on button "Buscar" at bounding box center [454, 332] width 64 height 37
type input "D"
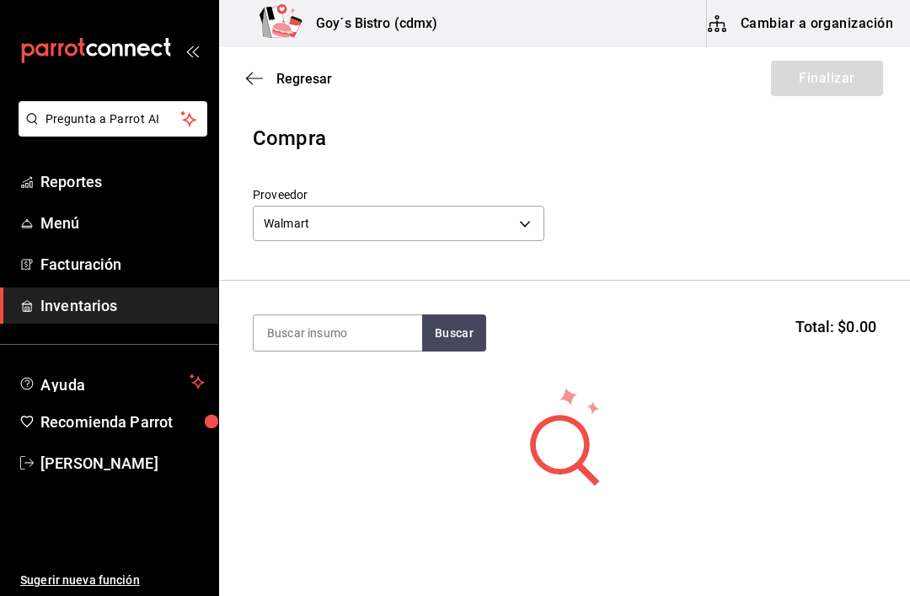
click at [517, 222] on body "Pregunta a Parrot AI Reportes Menú Facturación Inventarios Ayuda Recomienda Par…" at bounding box center [455, 250] width 910 height 500
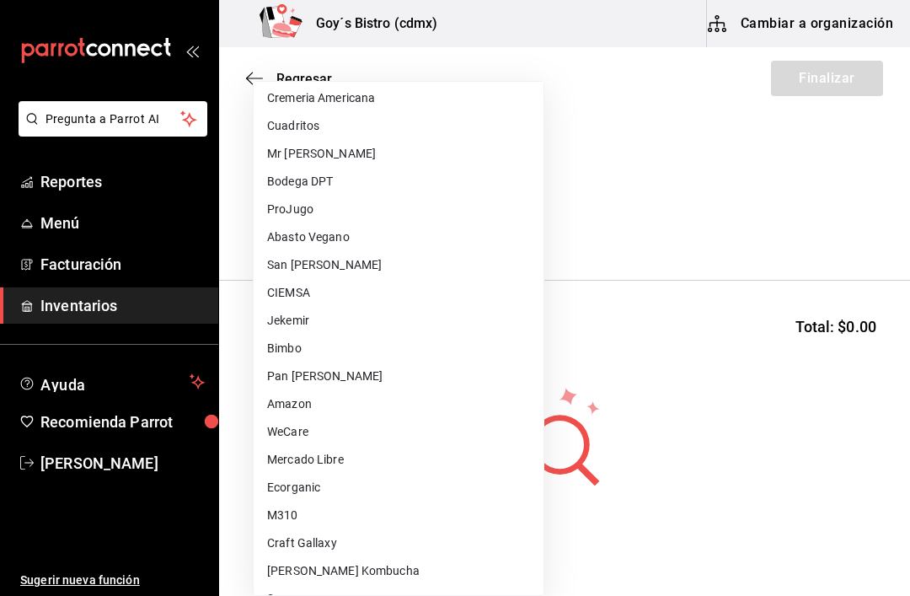
scroll to position [435, 0]
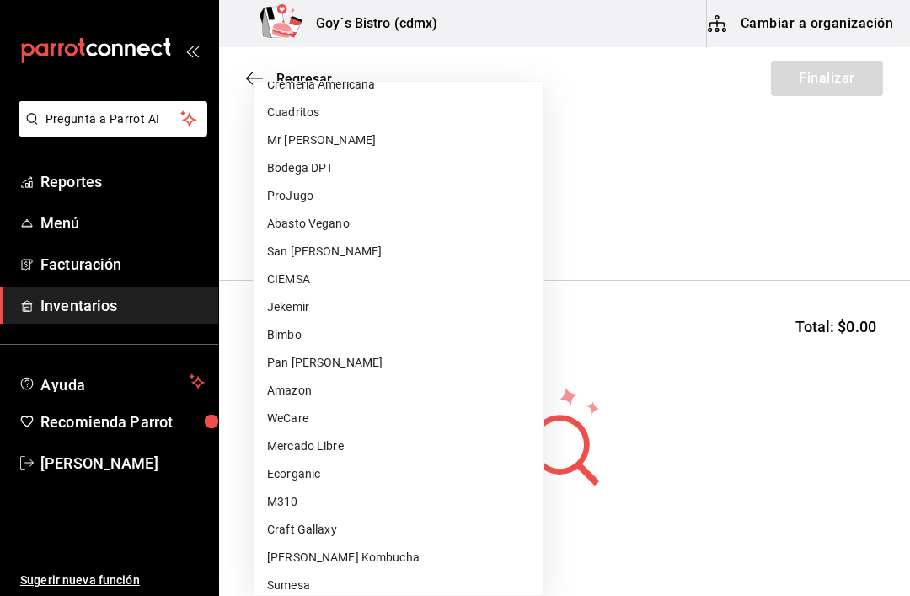
click at [341, 444] on li "Mercado Libre" at bounding box center [399, 446] width 290 height 28
type input "c0b9e56f-29e4-4108-ba55-c028677fcee0"
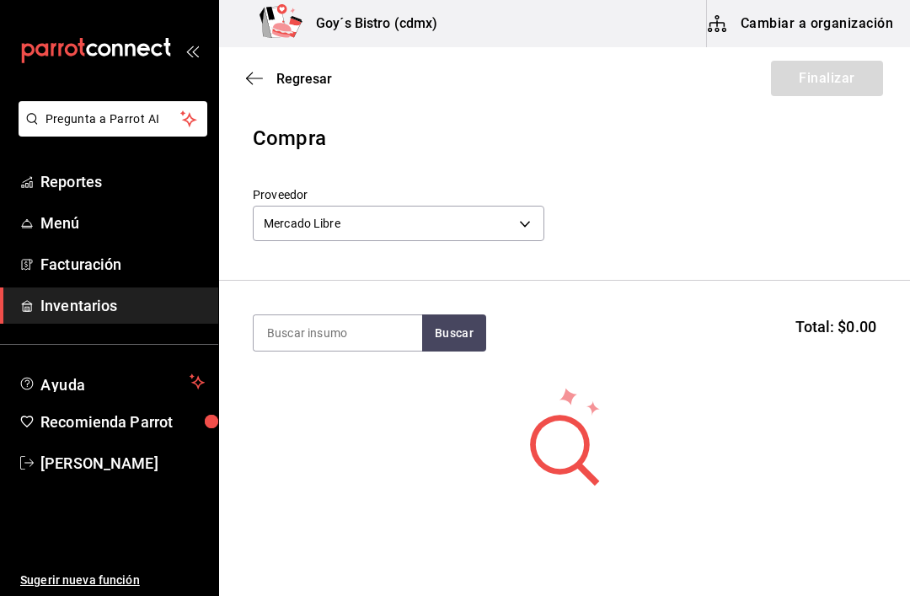
click at [355, 322] on input at bounding box center [338, 332] width 169 height 35
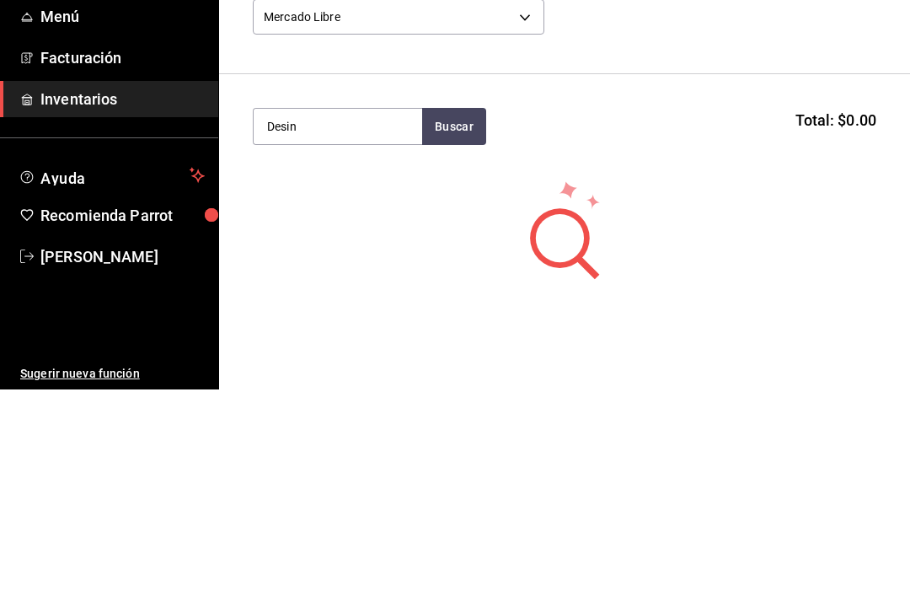
type input "Desin"
click at [449, 314] on button "Buscar" at bounding box center [454, 332] width 64 height 37
click at [340, 372] on div "Desinfectante vegetales Lt" at bounding box center [338, 392] width 142 height 40
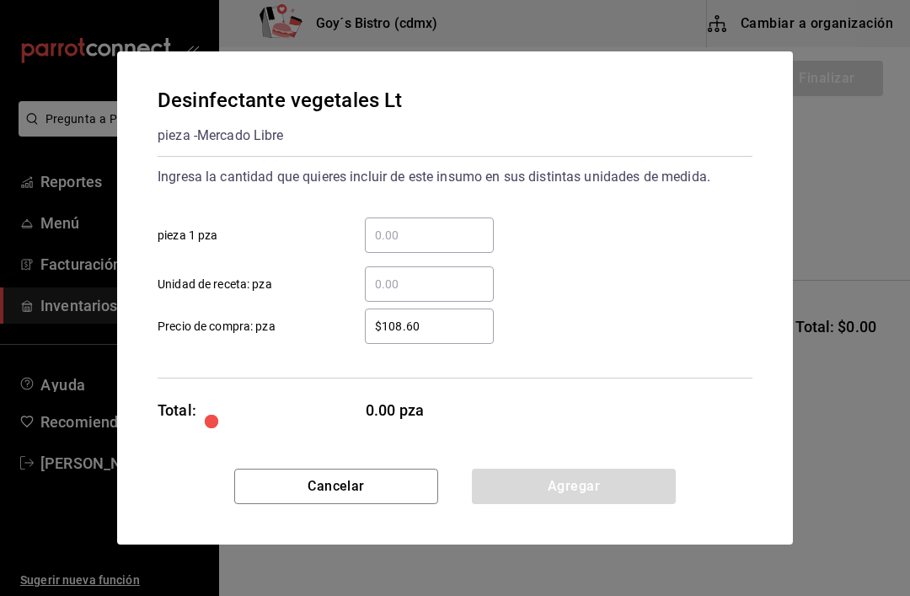
click at [421, 233] on input "​ pieza 1 pza" at bounding box center [429, 235] width 129 height 20
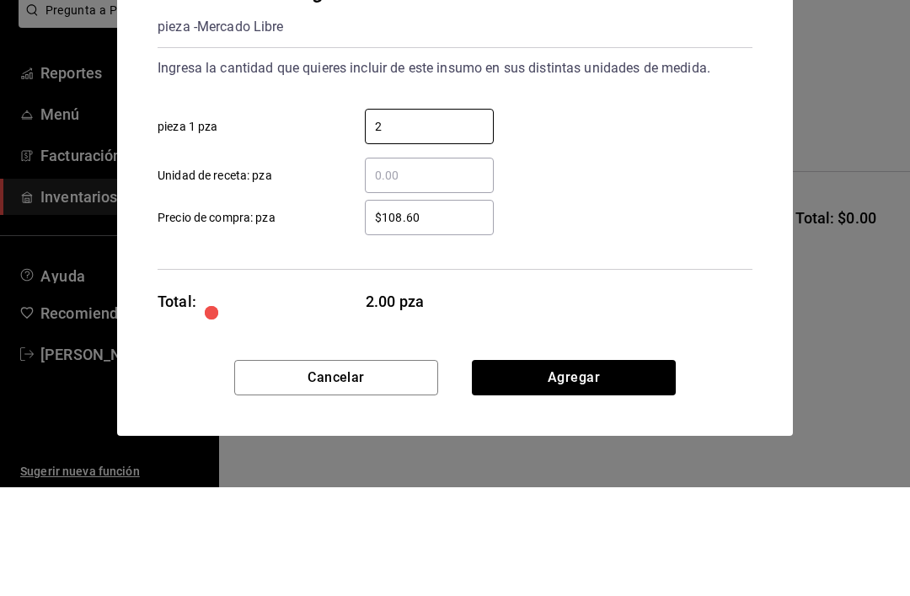
type input "2"
click at [447, 316] on input "$108.60" at bounding box center [429, 326] width 129 height 20
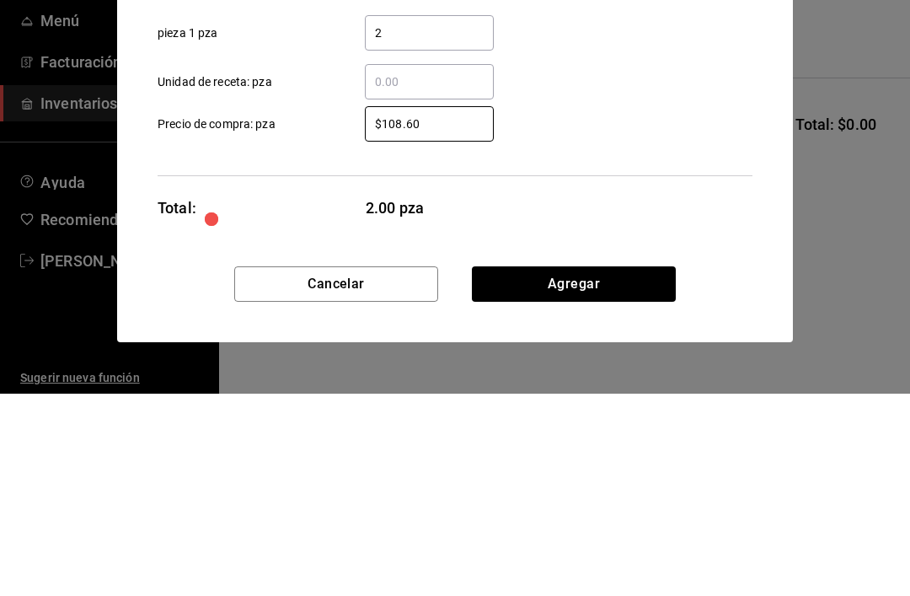
click at [449, 316] on input "$108.60" at bounding box center [429, 326] width 129 height 20
type input "$1"
type input "$156"
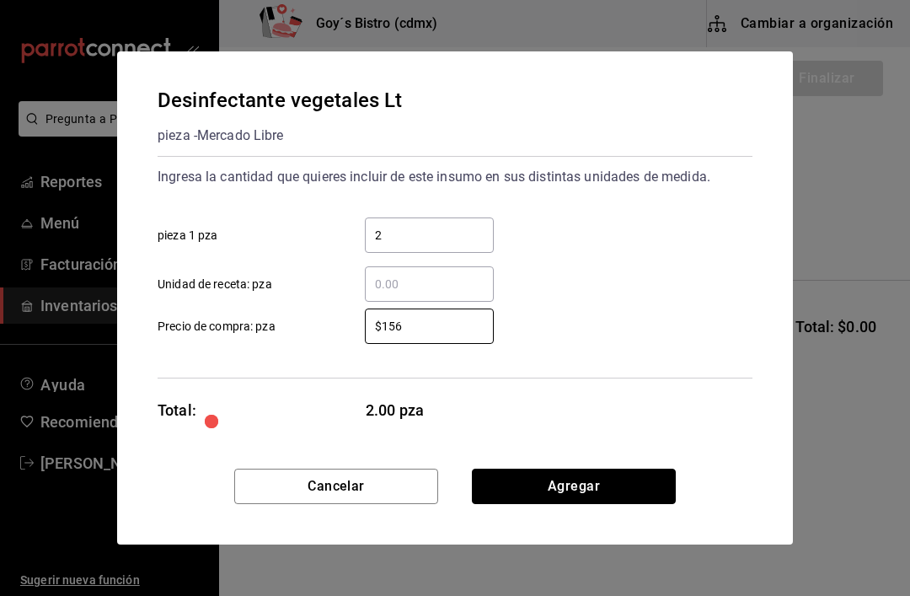
click at [597, 478] on button "Agregar" at bounding box center [574, 485] width 204 height 35
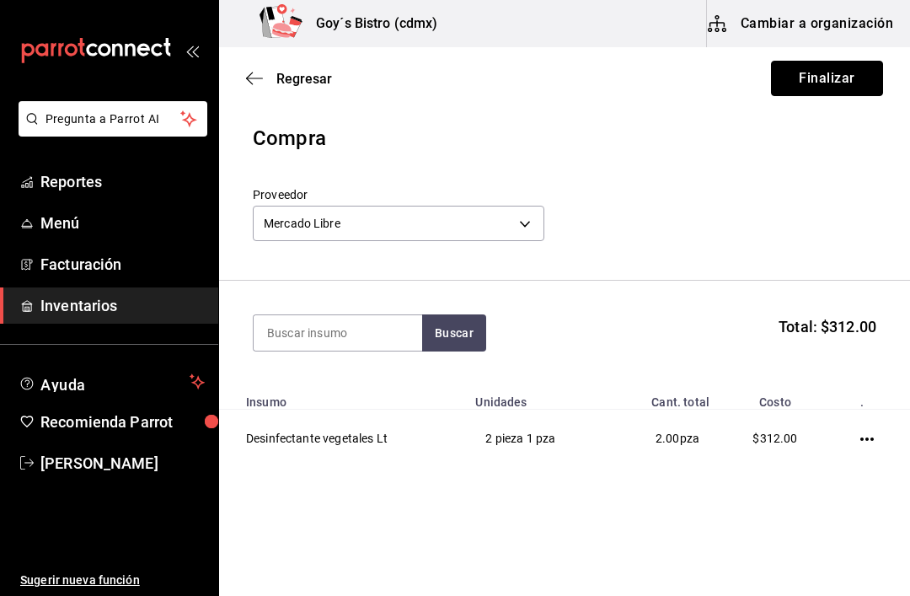
click at [839, 81] on button "Finalizar" at bounding box center [827, 78] width 112 height 35
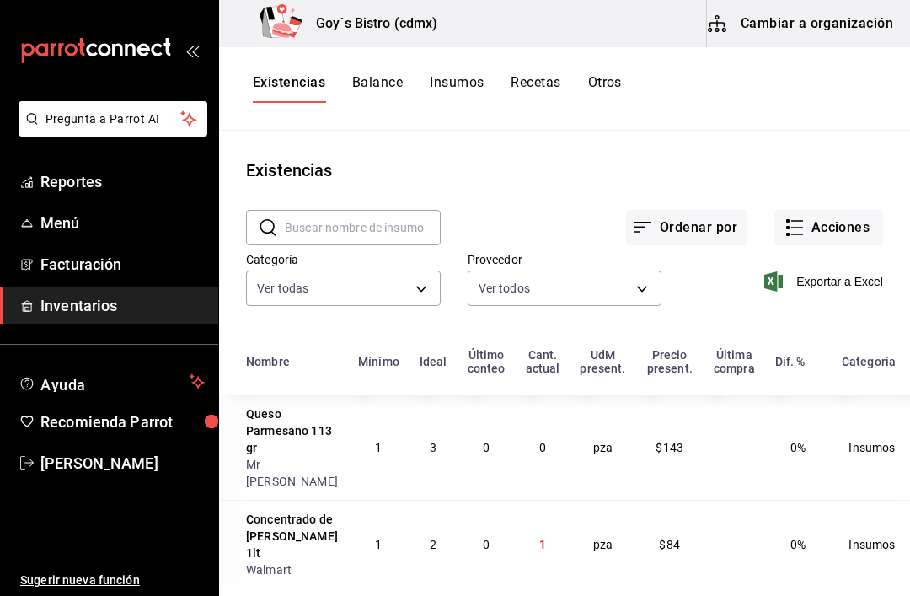
click at [836, 227] on button "Acciones" at bounding box center [828, 227] width 109 height 35
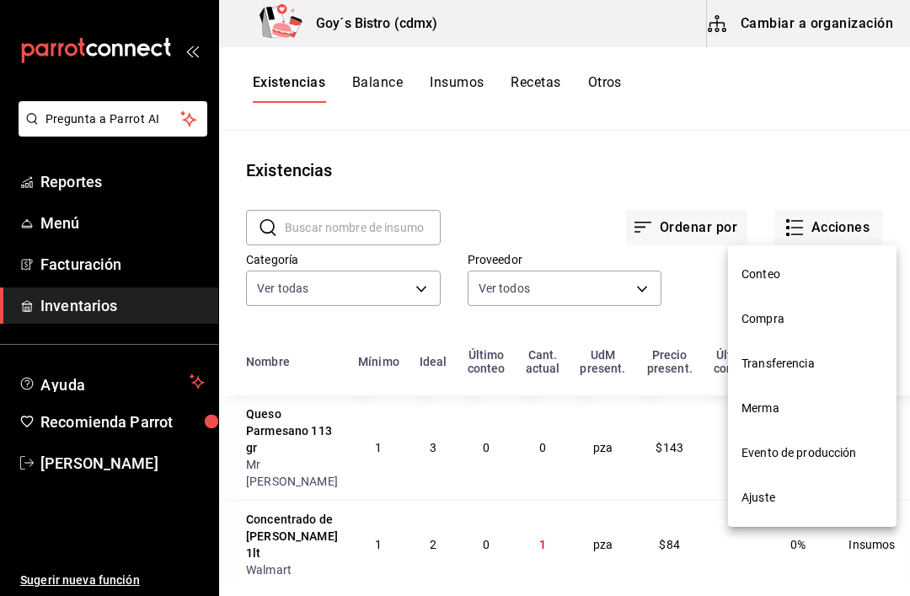
click at [826, 452] on span "Evento de producción" at bounding box center [812, 453] width 142 height 18
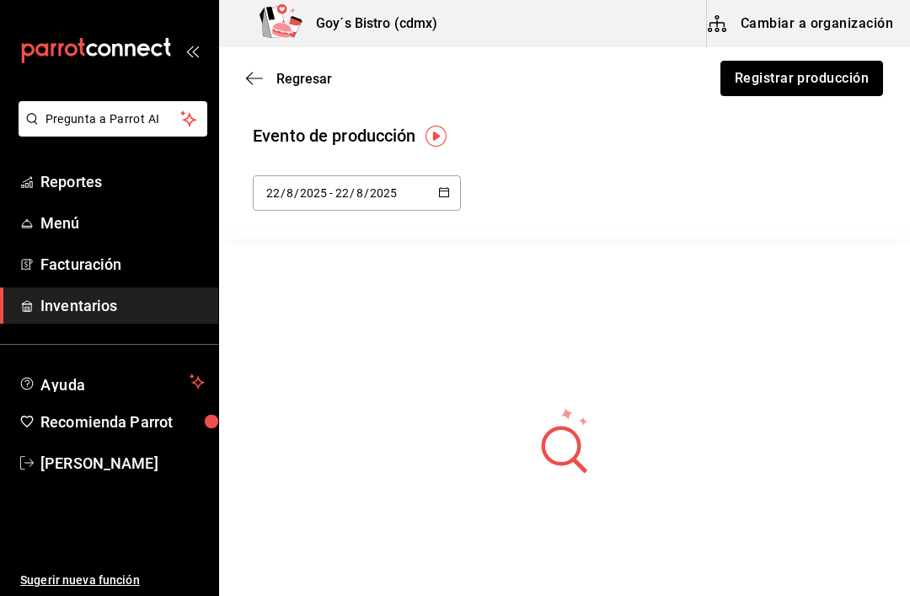
click at [832, 78] on button "Registrar producción" at bounding box center [801, 78] width 163 height 35
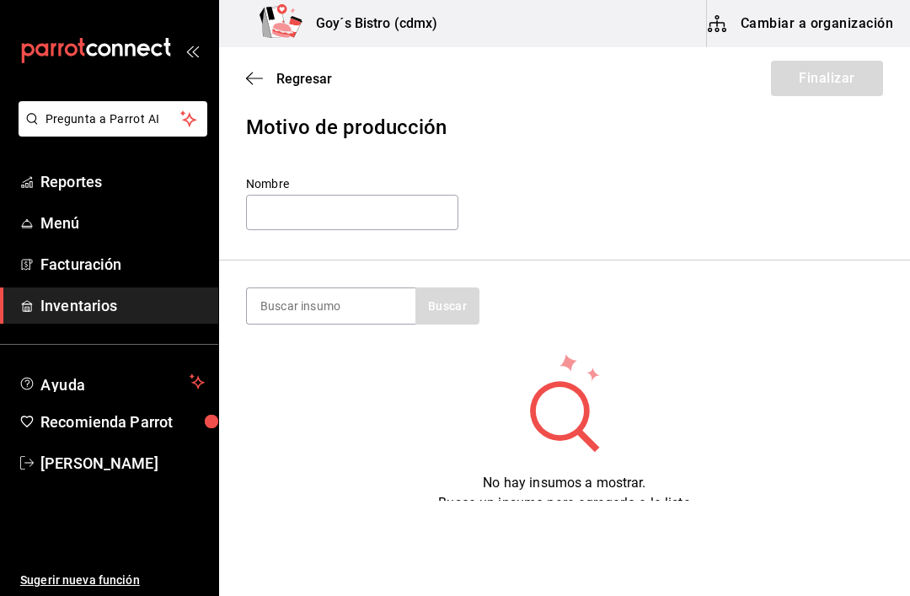
scroll to position [37, 0]
click at [248, 73] on icon "button" at bounding box center [254, 78] width 17 height 15
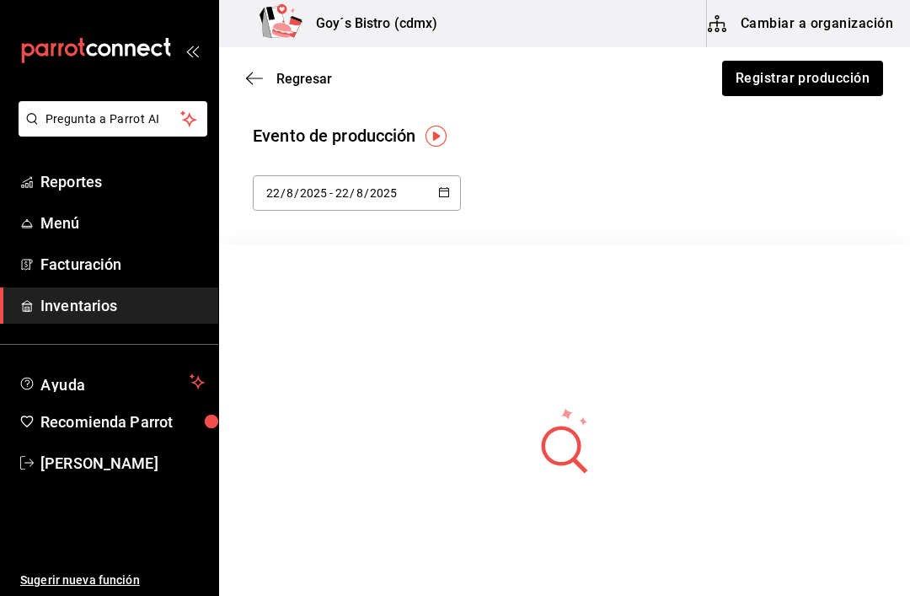
click at [258, 72] on icon "button" at bounding box center [254, 78] width 17 height 15
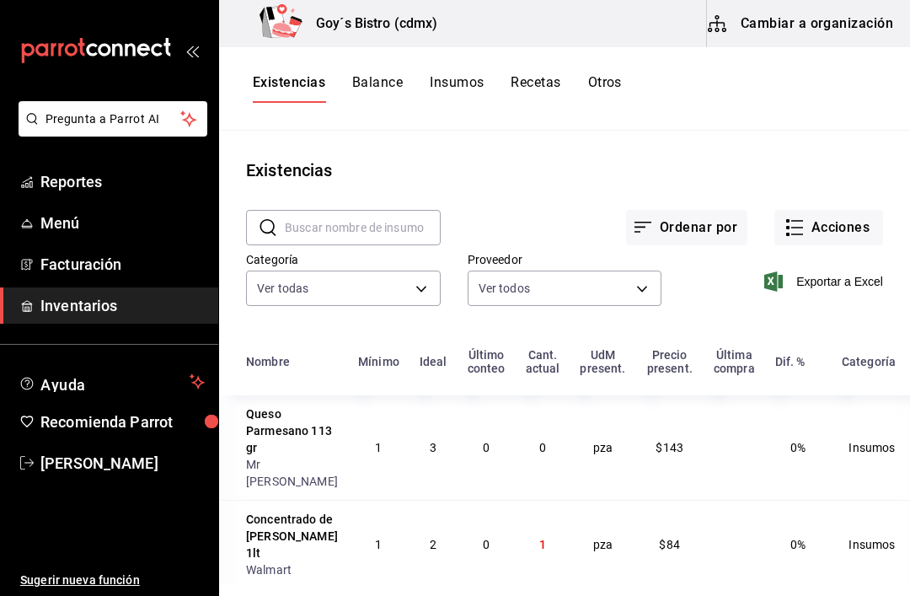
click at [617, 70] on div "Existencias Balance Insumos Recetas Otros" at bounding box center [564, 88] width 691 height 83
click at [591, 76] on button "Otros" at bounding box center [605, 88] width 34 height 29
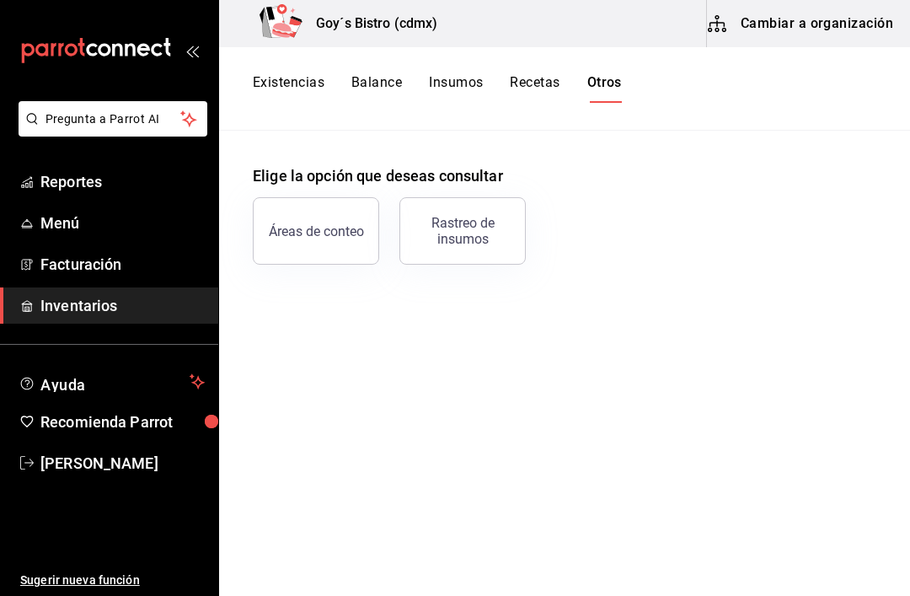
click at [532, 77] on button "Recetas" at bounding box center [535, 88] width 50 height 29
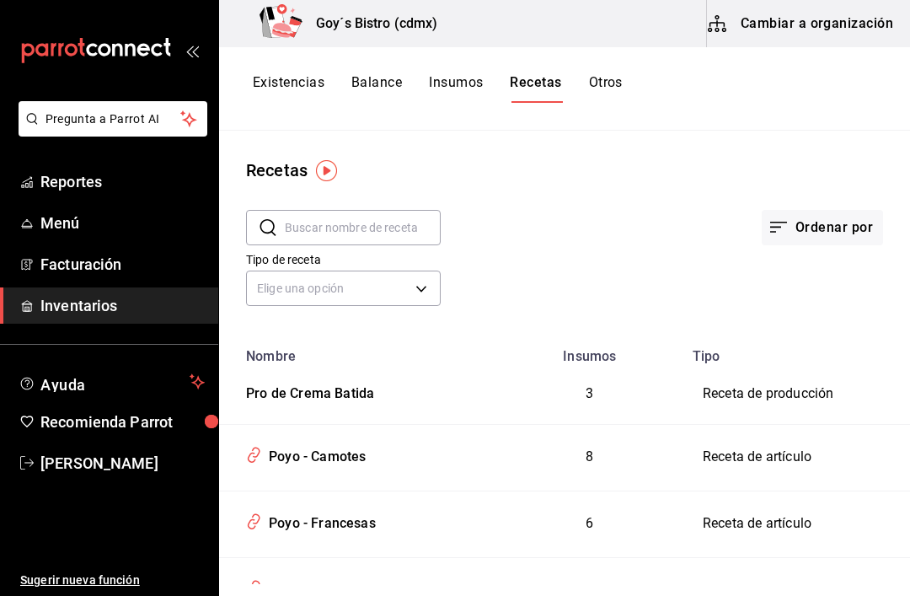
click at [827, 220] on button "Ordenar por" at bounding box center [822, 227] width 121 height 35
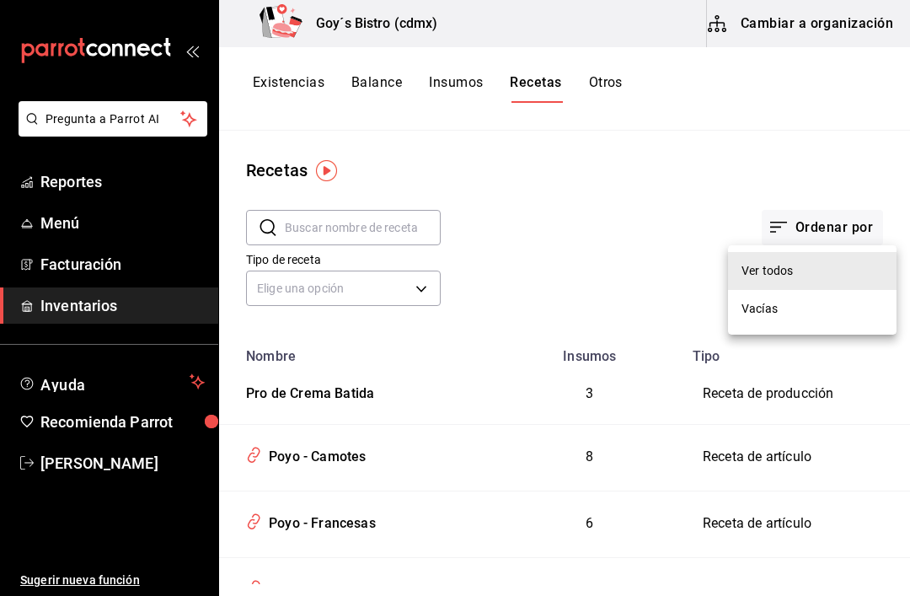
click at [611, 204] on div at bounding box center [455, 298] width 910 height 596
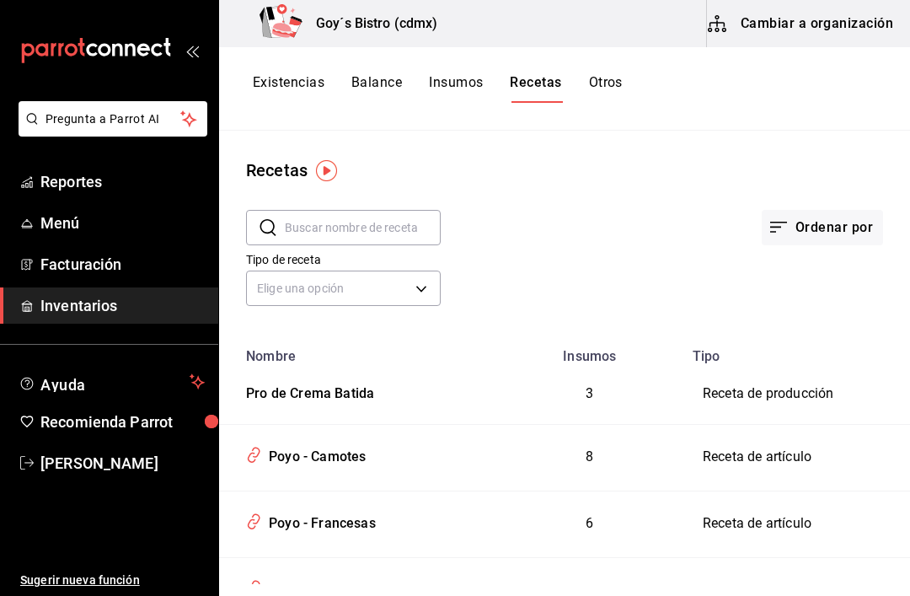
click at [459, 75] on button "Insumos" at bounding box center [456, 88] width 54 height 29
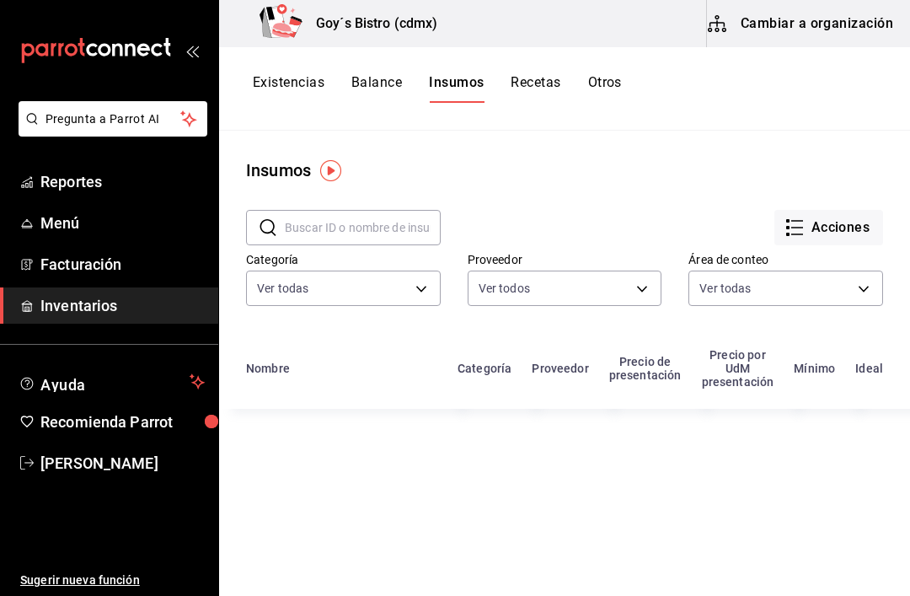
click at [832, 226] on button "Acciones" at bounding box center [828, 227] width 109 height 35
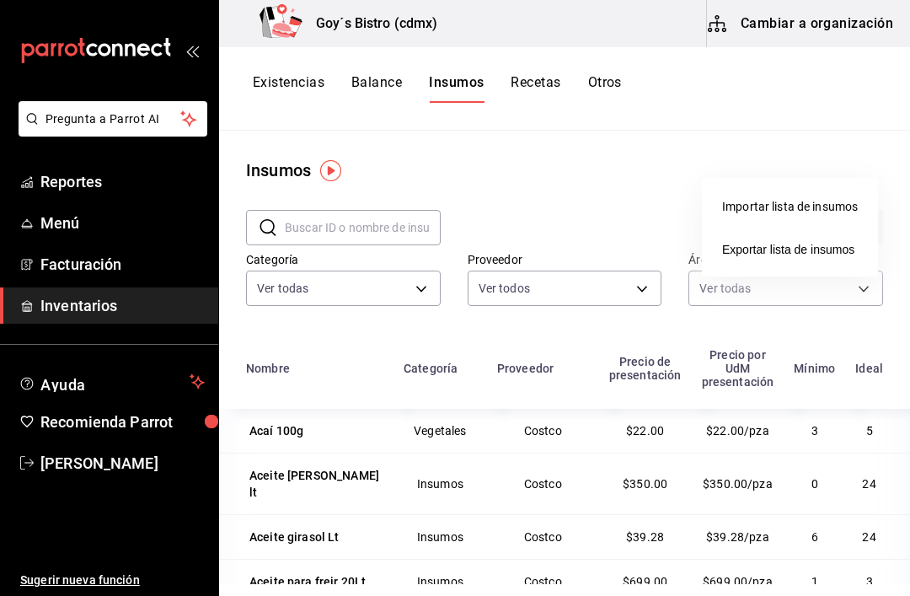
click at [513, 153] on div at bounding box center [455, 298] width 910 height 596
click at [381, 74] on button "Balance" at bounding box center [376, 88] width 51 height 29
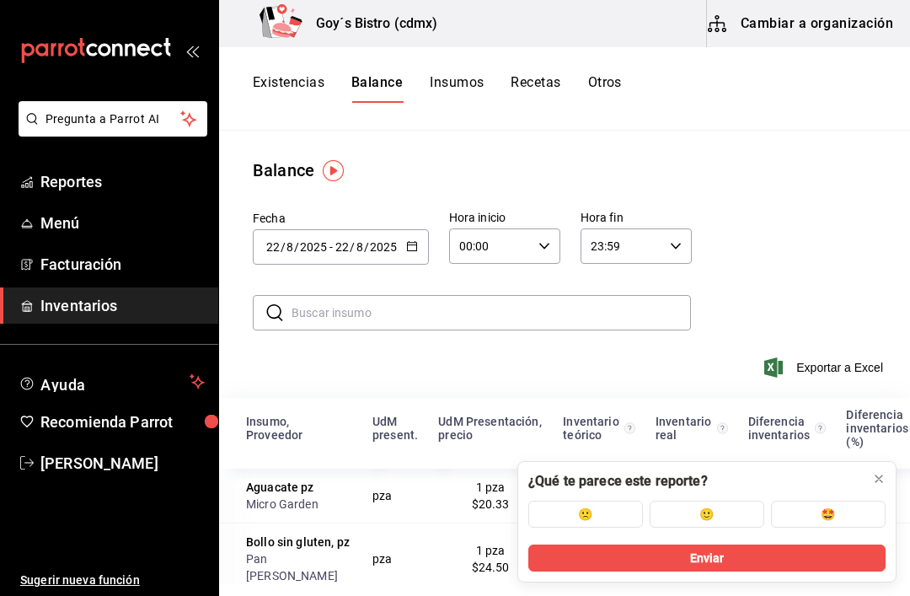
click at [294, 75] on button "Existencias" at bounding box center [289, 88] width 72 height 29
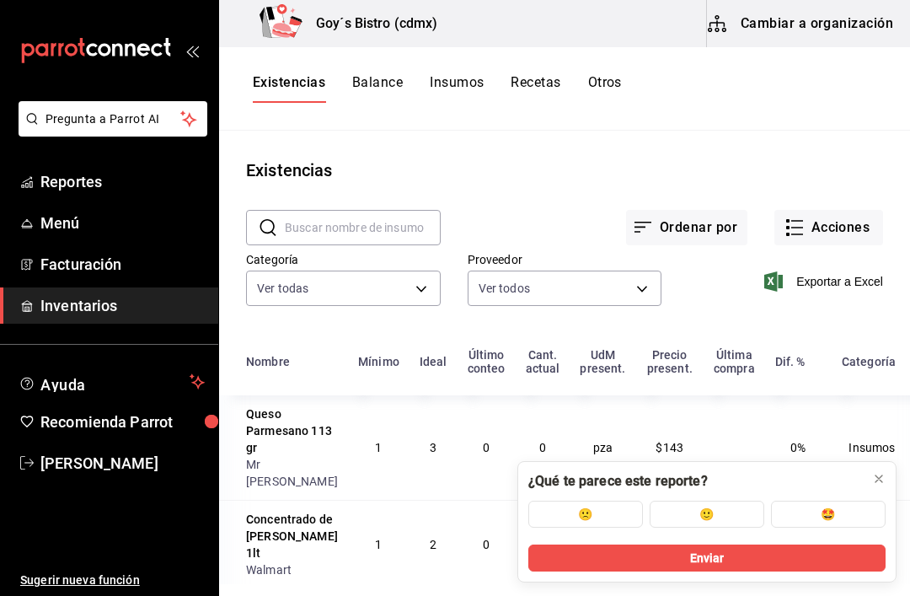
click at [836, 226] on button "Acciones" at bounding box center [828, 227] width 109 height 35
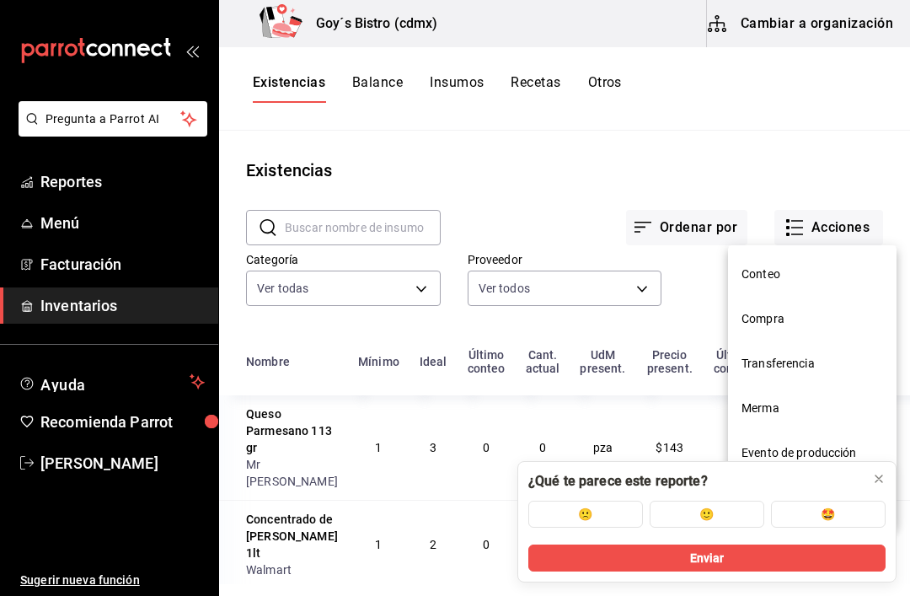
click at [881, 470] on div at bounding box center [878, 478] width 13 height 17
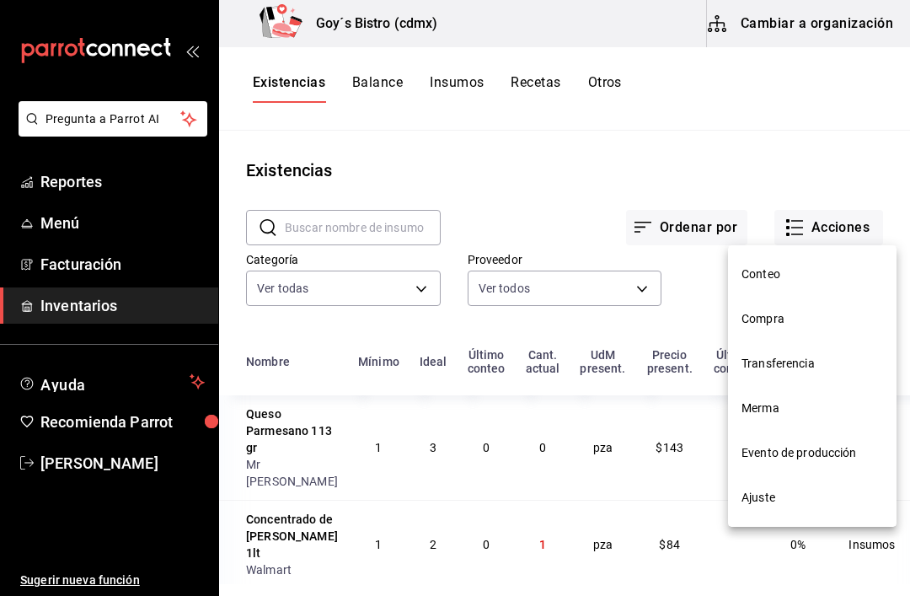
click at [767, 400] on span "Merma" at bounding box center [812, 408] width 142 height 18
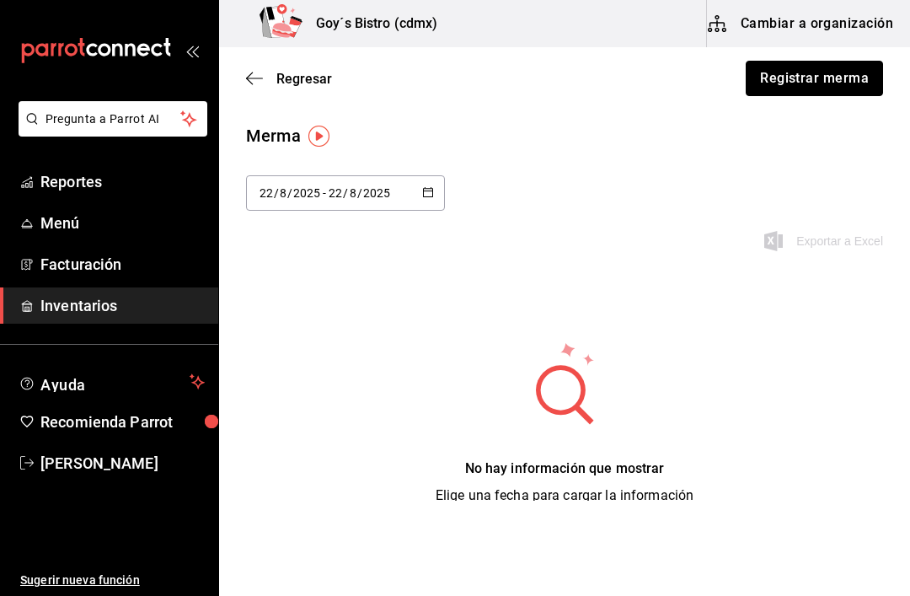
click at [825, 77] on button "Registrar merma" at bounding box center [814, 78] width 137 height 35
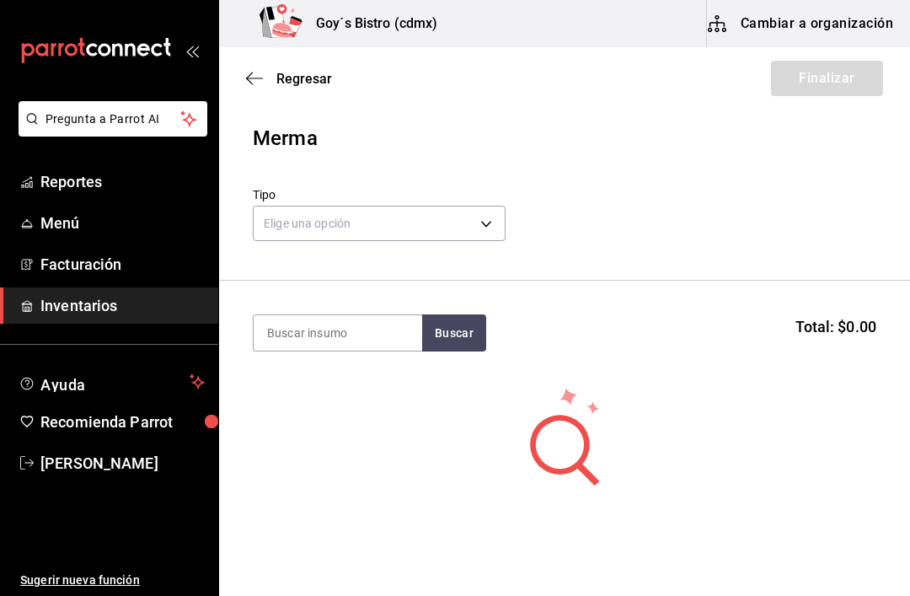
click at [452, 207] on body "Pregunta a Parrot AI Reportes Menú Facturación Inventarios Ayuda Recomienda Par…" at bounding box center [455, 250] width 910 height 500
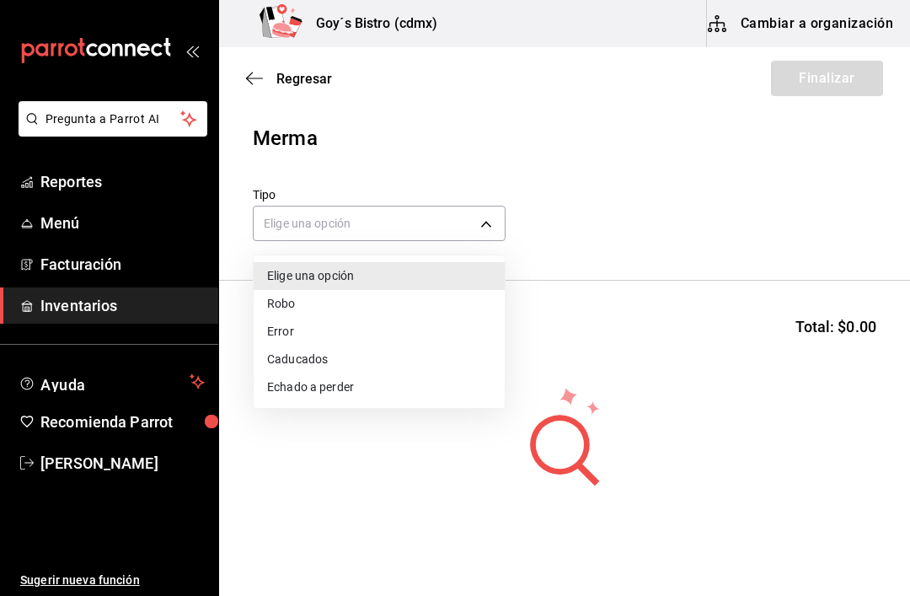
click at [345, 380] on li "Echado a perder" at bounding box center [379, 387] width 251 height 28
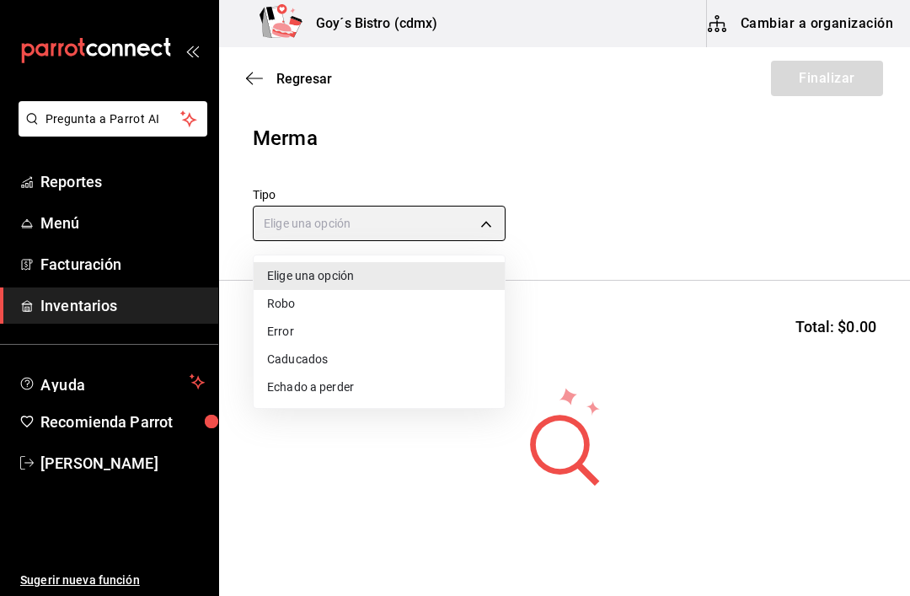
type input "SPOILED"
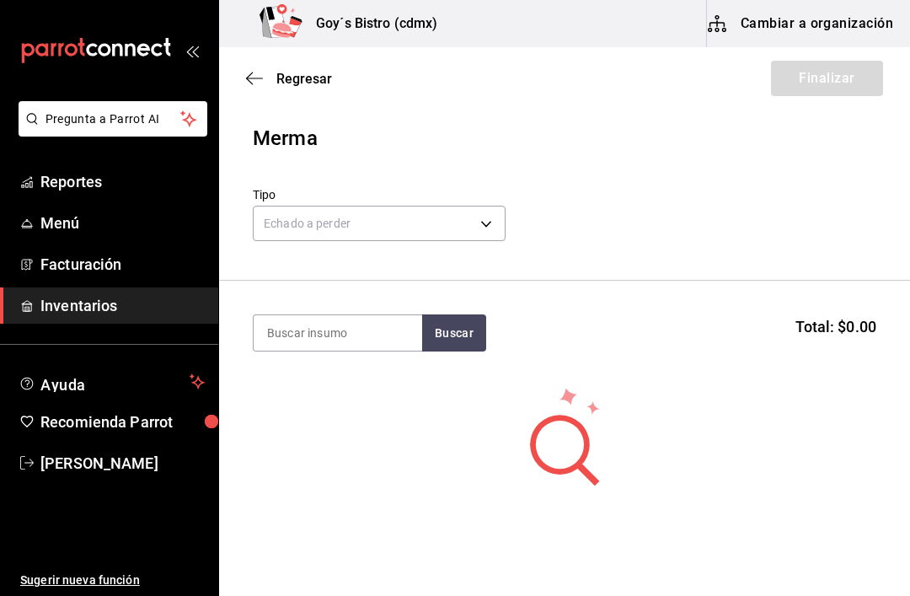
click at [367, 325] on input at bounding box center [338, 332] width 169 height 35
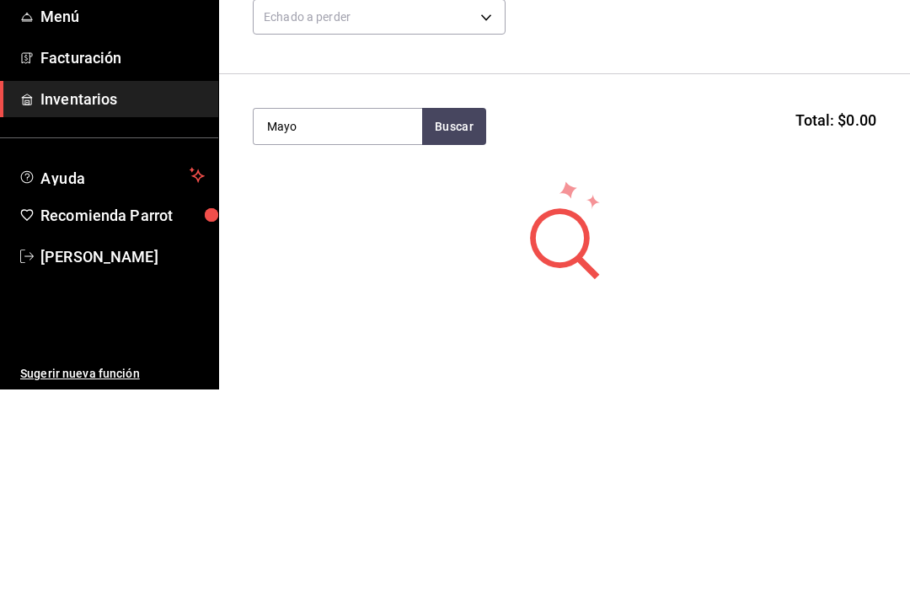
type input "Mayo"
click at [461, 314] on button "Buscar" at bounding box center [454, 332] width 64 height 37
click at [329, 372] on div "Mayonesa 5Lt" at bounding box center [310, 382] width 87 height 20
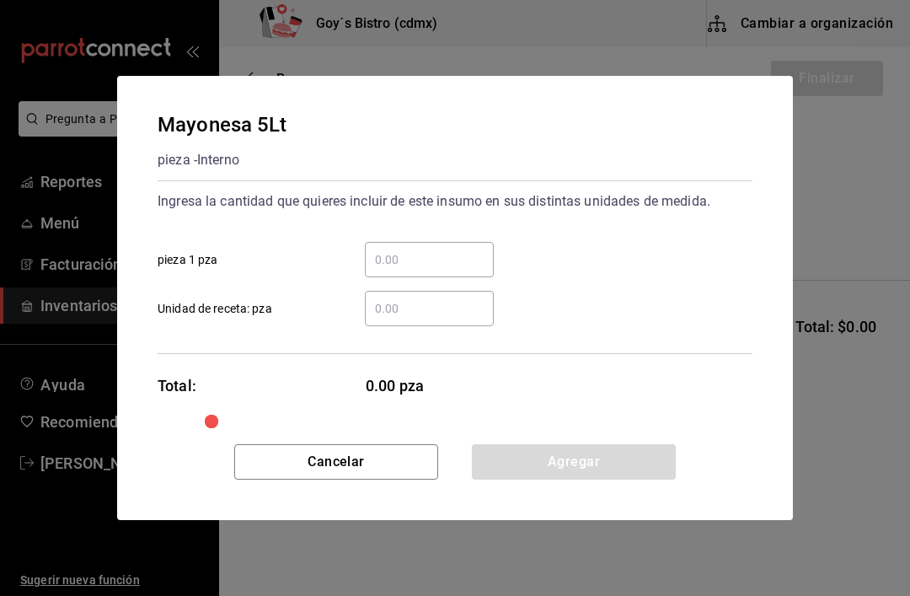
click at [408, 253] on input "​ pieza 1 pza" at bounding box center [429, 259] width 129 height 20
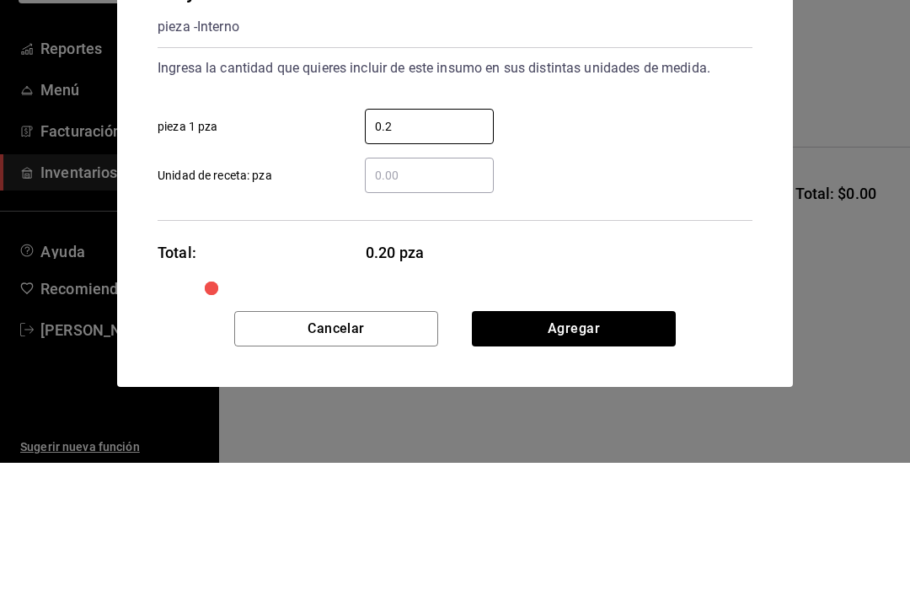
type input "0.2"
click at [604, 228] on div "0.2 ​ pieza 1 pza" at bounding box center [448, 252] width 608 height 49
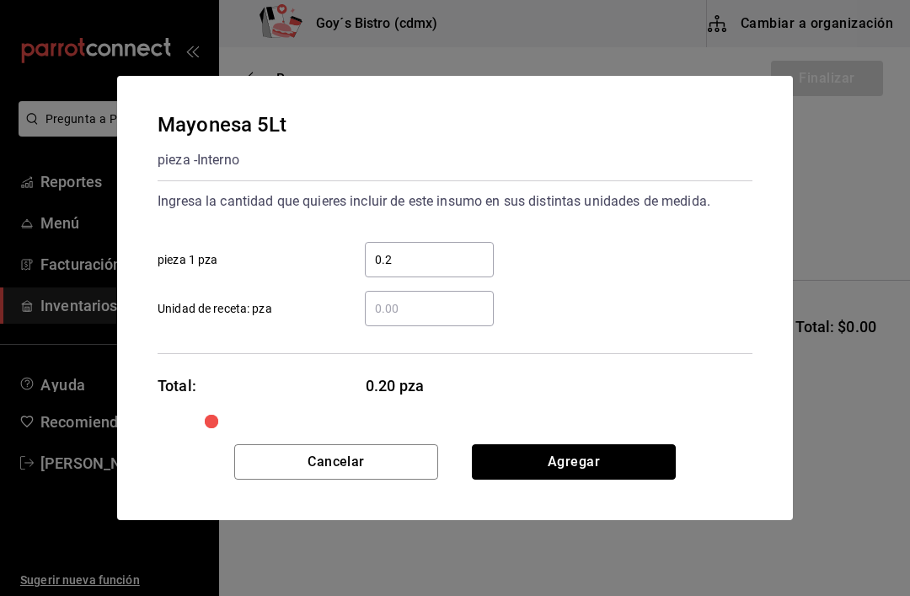
click at [595, 452] on button "Agregar" at bounding box center [574, 461] width 204 height 35
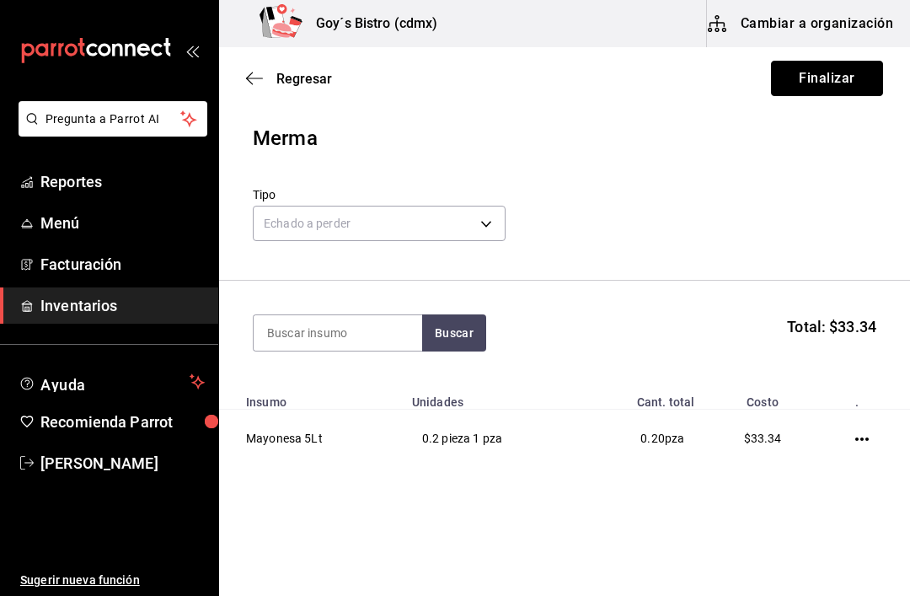
click at [832, 75] on button "Finalizar" at bounding box center [827, 78] width 112 height 35
